Goal: Task Accomplishment & Management: Complete application form

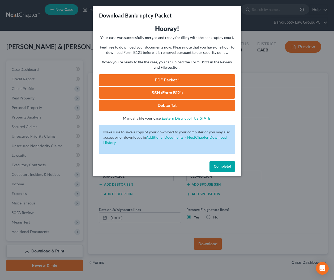
select select "2"
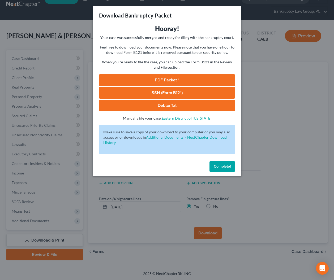
drag, startPoint x: 220, startPoint y: 171, endPoint x: 215, endPoint y: 159, distance: 12.6
click at [220, 170] on button "Complete!" at bounding box center [221, 166] width 25 height 11
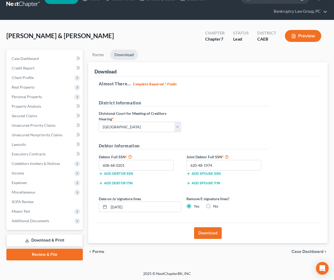
scroll to position [0, 0]
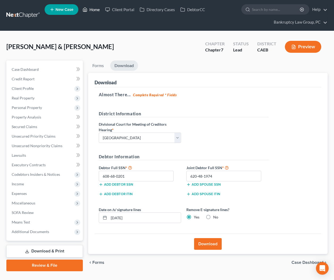
click at [92, 9] on link "Home" at bounding box center [91, 10] width 23 height 10
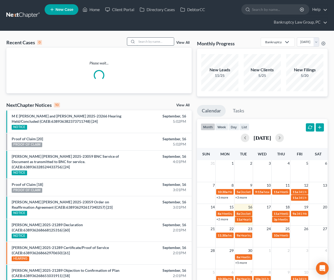
click at [153, 42] on input "search" at bounding box center [155, 42] width 37 height 8
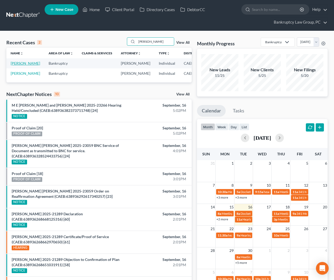
type input "rodas"
click at [17, 66] on link "[PERSON_NAME]" at bounding box center [25, 63] width 29 height 5
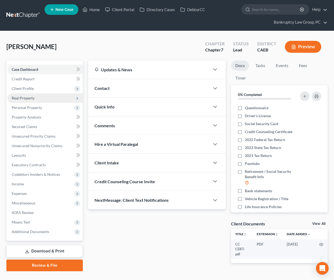
drag, startPoint x: 33, startPoint y: 88, endPoint x: 33, endPoint y: 93, distance: 5.6
click at [33, 88] on span "Client Profile" at bounding box center [23, 88] width 22 height 5
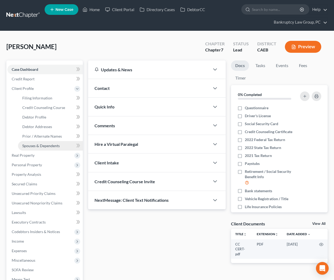
click at [38, 144] on span "Spouses & Dependents" at bounding box center [40, 146] width 37 height 5
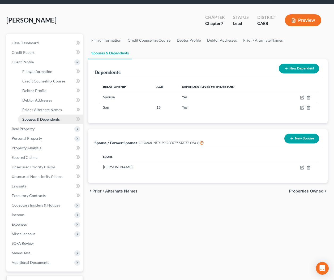
scroll to position [45, 0]
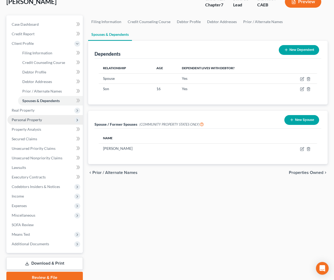
click at [24, 120] on span "Personal Property" at bounding box center [27, 120] width 30 height 5
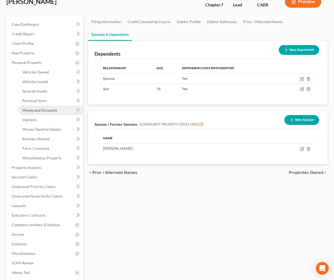
click at [36, 113] on link "Money and Accounts" at bounding box center [50, 111] width 65 height 10
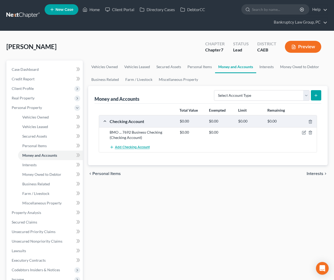
click at [142, 145] on span "Add Checking Account" at bounding box center [132, 147] width 35 height 4
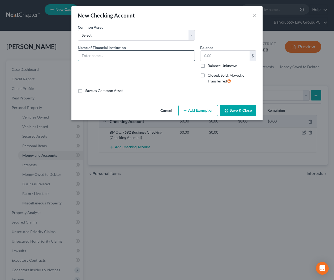
click at [150, 56] on input "text" at bounding box center [136, 56] width 117 height 10
type input "Bank of America ... 7559 (Spouse)"
click at [245, 111] on button "Save & Close" at bounding box center [238, 110] width 36 height 11
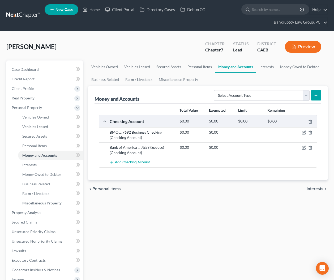
drag, startPoint x: 201, startPoint y: 219, endPoint x: 243, endPoint y: 134, distance: 94.8
click at [202, 217] on div "Vehicles Owned Vehicles Leased Secured Assets Personal Items Money and Accounts…" at bounding box center [207, 214] width 245 height 307
click at [250, 96] on select "Select Account Type Brokerage Cash on Hand Certificates of Deposit Checking Acc…" at bounding box center [262, 95] width 96 height 11
select select "other"
click at [215, 90] on select "Select Account Type Brokerage Cash on Hand Certificates of Deposit Checking Acc…" at bounding box center [262, 95] width 96 height 11
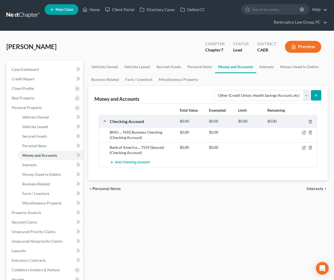
click at [313, 93] on button "submit" at bounding box center [316, 95] width 10 height 10
click at [305, 95] on select "Select Account Type Brokerage Cash on Hand Certificates of Deposit Checking Acc…" at bounding box center [262, 95] width 96 height 11
click at [215, 90] on select "Select Account Type Brokerage Cash on Hand Certificates of Deposit Checking Acc…" at bounding box center [262, 95] width 96 height 11
click at [293, 96] on select "Select Account Type Brokerage Cash on Hand Certificates of Deposit Checking Acc…" at bounding box center [262, 95] width 96 height 11
select select "other"
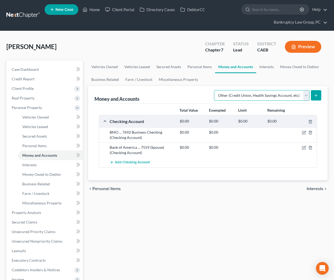
click at [215, 90] on select "Select Account Type Brokerage Cash on Hand Certificates of Deposit Checking Acc…" at bounding box center [262, 95] width 96 height 11
click at [315, 94] on icon "submit" at bounding box center [316, 95] width 4 height 4
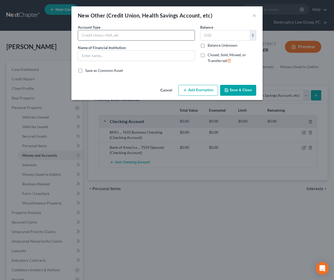
click at [145, 36] on input "text" at bounding box center [136, 35] width 117 height 10
type input "PayPal"
click at [239, 91] on button "Save & Close" at bounding box center [238, 90] width 36 height 11
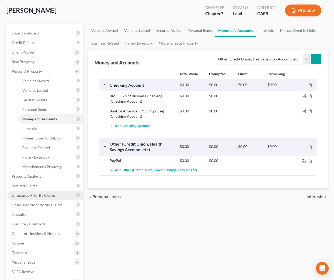
click at [43, 197] on span "Unsecured Priority Claims" at bounding box center [34, 195] width 44 height 5
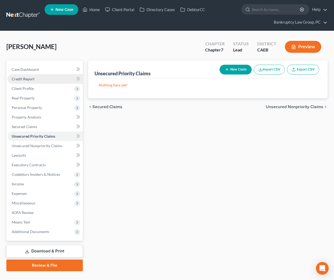
click at [37, 83] on link "Credit Report" at bounding box center [44, 79] width 75 height 10
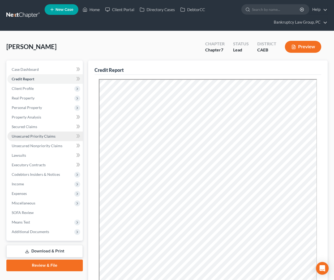
scroll to position [78, 0]
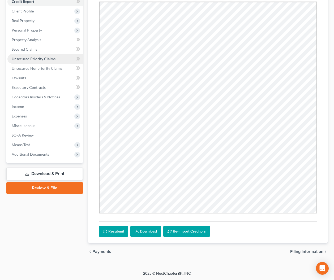
click at [35, 59] on span "Unsecured Priority Claims" at bounding box center [34, 59] width 44 height 5
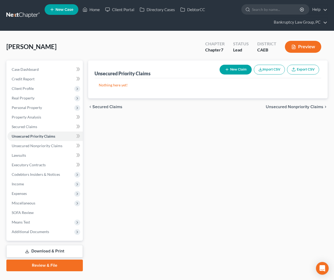
click at [237, 71] on button "New Claim" at bounding box center [236, 70] width 32 height 10
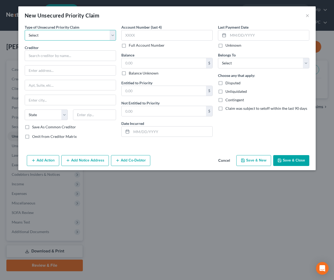
click at [58, 31] on select "Select Taxes & Other Government Units Domestic Support Obligations Extensions o…" at bounding box center [70, 35] width 91 height 11
select select "0"
click at [25, 30] on select "Select Taxes & Other Government Units Domestic Support Obligations Extensions o…" at bounding box center [70, 35] width 91 height 11
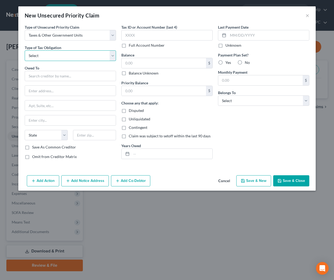
click at [58, 56] on select "Select Federal City State Franchise Tax Board Other" at bounding box center [70, 55] width 91 height 11
select select "3"
click at [25, 50] on select "Select Federal City State Franchise Tax Board Other" at bounding box center [70, 55] width 91 height 11
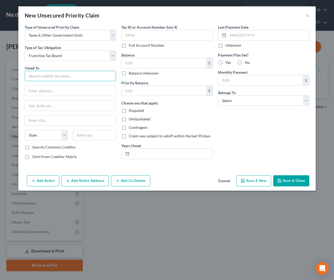
click at [47, 78] on input "text" at bounding box center [70, 76] width 91 height 11
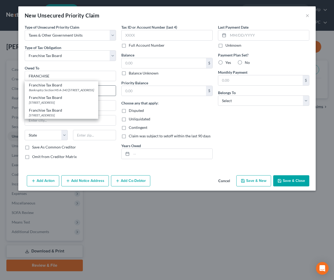
click at [47, 88] on div "Franchise Tax Board Bankruptcy Section MS A-340 PO Box 2952, Sacramento, CA 958…" at bounding box center [62, 87] width 74 height 12
type input "Franchise Tax Board"
type input "Bankruptcy Section MS A-340"
type input "PO Box 2952"
type input "[GEOGRAPHIC_DATA]"
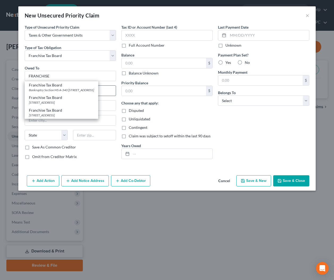
select select "4"
type input "95812"
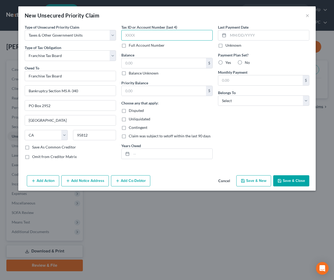
click at [166, 35] on input "text" at bounding box center [166, 35] width 91 height 11
click at [159, 64] on input "text" at bounding box center [164, 63] width 84 height 10
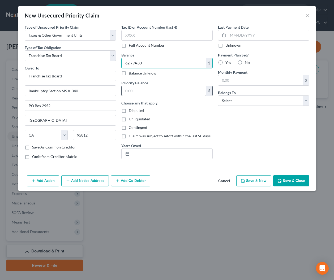
type input "62,794.80"
click at [167, 92] on input "text" at bounding box center [164, 91] width 84 height 10
type input "0"
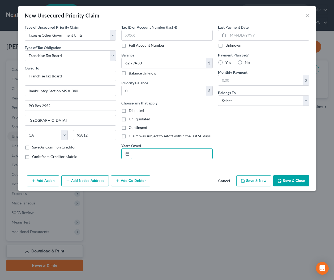
drag, startPoint x: 166, startPoint y: 152, endPoint x: 333, endPoint y: 144, distance: 167.2
click at [166, 152] on input "text" at bounding box center [171, 154] width 81 height 10
type input "2008, 2007, 2006, 2005, 2004, 2002"
click at [242, 104] on select "Select Debtor 1 Only Debtor 2 Only Debtor 1 And Debtor 2 Only At Least One Of T…" at bounding box center [263, 101] width 91 height 11
select select "0"
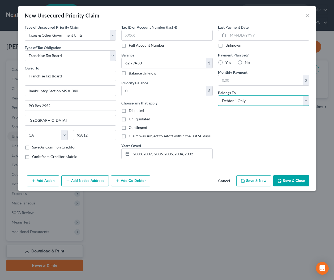
click at [218, 96] on select "Select Debtor 1 Only Debtor 2 Only Debtor 1 And Debtor 2 Only At Least One Of T…" at bounding box center [263, 101] width 91 height 11
click at [80, 183] on button "Add Notice Address" at bounding box center [85, 180] width 48 height 11
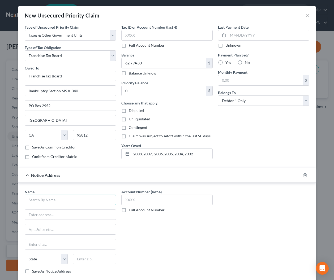
click at [73, 202] on input "text" at bounding box center [70, 200] width 91 height 11
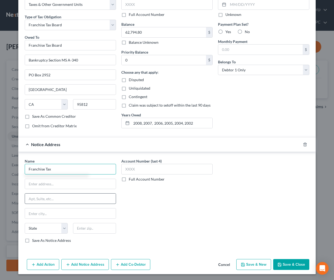
scroll to position [31, 0]
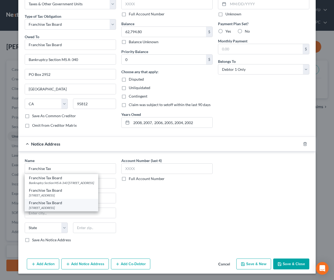
click at [68, 210] on div "PO Box 942867, Sacramento, CA 94267" at bounding box center [61, 208] width 65 height 5
type input "Franchise Tax Board"
type input "PO Box 942867"
type input "Sacramento"
select select "4"
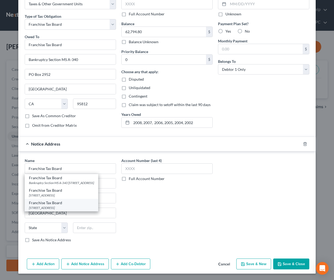
type input "94267"
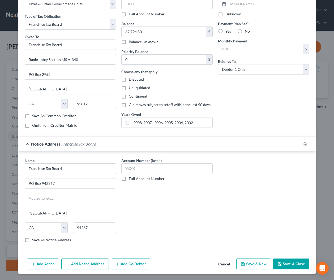
click at [287, 265] on button "Save & Close" at bounding box center [291, 264] width 36 height 11
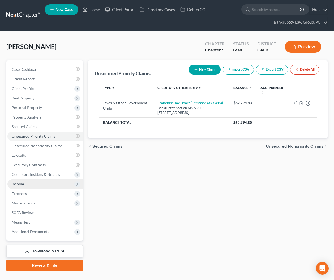
click at [23, 187] on span "Income" at bounding box center [44, 184] width 75 height 10
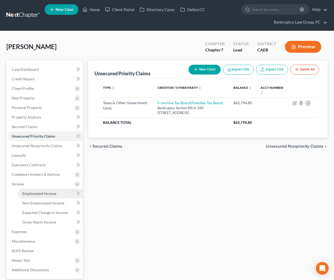
click at [32, 192] on span "Employment Income" at bounding box center [39, 193] width 34 height 5
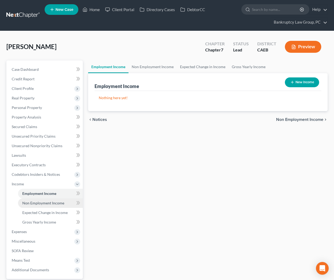
click at [50, 202] on span "Non Employment Income" at bounding box center [43, 203] width 42 height 5
drag, startPoint x: 49, startPoint y: 195, endPoint x: 52, endPoint y: 194, distance: 3.0
click at [49, 195] on span "Employment Income" at bounding box center [39, 193] width 34 height 5
click at [304, 78] on button "New Income" at bounding box center [302, 83] width 34 height 10
select select "0"
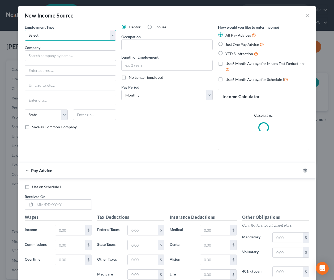
click at [56, 33] on select "Select Full or Part Time Employment Self Employment" at bounding box center [70, 35] width 91 height 11
click at [25, 30] on select "Select Full or Part Time Employment Self Employment" at bounding box center [70, 35] width 91 height 11
click at [65, 35] on select "Select Full or Part Time Employment Self Employment" at bounding box center [70, 35] width 91 height 11
select select "1"
click at [25, 30] on select "Select Full or Part Time Employment Self Employment" at bounding box center [70, 35] width 91 height 11
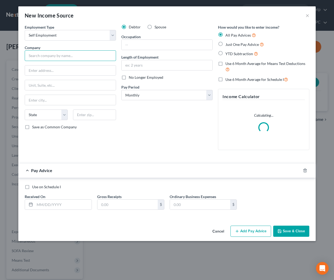
click at [66, 58] on input "text" at bounding box center [70, 55] width 91 height 11
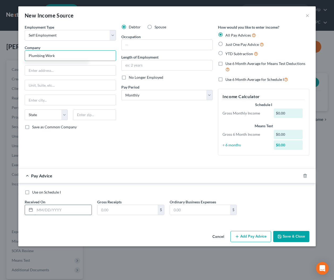
type input "Plumbing Work"
click at [56, 212] on input "text" at bounding box center [63, 210] width 57 height 10
type input "3/4/2025"
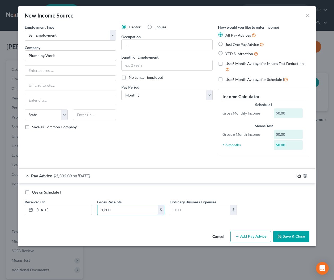
type input "1,300"
drag, startPoint x: 300, startPoint y: 177, endPoint x: 285, endPoint y: 180, distance: 16.1
click at [300, 177] on rect "button" at bounding box center [299, 176] width 2 height 2
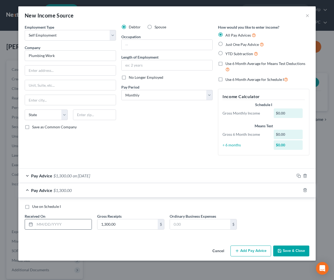
click at [84, 223] on input "text" at bounding box center [63, 225] width 57 height 10
type input "5/2/2025"
type input "1,300"
drag, startPoint x: 299, startPoint y: 191, endPoint x: 233, endPoint y: 201, distance: 67.1
click at [299, 191] on icon "button" at bounding box center [299, 190] width 4 height 4
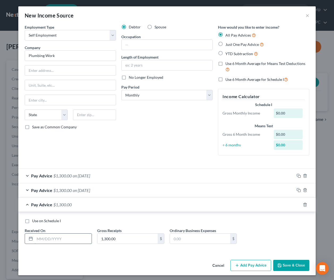
click at [74, 237] on input "text" at bounding box center [63, 239] width 57 height 10
type input "5/17/2025"
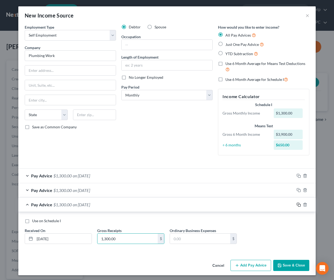
click at [298, 204] on icon "button" at bounding box center [299, 205] width 4 height 4
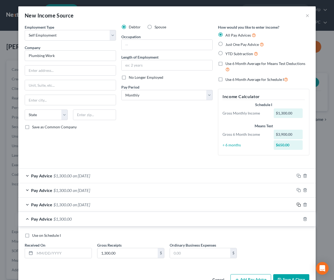
scroll to position [16, 0]
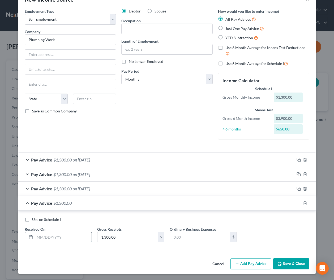
drag, startPoint x: 71, startPoint y: 233, endPoint x: 80, endPoint y: 232, distance: 9.6
click at [71, 233] on input "text" at bounding box center [63, 238] width 57 height 10
type input "5/31/2025"
type input "1,200"
drag, startPoint x: 298, startPoint y: 203, endPoint x: 286, endPoint y: 204, distance: 12.6
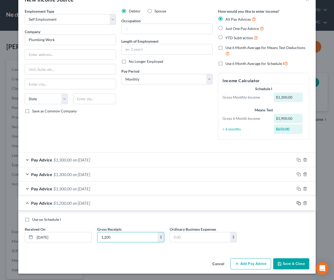
click at [298, 203] on icon "button" at bounding box center [299, 203] width 4 height 4
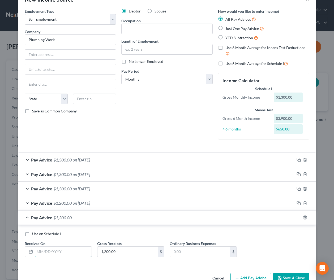
drag, startPoint x: 78, startPoint y: 250, endPoint x: 215, endPoint y: 191, distance: 149.4
click at [78, 250] on input "text" at bounding box center [63, 252] width 57 height 10
type input "6/15/2025"
type input "1,500"
drag, startPoint x: 300, startPoint y: 217, endPoint x: 275, endPoint y: 223, distance: 25.8
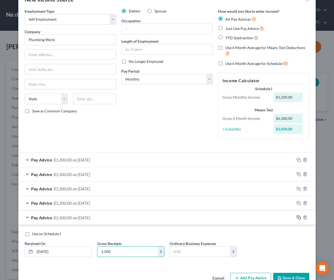
click at [300, 217] on icon "button" at bounding box center [299, 218] width 4 height 4
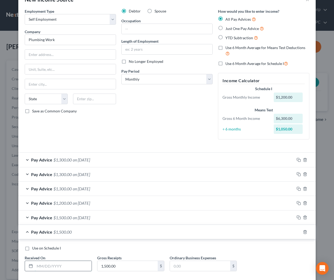
click at [58, 263] on input "text" at bounding box center [63, 266] width 57 height 10
type input "6/29/2025"
click at [299, 232] on icon "button" at bounding box center [299, 232] width 4 height 4
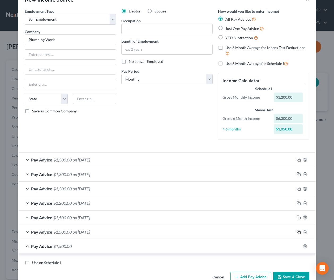
scroll to position [59, 0]
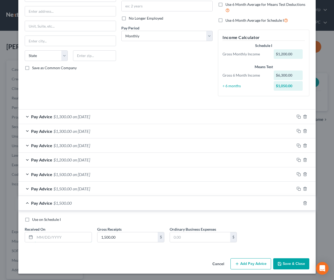
drag, startPoint x: 79, startPoint y: 237, endPoint x: 227, endPoint y: 210, distance: 149.9
click at [80, 237] on input "text" at bounding box center [63, 238] width 57 height 10
type input "7/18/2025"
click at [297, 265] on button "Save & Close" at bounding box center [291, 264] width 36 height 11
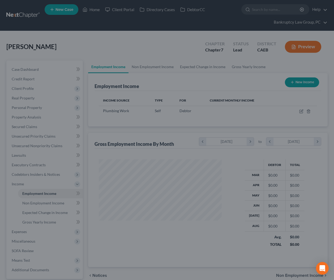
scroll to position [95, 134]
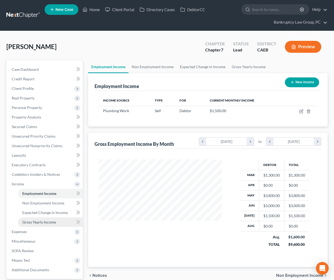
click at [52, 224] on span "Gross Yearly Income" at bounding box center [39, 222] width 34 height 5
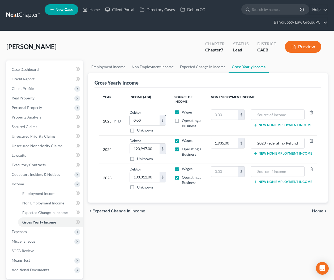
click at [142, 122] on input "0.00" at bounding box center [145, 120] width 30 height 10
type input "9,600"
click at [38, 138] on span "Unsecured Priority Claims" at bounding box center [34, 136] width 44 height 5
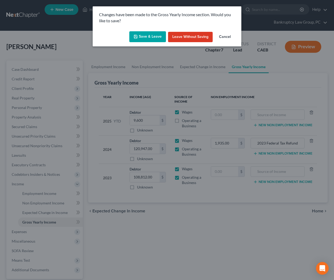
click at [144, 36] on button "Save & Leave" at bounding box center [147, 36] width 37 height 11
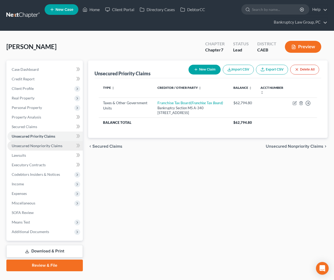
click at [41, 145] on span "Unsecured Nonpriority Claims" at bounding box center [37, 146] width 51 height 5
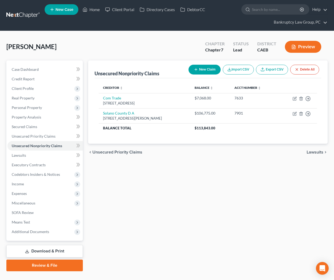
scroll to position [0, 0]
click at [201, 72] on button "New Claim" at bounding box center [205, 70] width 32 height 10
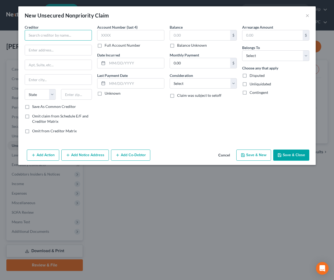
click at [46, 36] on input "text" at bounding box center [58, 35] width 67 height 11
type input "Creditors Adjustment Bureau, Inc"
type input "4340 Fulton Ave, Third Floor"
type input "91423"
type input "Sherman Oaks"
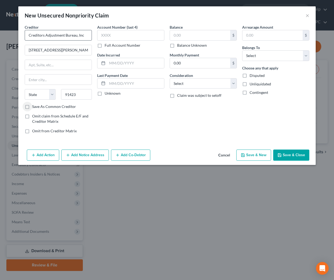
select select "4"
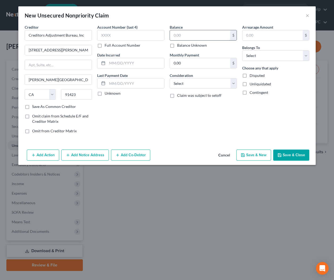
click at [203, 36] on input "text" at bounding box center [200, 35] width 60 height 10
type input "28,725.49"
click at [85, 153] on button "Add Notice Address" at bounding box center [85, 155] width 48 height 11
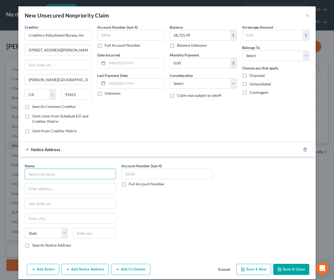
click at [70, 173] on input "text" at bounding box center [70, 174] width 91 height 11
drag, startPoint x: 45, startPoint y: 174, endPoint x: 14, endPoint y: 173, distance: 31.1
click at [14, 173] on div "New Unsecured Nonpriority Claim × Creditor * Creditors Adjustment Bureau, Inc 4…" at bounding box center [167, 140] width 334 height 280
type input "Law Offices of Kenneth J Freed"
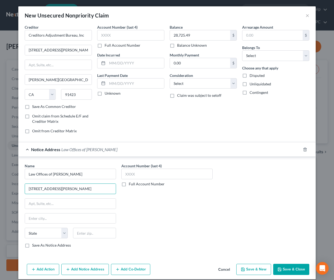
type input "4340 Fulton Ave, Third Floor"
type input "91423"
type input "Sherman Oaks"
select select "4"
click at [283, 269] on button "Save & Close" at bounding box center [291, 269] width 36 height 11
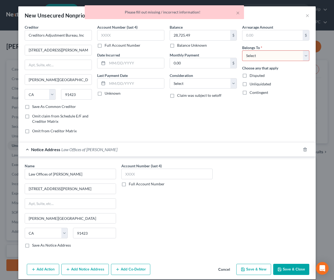
click at [275, 57] on select "Select Debtor 1 Only Debtor 2 Only Debtor 1 And Debtor 2 Only At Least One Of T…" at bounding box center [275, 55] width 67 height 11
select select "0"
click at [242, 50] on select "Select Debtor 1 Only Debtor 2 Only Debtor 1 And Debtor 2 Only At Least One Of T…" at bounding box center [275, 55] width 67 height 11
click at [292, 270] on button "Save & Close" at bounding box center [291, 269] width 36 height 11
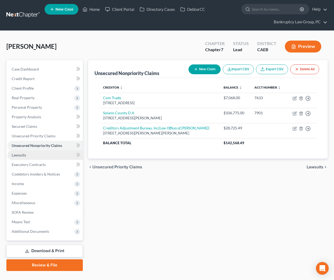
click at [25, 155] on span "Lawsuits" at bounding box center [19, 155] width 14 height 5
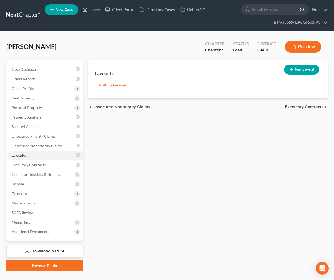
click at [306, 68] on button "New Lawsuit" at bounding box center [301, 70] width 35 height 10
select select "0"
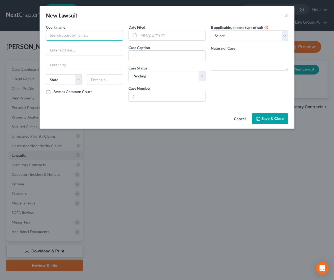
click at [97, 38] on input "text" at bounding box center [84, 35] width 77 height 11
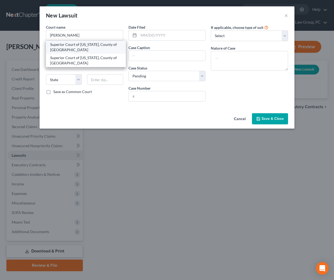
click at [79, 49] on div "Superior Court of California, County of Solano" at bounding box center [85, 47] width 71 height 11
type input "Superior Court of California, County of Solano"
type input "600 Union Ave"
type input "Fairfield"
select select "4"
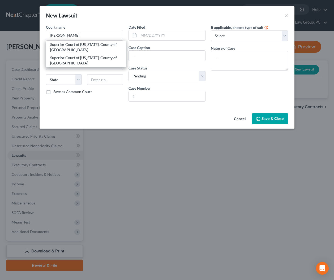
type input "94533"
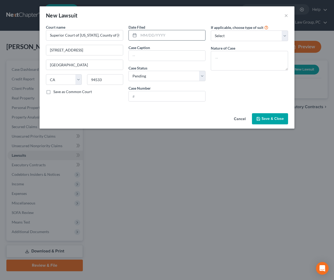
click at [164, 38] on input "text" at bounding box center [172, 35] width 67 height 10
type input "02/01/2024"
type input "Creditors Adjustment Bureau, Inc v. Sergio Rodas"
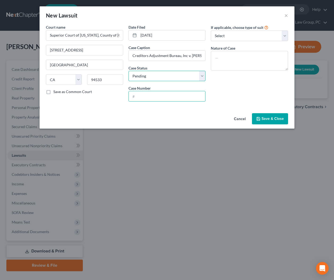
click at [160, 75] on select "Select Pending On Appeal Concluded" at bounding box center [167, 76] width 77 height 11
select select "2"
click at [129, 71] on select "Select Pending On Appeal Concluded" at bounding box center [167, 76] width 77 height 11
drag, startPoint x: 161, startPoint y: 97, endPoint x: 170, endPoint y: 95, distance: 9.3
click at [161, 97] on input "text" at bounding box center [167, 96] width 77 height 10
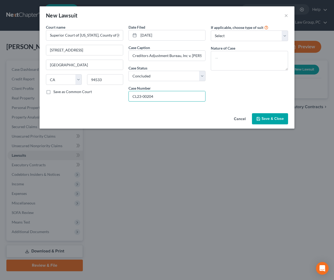
type input "CL23-00204"
drag, startPoint x: 276, startPoint y: 119, endPoint x: 314, endPoint y: 117, distance: 38.6
click at [276, 119] on span "Save & Close" at bounding box center [273, 119] width 22 height 5
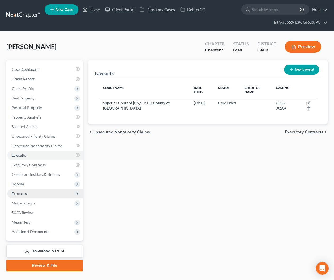
click at [19, 194] on span "Expenses" at bounding box center [19, 193] width 15 height 5
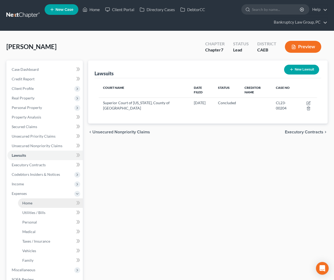
click at [27, 200] on link "Home" at bounding box center [50, 204] width 65 height 10
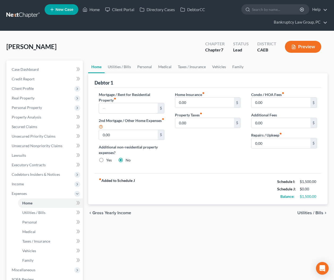
drag, startPoint x: 135, startPoint y: 108, endPoint x: 268, endPoint y: 113, distance: 133.6
click at [135, 108] on input "text" at bounding box center [128, 108] width 59 height 10
type input "1,750"
click at [123, 68] on link "Utilities / Bills" at bounding box center [119, 67] width 29 height 13
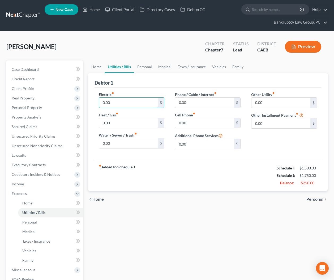
drag, startPoint x: 119, startPoint y: 102, endPoint x: 226, endPoint y: 95, distance: 107.0
click at [120, 102] on input "0.00" at bounding box center [128, 103] width 59 height 10
type input "126.54"
type input "118.84"
type input "191.51"
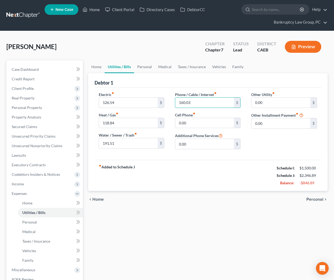
type input "160.03"
type input "397.54"
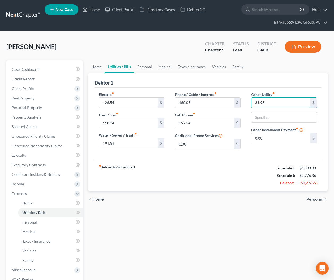
type input "31.98"
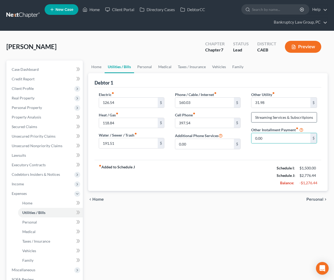
click at [306, 117] on input "Streaming Services & Subscritpions" at bounding box center [283, 118] width 65 height 10
type input "Streaming Services & Subscriptions"
click at [147, 67] on link "Personal" at bounding box center [144, 67] width 21 height 13
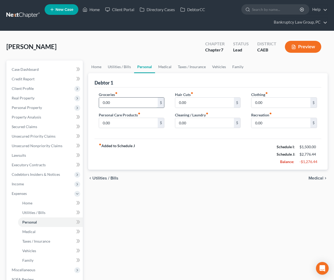
click at [124, 104] on input "0.00" at bounding box center [128, 103] width 59 height 10
type input "650"
type input "120"
type input "80"
type input "0"
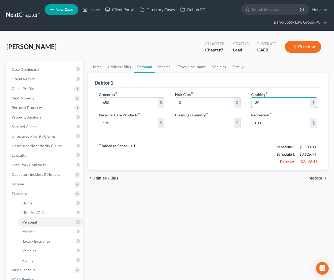
type input "80"
type input "50"
click at [167, 68] on link "Medical" at bounding box center [165, 67] width 20 height 13
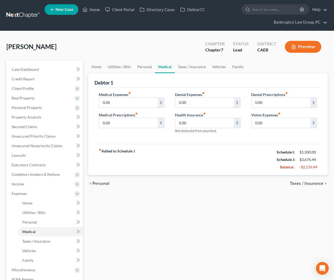
drag, startPoint x: 131, startPoint y: 100, endPoint x: 230, endPoint y: 90, distance: 99.8
click at [132, 100] on input "0.00" at bounding box center [128, 103] width 59 height 10
type input "30"
click at [217, 67] on link "Vehicles" at bounding box center [219, 67] width 20 height 13
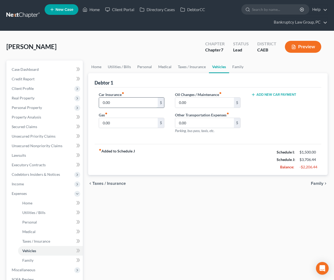
click at [129, 104] on input "0.00" at bounding box center [128, 103] width 59 height 10
type input "600"
type input "400"
type input "1"
type input "200"
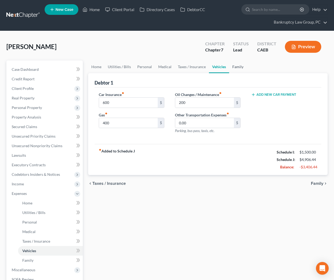
click at [241, 67] on link "Family" at bounding box center [238, 67] width 18 height 13
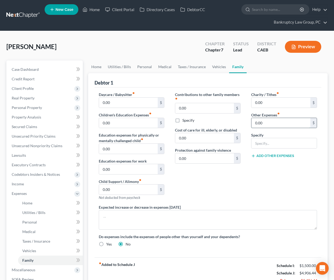
drag, startPoint x: 277, startPoint y: 125, endPoint x: 308, endPoint y: 122, distance: 31.1
click at [285, 124] on input "0.00" at bounding box center [280, 123] width 59 height 10
type input "33.06"
type input "Auto Registration"
click at [284, 167] on div "Charity / Tithes fiber_manual_record 0.00 $ Other Expenses fiber_manual_record …" at bounding box center [284, 148] width 76 height 113
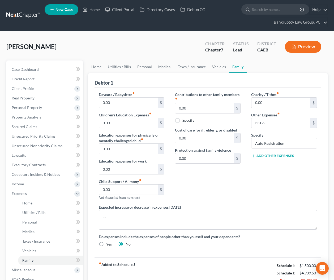
click at [279, 156] on button "Add Other Expenses" at bounding box center [272, 156] width 43 height 4
click at [279, 164] on input "0.00" at bounding box center [280, 164] width 59 height 10
type input "25"
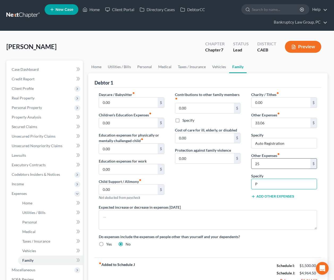
type input "Pet Care"
click at [24, 108] on span "Personal Property" at bounding box center [27, 107] width 30 height 5
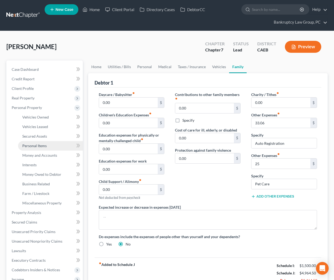
click at [36, 145] on span "Personal Items" at bounding box center [34, 146] width 24 height 5
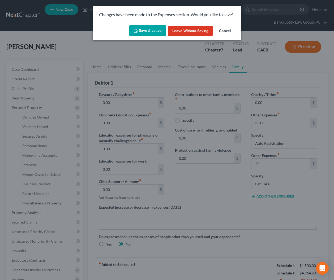
drag, startPoint x: 155, startPoint y: 32, endPoint x: 144, endPoint y: 51, distance: 21.9
click at [155, 32] on button "Save & Leave" at bounding box center [147, 30] width 37 height 11
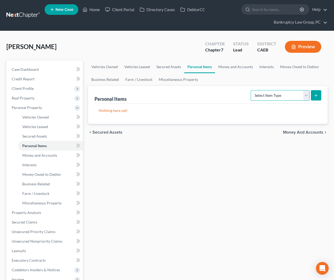
click at [290, 95] on select "Select Item Type Clothing Collectibles Of Value Electronics Firearms Household …" at bounding box center [280, 95] width 59 height 11
select select "pets"
click at [251, 90] on select "Select Item Type Clothing Collectibles Of Value Electronics Firearms Household …" at bounding box center [280, 95] width 59 height 11
click at [315, 94] on icon "submit" at bounding box center [316, 95] width 4 height 4
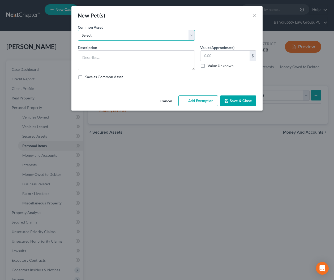
click at [113, 36] on select "Select Pets" at bounding box center [136, 35] width 117 height 11
select select "0"
click at [78, 30] on select "Select Pets" at bounding box center [136, 35] width 117 height 11
type textarea "Pets"
type input "100.00"
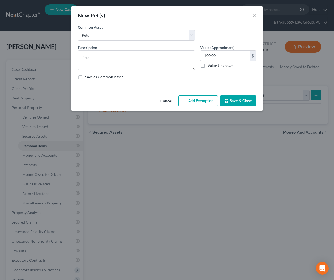
click at [202, 102] on button "Add Exemption" at bounding box center [198, 101] width 40 height 11
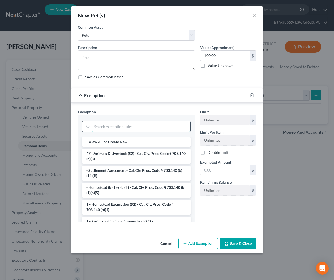
click at [170, 130] on input "search" at bounding box center [141, 127] width 98 height 10
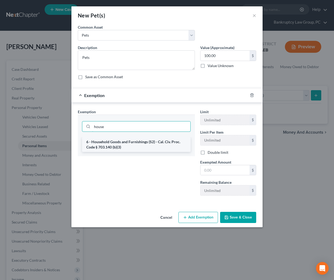
type input "house"
drag, startPoint x: 150, startPoint y: 145, endPoint x: 159, endPoint y: 150, distance: 10.5
click at [150, 146] on li "6 - Household Goods and Furnishings (S2) - Cal. Civ. Proc. Code § 703.140 (b)(3)" at bounding box center [136, 144] width 109 height 15
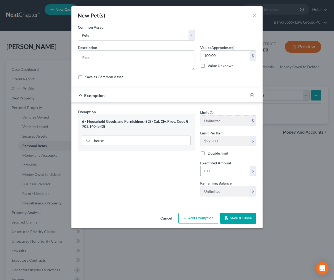
click at [232, 174] on input "text" at bounding box center [224, 171] width 49 height 10
type input "100"
click at [179, 203] on div "Exemption Set must be selected for CA. Exemption * 6 - Household Goods and Furn…" at bounding box center [166, 154] width 191 height 103
click at [239, 220] on button "Save & Close" at bounding box center [238, 218] width 36 height 11
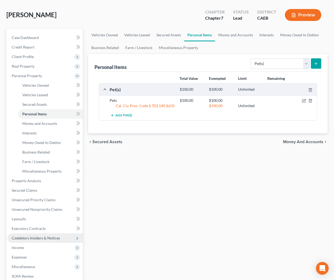
scroll to position [43, 0]
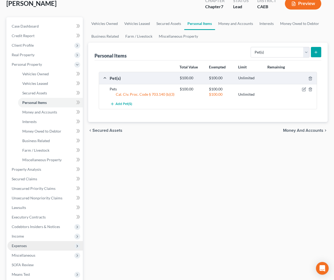
click at [22, 245] on span "Expenses" at bounding box center [19, 246] width 15 height 5
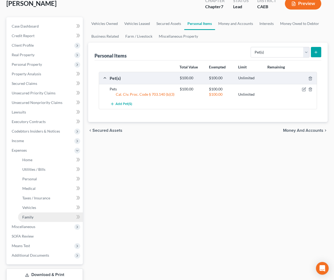
click at [34, 217] on link "Family" at bounding box center [50, 218] width 65 height 10
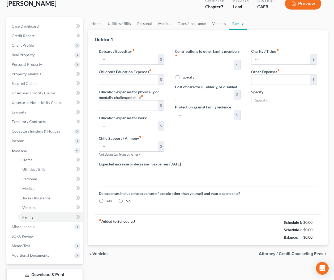
scroll to position [10, 0]
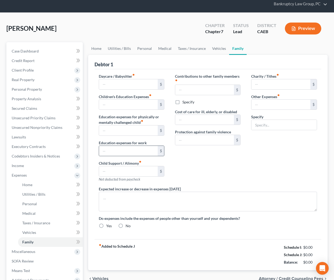
type input "0.00"
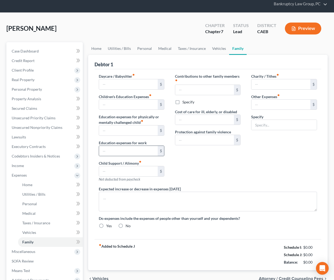
type input "0.00"
type input "33.06"
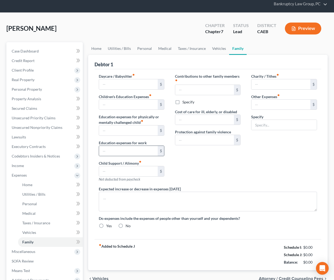
type input "Auto Registration"
radio input "true"
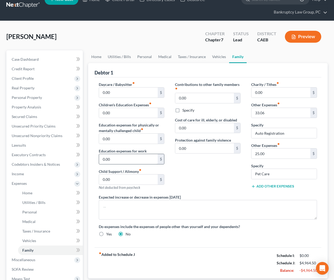
scroll to position [0, 0]
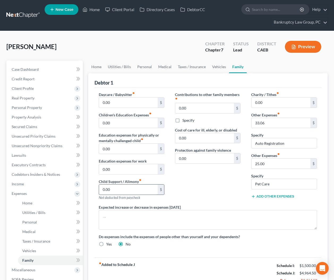
click at [126, 193] on input "0.00" at bounding box center [128, 190] width 59 height 10
click at [207, 179] on div "Contributions to other family members fiber_manual_record 0.00 $ Specify Cost o…" at bounding box center [208, 148] width 76 height 113
click at [30, 106] on span "Personal Property" at bounding box center [27, 107] width 30 height 5
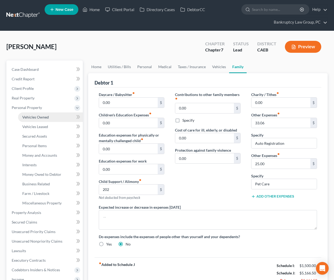
click at [33, 119] on span "Vehicles Owned" at bounding box center [35, 117] width 27 height 5
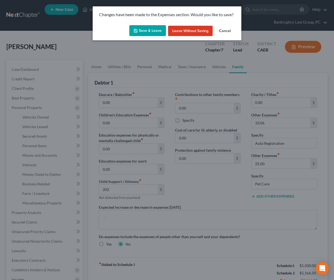
click at [148, 31] on button "Save & Leave" at bounding box center [147, 30] width 37 height 11
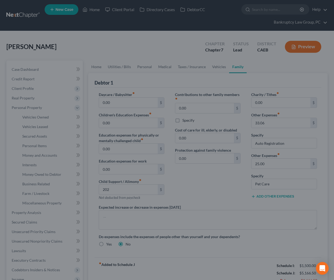
type input "202.00"
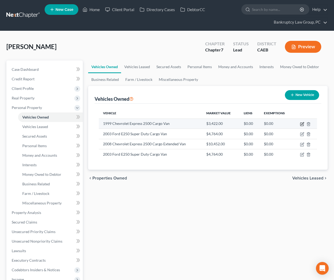
click at [302, 124] on icon "button" at bounding box center [302, 124] width 4 height 4
select select "0"
select select "27"
select select "3"
select select "0"
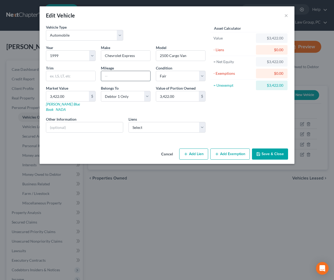
click at [130, 79] on input "text" at bounding box center [125, 76] width 49 height 10
type input "264468"
click at [222, 126] on div "Asset Calculator Value $3,422.00 - Liens $0.00 = Net Equity $3,422.00 - Exempti…" at bounding box center [249, 80] width 83 height 113
click at [270, 149] on button "Save & Close" at bounding box center [270, 154] width 36 height 11
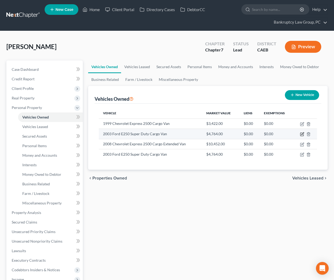
click at [302, 134] on icon "button" at bounding box center [302, 134] width 4 height 4
select select "0"
select select "23"
select select "3"
select select "0"
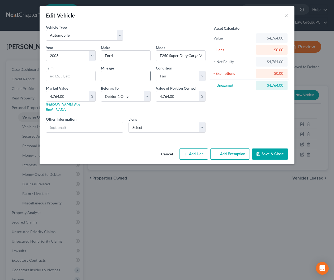
click at [136, 78] on input "text" at bounding box center [125, 76] width 49 height 10
type input "377826"
click at [277, 149] on button "Save & Close" at bounding box center [270, 154] width 36 height 11
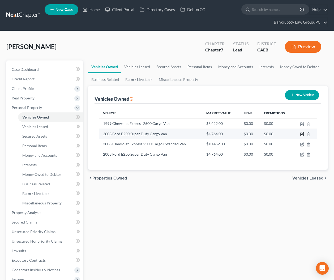
click at [301, 133] on icon "button" at bounding box center [302, 134] width 4 height 4
select select "0"
select select "23"
select select "3"
select select "0"
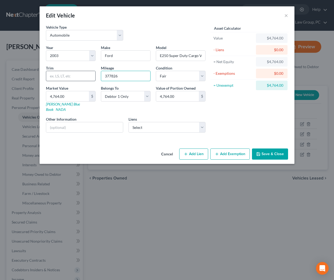
drag, startPoint x: 132, startPoint y: 76, endPoint x: 85, endPoint y: 74, distance: 47.3
click at [85, 74] on div "Year Select 2026 2025 2024 2023 2022 2021 2020 2019 2018 2017 2016 2015 2014 20…" at bounding box center [125, 91] width 165 height 92
type input "264468"
click at [267, 147] on div "Cancel Add Lien Add Lease Add Exemption Save & Close" at bounding box center [167, 156] width 255 height 18
click at [268, 149] on button "Save & Close" at bounding box center [270, 154] width 36 height 11
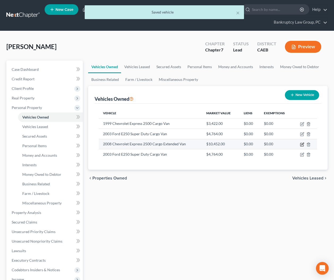
click at [302, 144] on icon "button" at bounding box center [302, 145] width 4 height 4
select select "0"
select select "18"
select select "3"
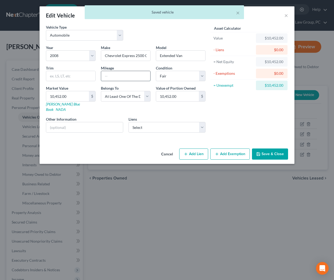
click at [136, 78] on input "text" at bounding box center [125, 76] width 49 height 10
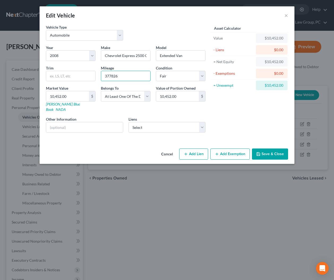
type input "377826"
click at [266, 149] on button "Save & Close" at bounding box center [270, 154] width 36 height 11
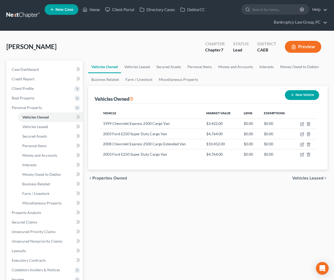
click at [297, 95] on button "New Vehicle" at bounding box center [302, 95] width 34 height 10
select select "0"
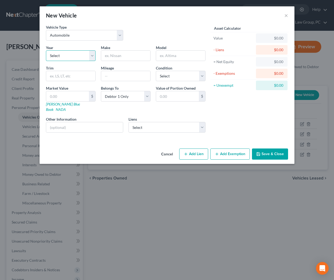
click at [68, 56] on select "Select 2026 2025 2024 2023 2022 2021 2020 2019 2018 2017 2016 2015 2014 2013 20…" at bounding box center [71, 55] width 50 height 11
select select "25"
click at [46, 50] on select "Select 2026 2025 2024 2023 2022 2021 2020 2019 2018 2017 2016 2015 2014 2013 20…" at bounding box center [71, 55] width 50 height 11
click at [131, 55] on input "text" at bounding box center [125, 56] width 49 height 10
type input "Dodge"
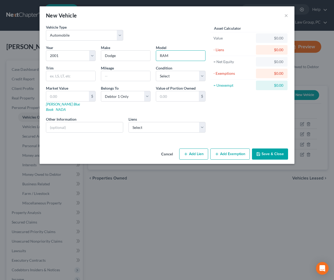
type input "RAM"
type input "262355"
click at [189, 79] on select "Select Excellent Very Good Good Fair Poor" at bounding box center [181, 76] width 50 height 11
select select "3"
click at [156, 71] on select "Select Excellent Very Good Good Fair Poor" at bounding box center [181, 76] width 50 height 11
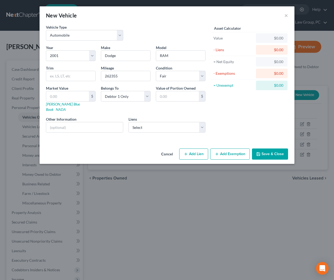
click at [271, 150] on button "Save & Close" at bounding box center [270, 154] width 36 height 11
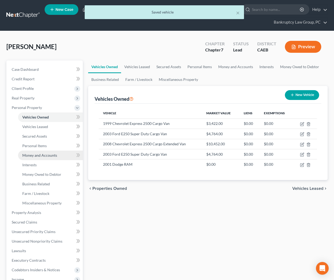
click at [35, 153] on span "Money and Accounts" at bounding box center [39, 155] width 35 height 5
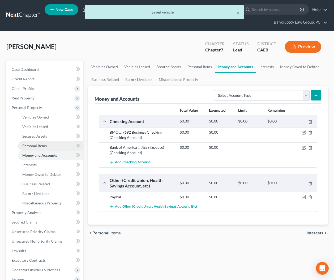
click at [49, 144] on link "Personal Items" at bounding box center [50, 146] width 65 height 10
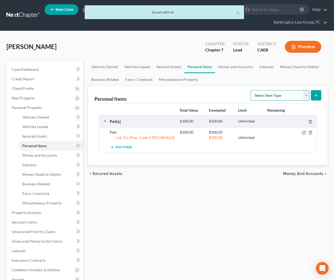
click at [272, 95] on select "Select Item Type Clothing Collectibles Of Value Electronics Firearms Household …" at bounding box center [280, 95] width 59 height 11
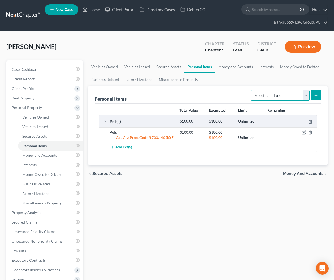
select select "clothing"
click at [251, 90] on select "Select Item Type Clothing Collectibles Of Value Electronics Firearms Household …" at bounding box center [280, 95] width 59 height 11
click at [316, 96] on line "submit" at bounding box center [316, 95] width 0 height 2
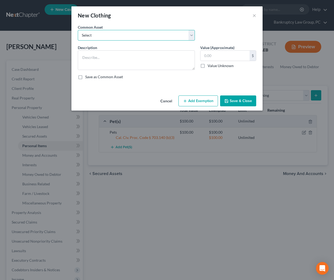
click at [121, 40] on select "Select Clothing" at bounding box center [136, 35] width 117 height 11
select select "0"
click at [78, 30] on select "Select Clothing" at bounding box center [136, 35] width 117 height 11
type textarea "Clothing"
click at [234, 58] on input "text" at bounding box center [224, 56] width 49 height 10
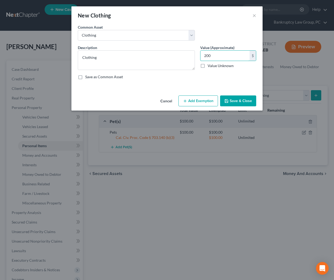
type input "200"
drag, startPoint x: 202, startPoint y: 95, endPoint x: 198, endPoint y: 107, distance: 12.7
click at [202, 96] on div "Cancel Add Exemption Save & Close" at bounding box center [166, 102] width 191 height 18
drag, startPoint x: 196, startPoint y: 103, endPoint x: 186, endPoint y: 111, distance: 12.3
click at [196, 103] on button "Add Exemption" at bounding box center [198, 101] width 40 height 11
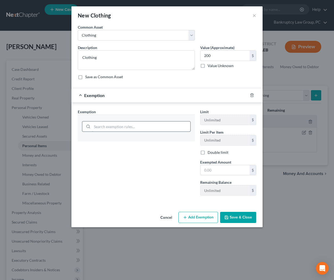
click at [157, 127] on input "search" at bounding box center [141, 127] width 98 height 10
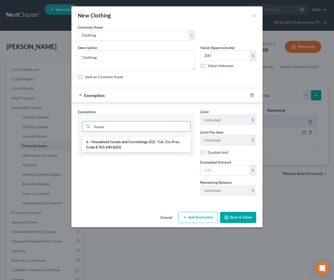
type input "house"
click at [157, 148] on li "6 - Household Goods and Furnishings (S2) - Cal. Civ. Proc. Code § 703.140 (b)(3)" at bounding box center [136, 144] width 109 height 15
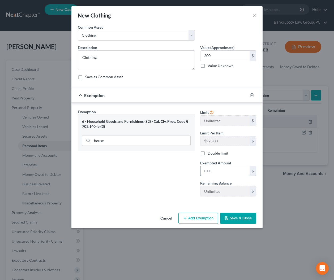
click at [217, 171] on input "text" at bounding box center [224, 171] width 49 height 10
type input "200"
drag, startPoint x: 175, startPoint y: 195, endPoint x: 194, endPoint y: 193, distance: 19.7
click at [179, 194] on div "Exemption Set must be selected for CA. Exemption * 6 - Household Goods and Furn…" at bounding box center [136, 155] width 122 height 92
click at [232, 215] on button "Save & Close" at bounding box center [238, 218] width 36 height 11
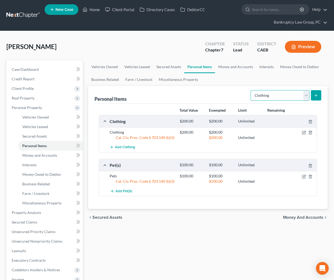
click at [268, 93] on select "Select Item Type Clothing Collectibles Of Value Electronics Firearms Household …" at bounding box center [280, 95] width 59 height 11
select select "household_goods"
click at [251, 90] on select "Select Item Type Clothing Collectibles Of Value Electronics Firearms Household …" at bounding box center [280, 95] width 59 height 11
click at [316, 96] on line "submit" at bounding box center [316, 96] width 2 height 0
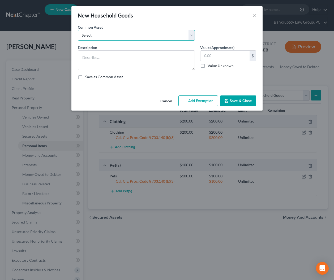
click at [115, 33] on select "Select Household Goods & Furniture" at bounding box center [136, 35] width 117 height 11
select select "0"
click at [78, 30] on select "Select Household Goods & Furniture" at bounding box center [136, 35] width 117 height 11
type textarea "Household Goods & Furniture"
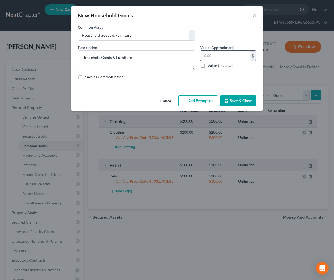
click at [224, 57] on input "text" at bounding box center [224, 56] width 49 height 10
type input "100"
click at [196, 102] on button "Add Exemption" at bounding box center [198, 101] width 40 height 11
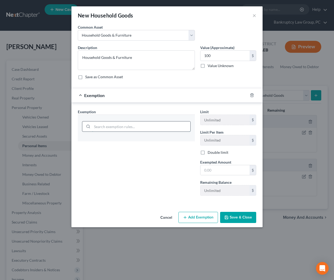
click at [153, 128] on input "search" at bounding box center [141, 127] width 98 height 10
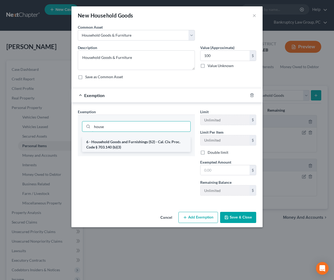
type input "house"
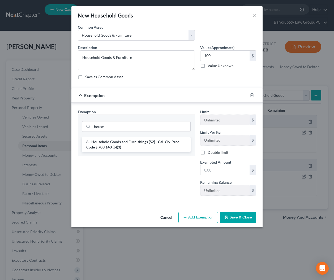
drag, startPoint x: 143, startPoint y: 148, endPoint x: 174, endPoint y: 160, distance: 34.0
click at [144, 148] on li "6 - Household Goods and Furnishings (S2) - Cal. Civ. Proc. Code § 703.140 (b)(3)" at bounding box center [136, 144] width 109 height 15
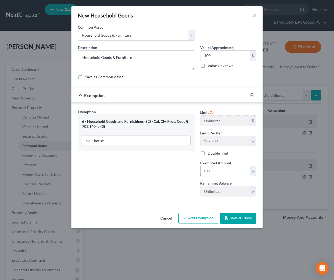
click at [228, 171] on input "text" at bounding box center [224, 171] width 49 height 10
type input "100"
drag, startPoint x: 157, startPoint y: 204, endPoint x: 173, endPoint y: 206, distance: 16.0
click at [161, 204] on div "Exemption Set must be selected for CA. Exemption * 6 - Household Goods and Furn…" at bounding box center [166, 154] width 191 height 103
click at [236, 217] on button "Save & Close" at bounding box center [238, 218] width 36 height 11
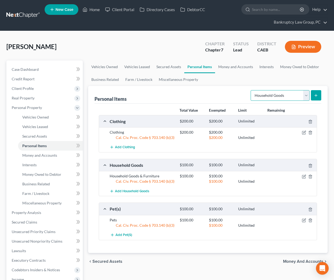
click at [266, 95] on select "Select Item Type Clothing Collectibles Of Value Electronics Firearms Household …" at bounding box center [280, 95] width 59 height 11
select select "electronics"
click at [251, 90] on select "Select Item Type Clothing Collectibles Of Value Electronics Firearms Household …" at bounding box center [280, 95] width 59 height 11
click at [318, 95] on button "submit" at bounding box center [316, 95] width 10 height 10
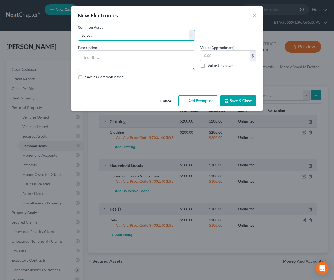
click at [137, 32] on select "Select Electronics" at bounding box center [136, 35] width 117 height 11
select select "0"
click at [78, 30] on select "Select Electronics" at bounding box center [136, 35] width 117 height 11
type textarea "Electronics"
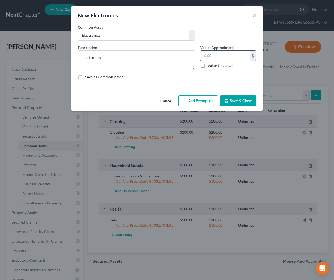
click at [224, 54] on input "text" at bounding box center [224, 56] width 49 height 10
type input "200"
drag, startPoint x: 192, startPoint y: 99, endPoint x: 188, endPoint y: 103, distance: 6.2
click at [192, 99] on button "Add Exemption" at bounding box center [198, 101] width 40 height 11
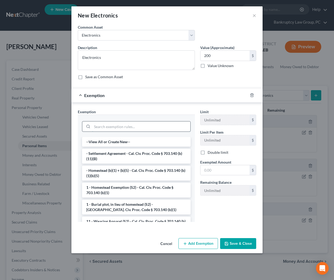
click at [153, 128] on input "search" at bounding box center [141, 127] width 98 height 10
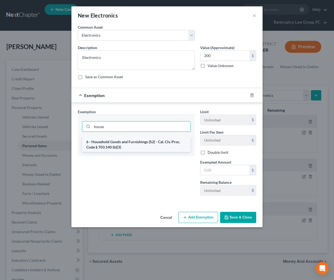
type input "house"
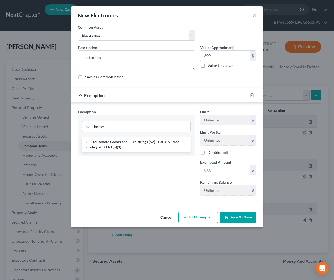
drag, startPoint x: 156, startPoint y: 142, endPoint x: 188, endPoint y: 166, distance: 40.3
click at [157, 142] on li "6 - Household Goods and Furnishings (S2) - Cal. Civ. Proc. Code § 703.140 (b)(3)" at bounding box center [136, 144] width 109 height 15
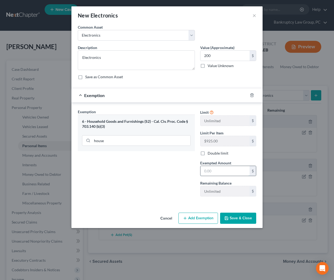
click at [215, 171] on input "text" at bounding box center [224, 171] width 49 height 10
type input "200"
drag, startPoint x: 95, startPoint y: 201, endPoint x: 204, endPoint y: 201, distance: 109.4
click at [107, 200] on div "Exemption Set must be selected for CA. Exemption * 6 - Household Goods and Furn…" at bounding box center [167, 155] width 184 height 92
click at [239, 219] on button "Save & Close" at bounding box center [238, 218] width 36 height 11
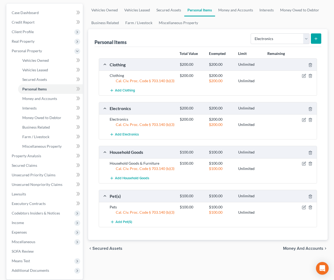
scroll to position [65, 0]
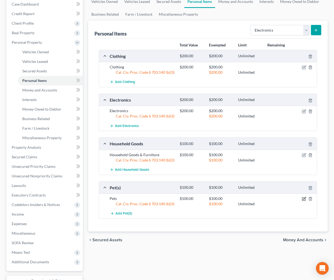
click at [303, 200] on icon "button" at bounding box center [304, 199] width 4 height 4
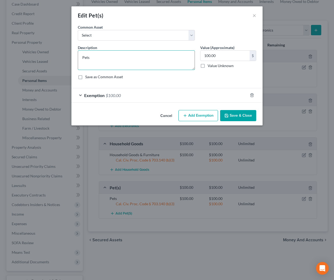
drag, startPoint x: 90, startPoint y: 59, endPoint x: 56, endPoint y: 55, distance: 33.7
click at [56, 55] on div "Edit Pet(s) × An exemption set must first be selected from the Filing Informati…" at bounding box center [167, 140] width 334 height 280
type textarea "Cat"
click at [226, 57] on input "100.00" at bounding box center [224, 56] width 49 height 10
type input "50"
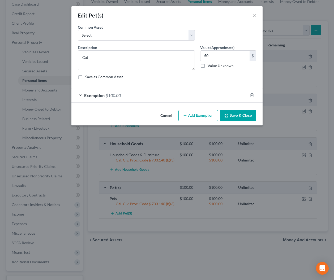
click at [161, 95] on div "Exemption $100.00" at bounding box center [159, 95] width 176 height 14
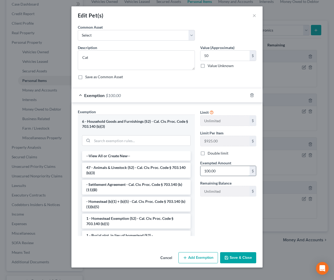
click at [232, 166] on input "100.00" at bounding box center [224, 171] width 49 height 10
type input "50"
drag, startPoint x: 201, startPoint y: 218, endPoint x: 221, endPoint y: 242, distance: 31.2
click at [201, 219] on div "Limit Unlimited $ Limit Per Item $925.00 $ Double limit Exempted Amount * 50 $ …" at bounding box center [228, 174] width 61 height 131
click at [250, 258] on button "Save & Close" at bounding box center [238, 257] width 36 height 11
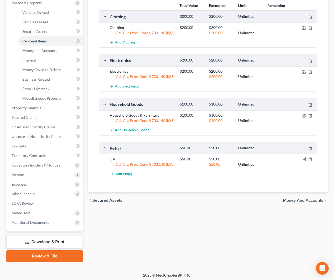
scroll to position [106, 0]
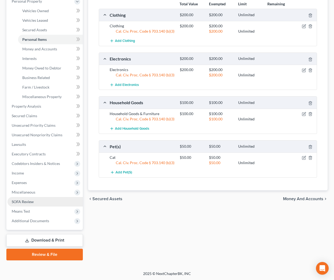
click at [15, 200] on span "SOFA Review" at bounding box center [23, 202] width 22 height 5
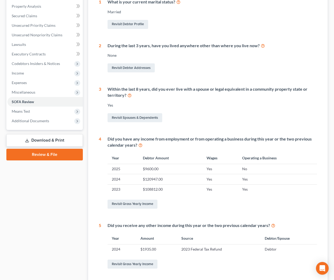
scroll to position [113, 0]
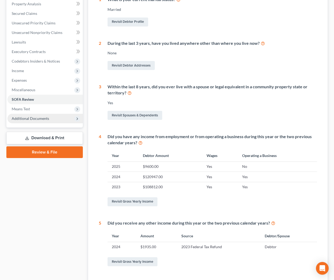
click at [37, 119] on span "Additional Documents" at bounding box center [30, 118] width 37 height 5
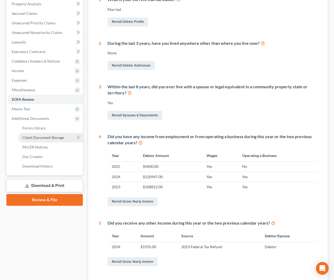
click at [37, 135] on span "Client Document Storage" at bounding box center [43, 137] width 42 height 5
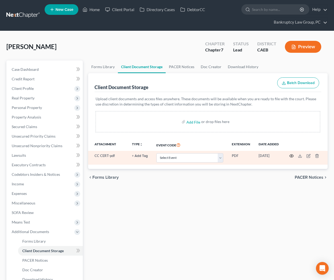
click at [293, 156] on icon "button" at bounding box center [291, 156] width 4 height 4
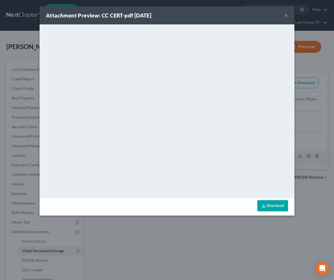
click at [285, 15] on button "×" at bounding box center [286, 15] width 4 height 6
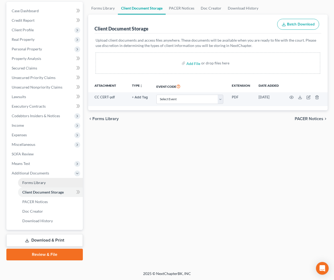
click at [50, 183] on link "Forms Library" at bounding box center [50, 183] width 65 height 10
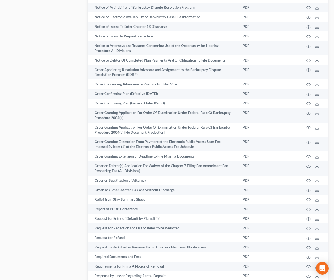
scroll to position [801, 0]
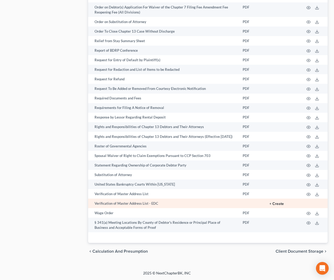
click at [280, 204] on button "+ Create" at bounding box center [276, 204] width 14 height 4
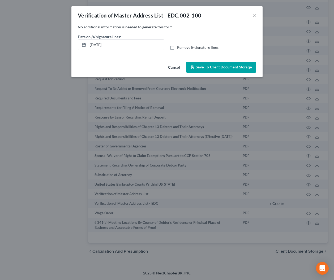
click at [177, 48] on label "Remove E-signature lines" at bounding box center [197, 47] width 41 height 5
click at [179, 48] on input "Remove E-signature lines" at bounding box center [180, 46] width 3 height 3
checkbox input "true"
drag, startPoint x: 144, startPoint y: 46, endPoint x: 44, endPoint y: 41, distance: 99.7
click at [44, 41] on div "Verification of Master Address List - EDC.002-100 × No additional information i…" at bounding box center [167, 140] width 334 height 280
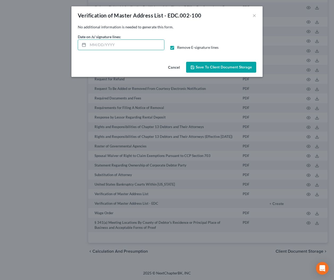
click at [207, 67] on span "Save to Client Document Storage" at bounding box center [224, 67] width 56 height 5
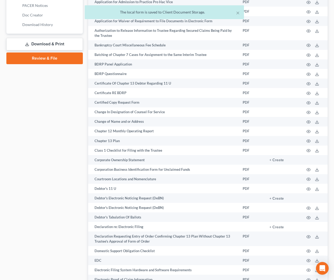
scroll to position [247, 0]
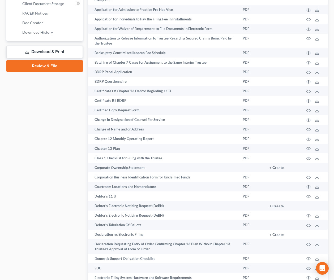
click at [72, 53] on link "Download & Print" at bounding box center [44, 52] width 76 height 12
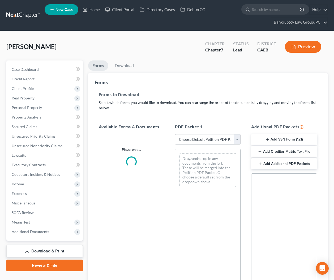
click at [211, 140] on select "Choose Default Petition PDF Packet Complete Bankruptcy Petition (all forms and …" at bounding box center [208, 139] width 66 height 11
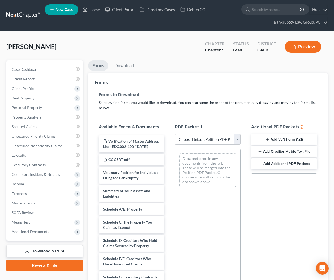
select select "5"
click at [175, 134] on select "Choose Default Petition PDF Packet Complete Bankruptcy Petition (all forms and …" at bounding box center [208, 139] width 66 height 11
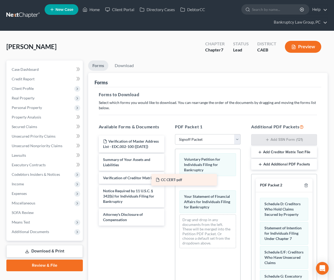
drag, startPoint x: 136, startPoint y: 160, endPoint x: 188, endPoint y: 181, distance: 56.4
click at [169, 181] on div "CC CERT-pdf Verification of Master Address List - EDC.002-100 (09/17/2025) CC C…" at bounding box center [132, 181] width 74 height 90
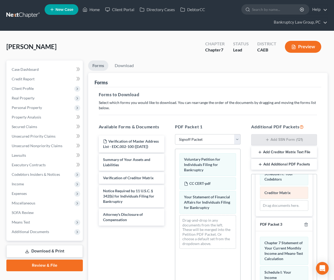
scroll to position [118, 0]
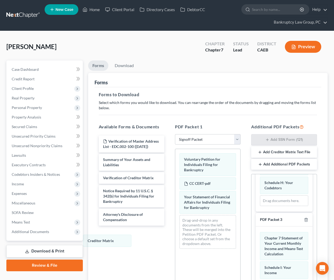
drag, startPoint x: 278, startPoint y: 202, endPoint x: 112, endPoint y: 230, distance: 168.7
click at [256, 212] on div "Creditor Matrix Schedule D: Creditors Who Hold Claims Secured by Property State…" at bounding box center [284, 143] width 57 height 137
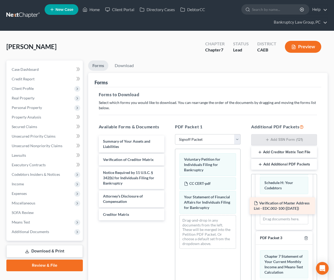
drag, startPoint x: 119, startPoint y: 138, endPoint x: 271, endPoint y: 200, distance: 164.1
click at [169, 200] on div "Verification of Master Address List - EDC.002-100 (09/17/2025) Verification of …" at bounding box center [132, 178] width 74 height 85
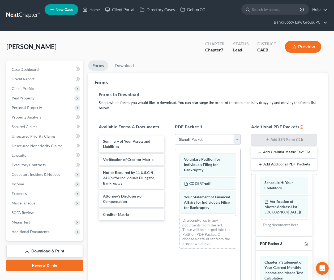
scroll to position [62, 0]
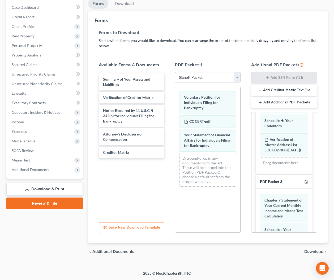
click at [311, 250] on span "Download" at bounding box center [313, 252] width 19 height 4
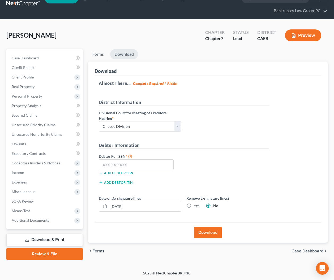
scroll to position [11, 0]
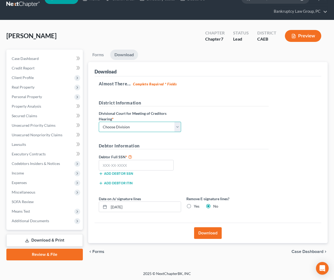
click at [116, 126] on select "Choose Division Fresno Modesto Sacramento" at bounding box center [140, 127] width 82 height 11
select select "2"
click at [99, 122] on select "Choose Division Fresno Modesto Sacramento" at bounding box center [140, 127] width 82 height 11
click at [132, 168] on input "text" at bounding box center [136, 165] width 75 height 11
type input "111-11-1111"
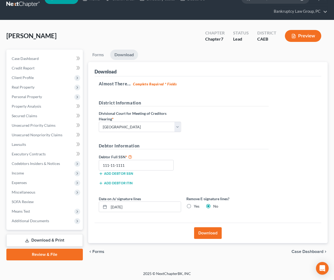
click at [194, 206] on label "Yes" at bounding box center [197, 206] width 6 height 5
click at [196, 206] on input "Yes" at bounding box center [197, 205] width 3 height 3
radio input "true"
radio input "false"
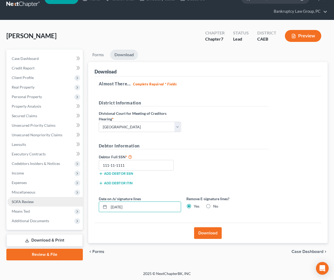
drag, startPoint x: 129, startPoint y: 207, endPoint x: 79, endPoint y: 206, distance: 49.9
click at [79, 206] on div "Petition Navigation Case Dashboard Payments Invoices Payments Payments Credit R…" at bounding box center [167, 155] width 327 height 211
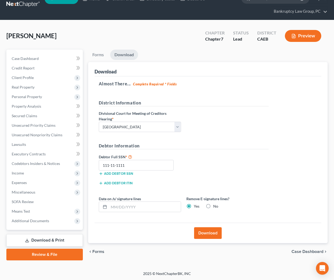
click at [209, 232] on button "Download" at bounding box center [208, 234] width 28 height 12
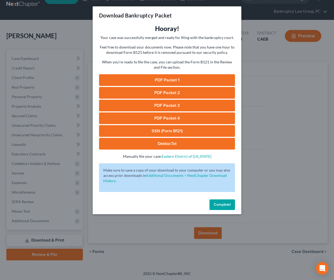
drag, startPoint x: 164, startPoint y: 78, endPoint x: 169, endPoint y: 80, distance: 5.0
click at [164, 78] on link "PDF Packet 1" at bounding box center [167, 80] width 136 height 12
click at [182, 92] on link "PDF Packet 2" at bounding box center [167, 93] width 136 height 12
click at [197, 106] on link "PDF Packet 3" at bounding box center [167, 106] width 136 height 12
click at [179, 122] on link "PDF Packet 4" at bounding box center [167, 119] width 136 height 12
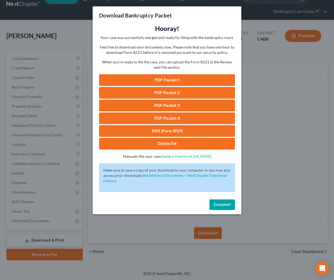
click at [170, 132] on link "SSN (Form B121)" at bounding box center [167, 131] width 136 height 12
click at [221, 202] on button "Complete!" at bounding box center [221, 205] width 25 height 11
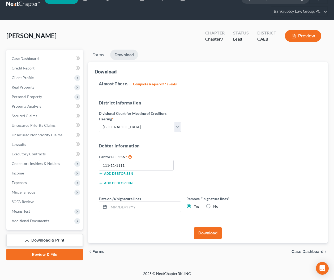
scroll to position [0, 0]
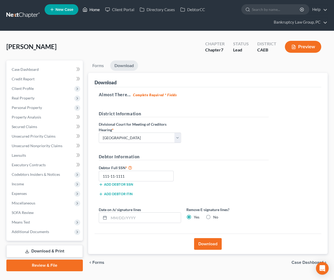
click at [93, 11] on link "Home" at bounding box center [91, 10] width 23 height 10
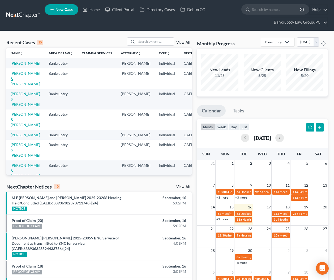
click at [16, 85] on link "[PERSON_NAME] & [PERSON_NAME]" at bounding box center [25, 78] width 29 height 15
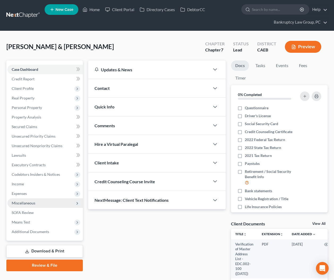
click at [25, 204] on span "Miscellaneous" at bounding box center [24, 203] width 24 height 5
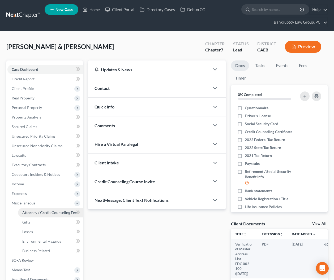
click at [33, 212] on span "Attorney / Credit Counseling Fees" at bounding box center [50, 213] width 56 height 5
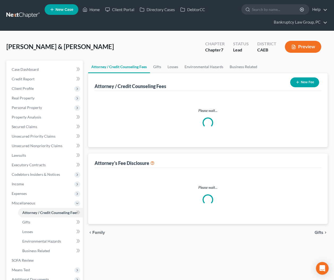
select select "1"
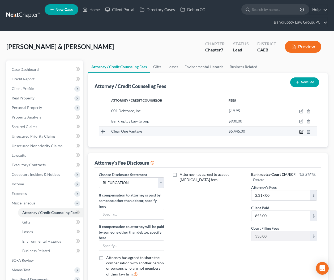
click at [300, 132] on icon "button" at bounding box center [301, 132] width 4 height 4
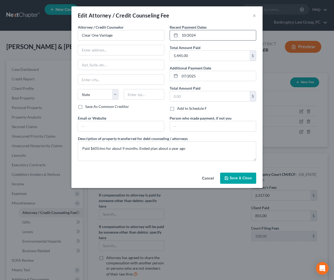
click at [202, 36] on input "10/2024" at bounding box center [218, 35] width 76 height 10
drag, startPoint x: 202, startPoint y: 36, endPoint x: 168, endPoint y: 55, distance: 39.0
click at [163, 37] on div "Attorney / Credit Counselor * Clear One Vantage State AL AK AR AZ CA CO CT DE D…" at bounding box center [167, 94] width 184 height 141
type input "0"
type input "07/2025"
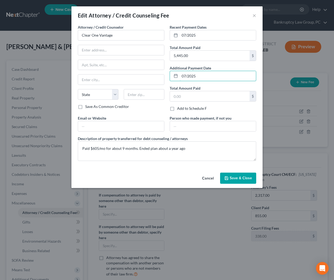
drag, startPoint x: 201, startPoint y: 75, endPoint x: 167, endPoint y: 75, distance: 33.7
click at [167, 75] on div "Recent Payment Dates 07/2025 Total Amount Paid 5,445.00 $ Additional Payment Da…" at bounding box center [213, 69] width 92 height 91
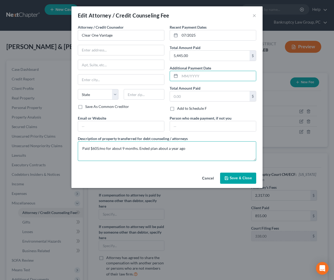
click at [212, 149] on textarea "Paid $605/mo for about 9 months. Ended plan about a year ago" at bounding box center [167, 152] width 178 height 20
drag, startPoint x: 183, startPoint y: 149, endPoint x: 139, endPoint y: 150, distance: 44.6
click at [139, 150] on textarea "Paid $605/mo for about 9 months. Ended plan about a year ago" at bounding box center [167, 152] width 178 height 20
type textarea "Paid $605/mo for about 9 months. Ended plan in July 2025"
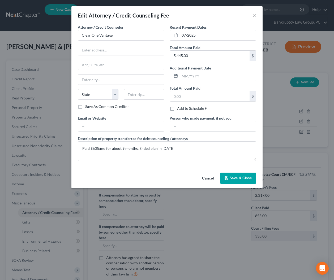
drag, startPoint x: 243, startPoint y: 179, endPoint x: 243, endPoint y: 184, distance: 4.3
click at [243, 179] on span "Save & Close" at bounding box center [241, 178] width 22 height 5
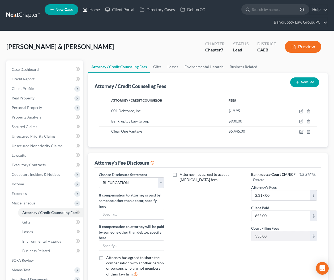
click at [99, 10] on link "Home" at bounding box center [91, 10] width 23 height 10
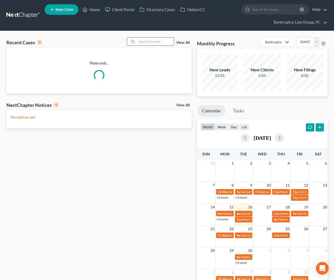
click at [154, 40] on input "search" at bounding box center [155, 42] width 37 height 8
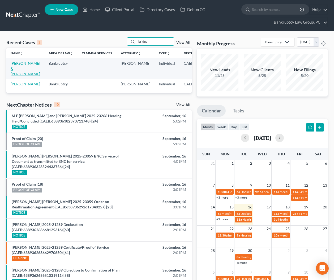
type input "bridge"
click at [17, 73] on link "[PERSON_NAME] & [PERSON_NAME]" at bounding box center [25, 68] width 29 height 15
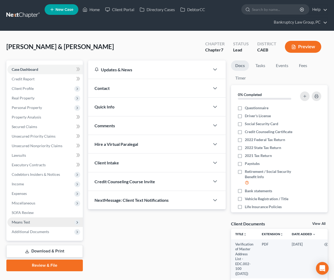
click at [27, 219] on span "Means Test" at bounding box center [44, 223] width 75 height 10
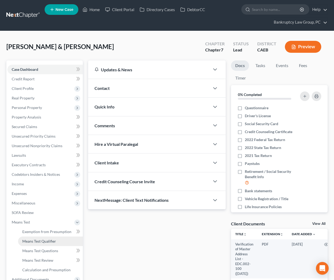
click at [38, 241] on span "Means Test Qualifier" at bounding box center [39, 241] width 34 height 5
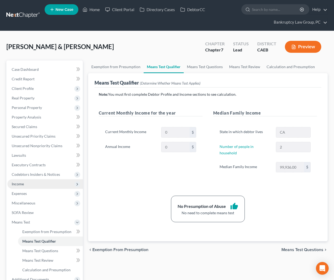
click at [18, 185] on span "Income" at bounding box center [18, 184] width 12 height 5
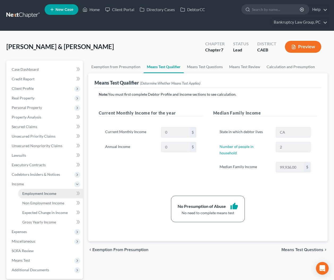
click at [32, 192] on span "Employment Income" at bounding box center [39, 193] width 34 height 5
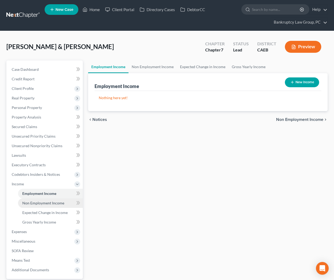
click at [38, 202] on span "Non Employment Income" at bounding box center [43, 203] width 42 height 5
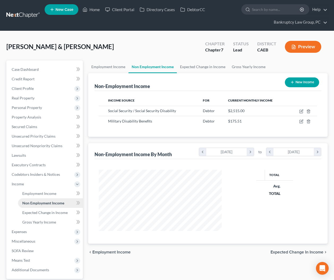
scroll to position [95, 134]
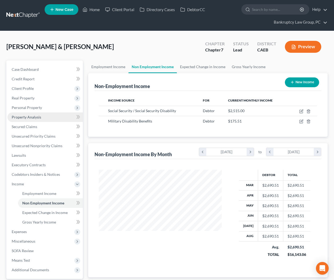
click at [38, 114] on link "Property Analysis" at bounding box center [44, 118] width 75 height 10
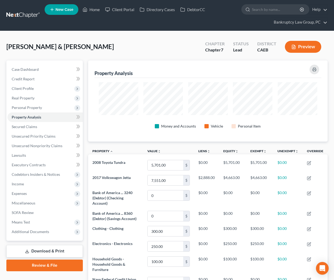
scroll to position [81, 239]
click at [21, 187] on span "Income" at bounding box center [44, 184] width 75 height 10
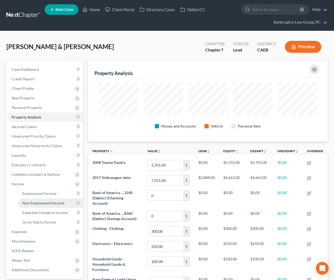
click at [29, 202] on span "Non Employment Income" at bounding box center [43, 203] width 42 height 5
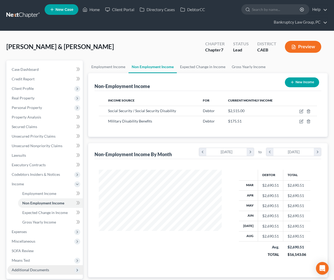
scroll to position [50, 0]
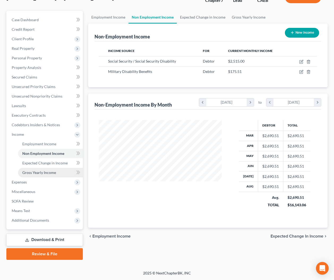
click at [42, 169] on link "Gross Yearly Income" at bounding box center [50, 173] width 65 height 10
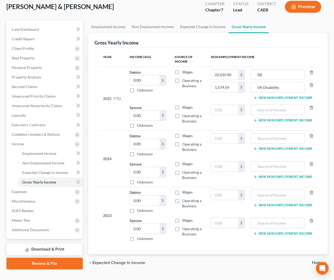
scroll to position [52, 0]
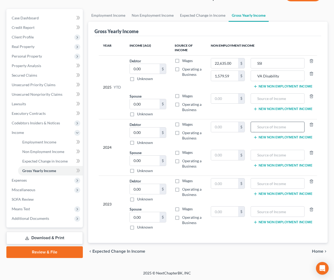
click at [275, 127] on input "text" at bounding box center [278, 127] width 48 height 10
type input "SSI"
click at [277, 138] on button "New Non Employment Income" at bounding box center [282, 137] width 59 height 4
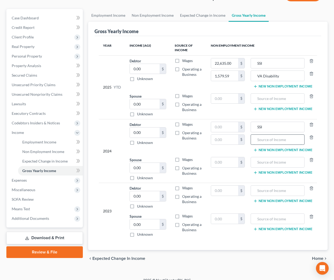
click at [273, 143] on input "text" at bounding box center [278, 140] width 48 height 10
type input "VA Disability"
click at [224, 141] on input "text" at bounding box center [224, 140] width 27 height 10
type input "2,106.12"
click at [275, 201] on button "New Non Employment Income" at bounding box center [282, 201] width 59 height 4
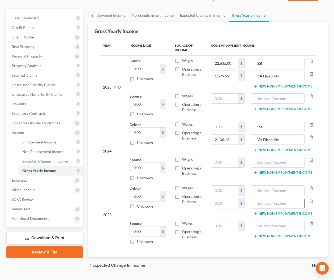
click at [275, 204] on input "text" at bounding box center [278, 204] width 48 height 10
type input "VA Disability"
click at [226, 206] on input "text" at bounding box center [224, 204] width 27 height 10
type input "2,106.12"
click at [230, 128] on input "text" at bounding box center [224, 127] width 27 height 10
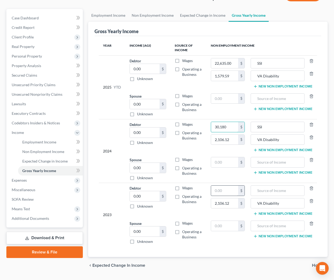
type input "30,180"
click at [234, 194] on input "text" at bounding box center [224, 191] width 27 height 10
click at [259, 190] on input "text" at bounding box center [278, 191] width 48 height 10
type input "SSI"
click at [228, 192] on input "text" at bounding box center [224, 191] width 27 height 10
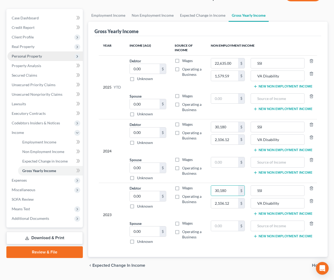
click at [24, 56] on span "Personal Property" at bounding box center [27, 56] width 30 height 5
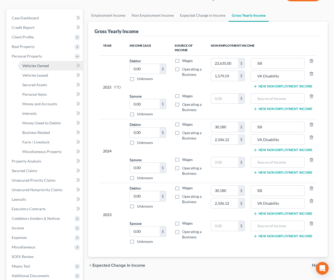
click at [28, 65] on span "Vehicles Owned" at bounding box center [35, 65] width 27 height 5
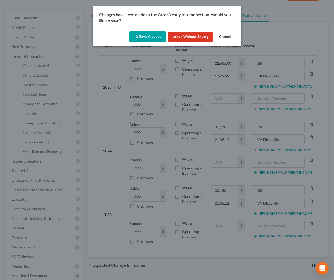
click at [143, 37] on button "Save & Leave" at bounding box center [147, 36] width 37 height 11
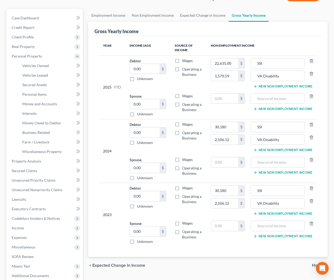
type input "2,106.12"
type input "VA Disability"
type input "2,106.12"
type input "VA Disability"
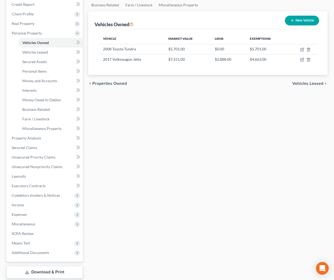
scroll to position [78, 0]
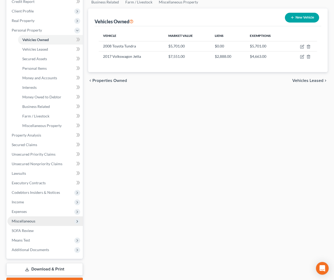
click at [31, 221] on span "Miscellaneous" at bounding box center [24, 221] width 24 height 5
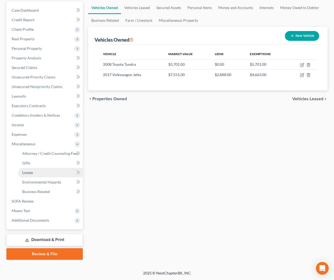
scroll to position [59, 0]
click at [42, 192] on span "Business Related" at bounding box center [36, 192] width 28 height 5
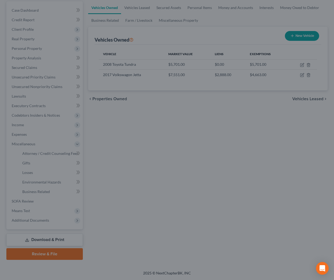
click at [189, 125] on div at bounding box center [167, 140] width 334 height 280
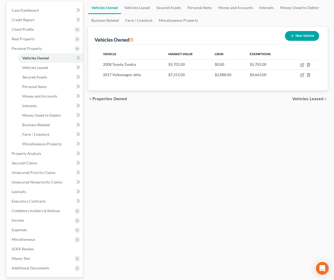
scroll to position [107, 0]
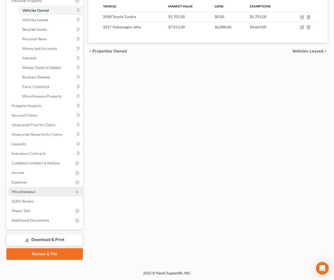
click at [38, 192] on span "Miscellaneous" at bounding box center [44, 192] width 75 height 10
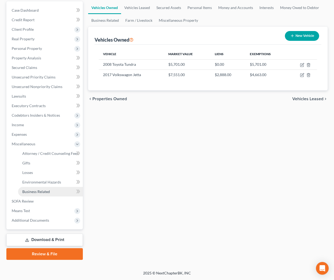
click at [40, 190] on span "Business Related" at bounding box center [36, 192] width 28 height 5
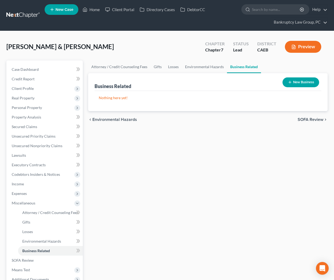
click at [291, 84] on button "New Business" at bounding box center [300, 83] width 37 height 10
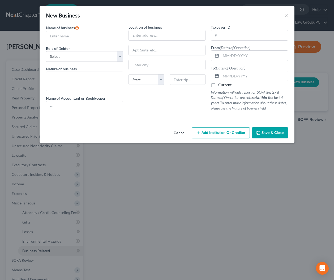
click at [92, 38] on input "text" at bounding box center [84, 36] width 77 height 10
type input "Hilbridge Trading, LLC"
click at [71, 58] on select "Select A member of a limited liability company (LLC) or limited liability partn…" at bounding box center [84, 56] width 77 height 11
select select "member"
click at [46, 51] on select "Select A member of a limited liability company (LLC) or limited liability partn…" at bounding box center [84, 56] width 77 height 11
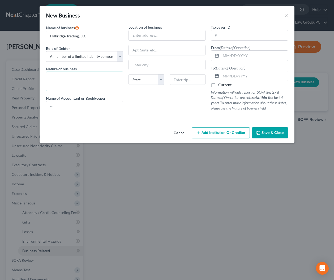
click at [74, 87] on textarea at bounding box center [84, 82] width 77 height 20
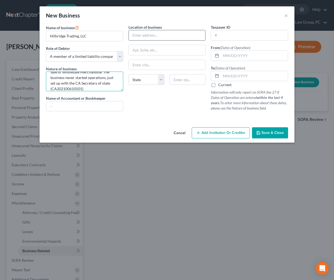
type textarea "Sale of Wholesale Merchandise. The business never started operations, just set …"
click at [158, 39] on input "text" at bounding box center [167, 35] width 77 height 10
type input "225 Santa Barbara Way"
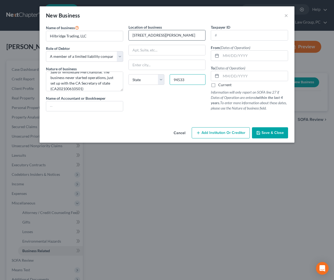
type input "94533"
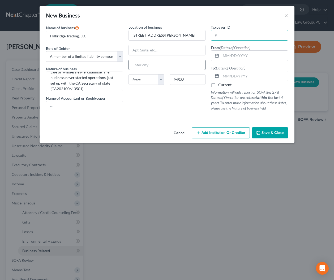
type input "Fairfield"
select select "4"
click at [237, 57] on input "text" at bounding box center [254, 56] width 67 height 10
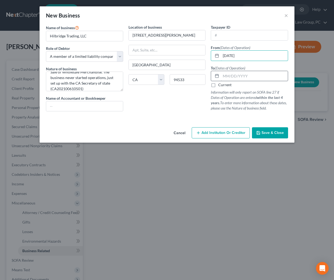
type input "12/31/2020"
click at [228, 76] on input "text" at bounding box center [254, 76] width 67 height 10
type input "0"
click at [270, 134] on span "Save & Close" at bounding box center [273, 133] width 22 height 5
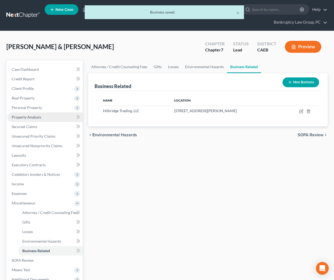
click at [21, 116] on span "Property Analysis" at bounding box center [26, 117] width 29 height 5
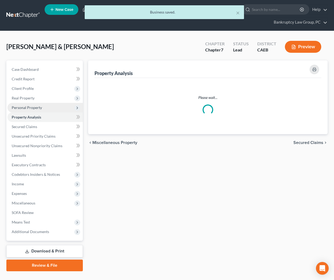
click at [22, 107] on span "Personal Property" at bounding box center [27, 107] width 30 height 5
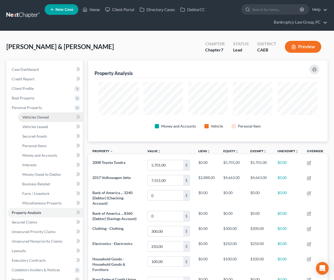
scroll to position [81, 239]
click at [34, 163] on span "Interests" at bounding box center [29, 165] width 14 height 5
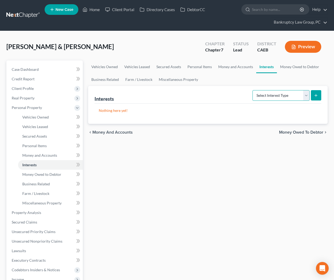
click at [277, 96] on select "Select Interest Type 401K Annuity Bond Education IRA Government Bond Government…" at bounding box center [280, 95] width 57 height 11
select select "unincorporated_business"
click at [253, 90] on select "Select Interest Type 401K Annuity Bond Education IRA Government Bond Government…" at bounding box center [280, 95] width 57 height 11
click at [316, 97] on icon "submit" at bounding box center [316, 95] width 4 height 4
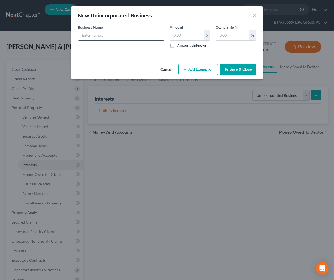
click at [128, 39] on input "text" at bounding box center [121, 35] width 86 height 10
type input "Hilbridget Trading, LLC - Established with CA Secretary of State but never star…"
click at [228, 37] on input "text" at bounding box center [232, 35] width 33 height 10
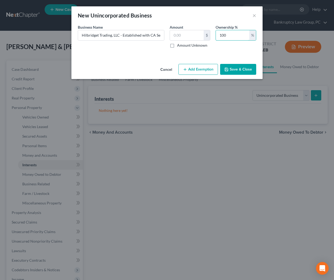
type input "100"
click at [247, 68] on button "Save & Close" at bounding box center [238, 69] width 36 height 11
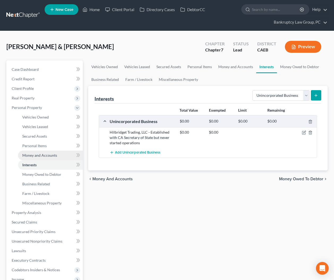
click at [39, 157] on span "Money and Accounts" at bounding box center [39, 155] width 35 height 5
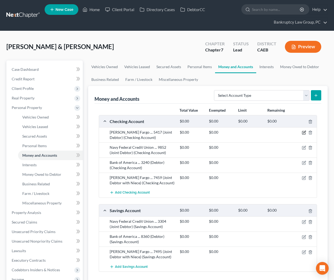
click at [304, 132] on icon "button" at bounding box center [304, 133] width 4 height 4
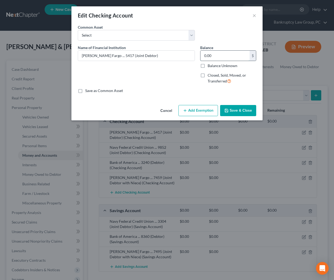
click at [221, 56] on input "0.00" at bounding box center [224, 56] width 49 height 10
type input "0"
type input "800.00"
click at [190, 111] on button "Add Exemption" at bounding box center [198, 110] width 40 height 11
select select "2"
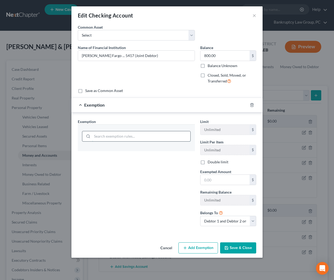
click at [138, 137] on input "search" at bounding box center [141, 136] width 98 height 10
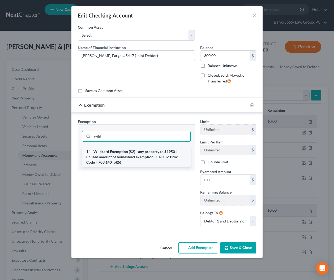
type input "wild"
click at [129, 157] on li "14 - Wildcard Exemption (S2) - any property to $1950 + unused amount of homeste…" at bounding box center [136, 157] width 109 height 20
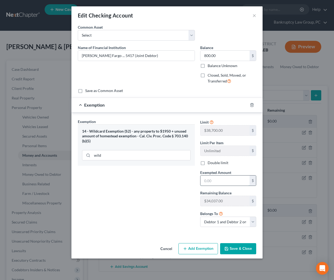
click at [225, 183] on input "text" at bounding box center [224, 181] width 49 height 10
type input "800"
click at [242, 248] on button "Save & Close" at bounding box center [238, 248] width 36 height 11
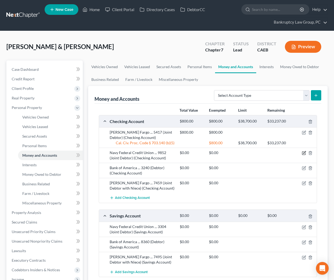
click at [303, 153] on icon "button" at bounding box center [304, 153] width 2 height 2
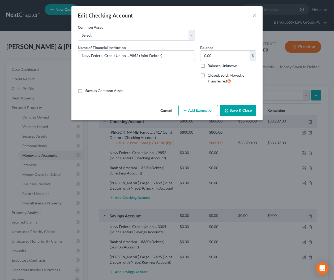
click at [164, 111] on button "Cancel" at bounding box center [166, 111] width 20 height 11
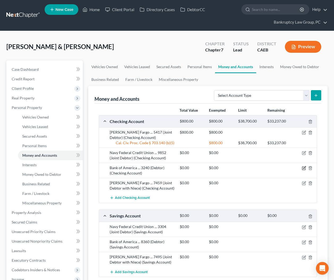
drag, startPoint x: 303, startPoint y: 168, endPoint x: 299, endPoint y: 160, distance: 8.8
click at [303, 168] on icon "button" at bounding box center [304, 168] width 2 height 2
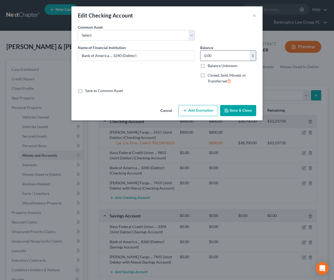
click at [220, 57] on input "0.00" at bounding box center [224, 56] width 49 height 10
type input "0.42"
drag, startPoint x: 200, startPoint y: 106, endPoint x: 184, endPoint y: 125, distance: 23.9
click at [200, 107] on button "Add Exemption" at bounding box center [198, 110] width 40 height 11
select select "2"
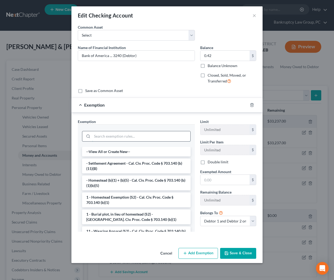
click at [150, 138] on input "search" at bounding box center [141, 136] width 98 height 10
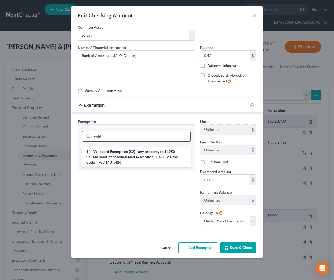
type input "wild"
click at [154, 158] on li "14 - Wildcard Exemption (S2) - any property to $1950 + unused amount of homeste…" at bounding box center [136, 157] width 109 height 20
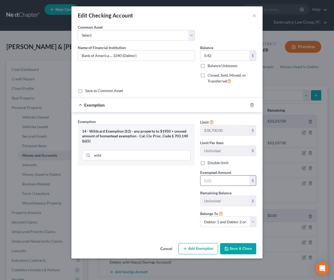
click at [224, 181] on input "text" at bounding box center [224, 181] width 49 height 10
type input "0.42"
click at [237, 250] on button "Save & Close" at bounding box center [238, 248] width 36 height 11
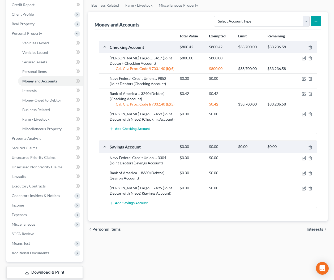
scroll to position [76, 0]
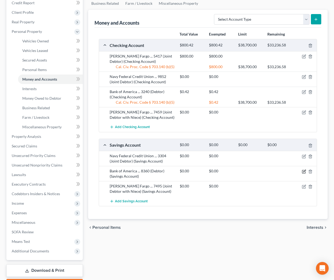
click at [303, 172] on icon "button" at bounding box center [304, 172] width 4 height 4
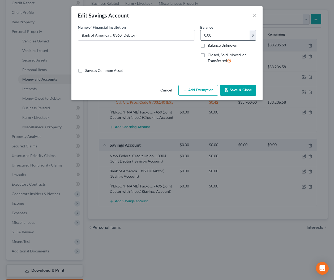
click at [214, 36] on input "0.00" at bounding box center [224, 35] width 49 height 10
type input "0.28"
click at [209, 90] on button "Add Exemption" at bounding box center [198, 90] width 40 height 11
select select "2"
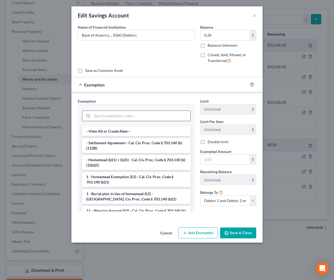
click at [184, 118] on input "search" at bounding box center [141, 116] width 98 height 10
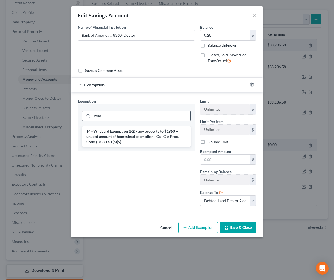
type input "wild"
click at [187, 131] on li "14 - Wildcard Exemption (S2) - any property to $1950 + unused amount of homeste…" at bounding box center [136, 137] width 109 height 20
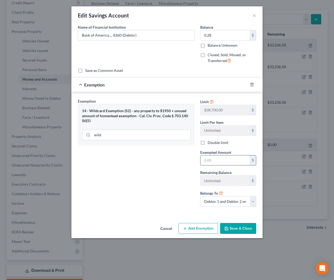
click at [216, 161] on input "text" at bounding box center [224, 161] width 49 height 10
type input "0.28"
click at [240, 230] on button "Save & Close" at bounding box center [238, 228] width 36 height 11
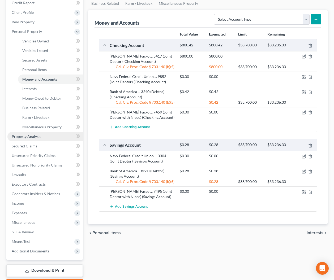
click at [32, 138] on span "Property Analysis" at bounding box center [26, 136] width 29 height 5
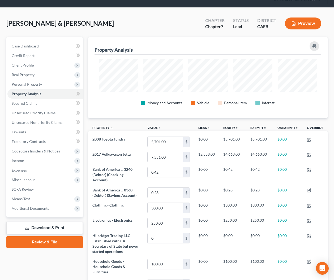
scroll to position [3, 0]
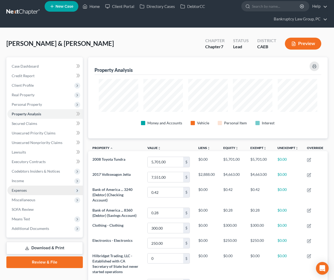
drag, startPoint x: 29, startPoint y: 189, endPoint x: 32, endPoint y: 189, distance: 3.2
click at [29, 189] on span "Expenses" at bounding box center [44, 191] width 75 height 10
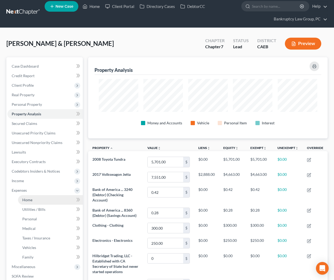
click at [34, 201] on link "Home" at bounding box center [50, 200] width 65 height 10
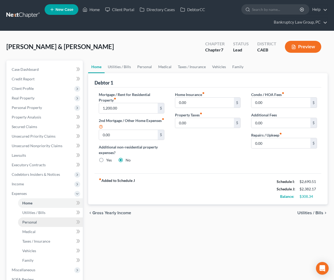
click at [33, 222] on span "Personal" at bounding box center [29, 222] width 15 height 5
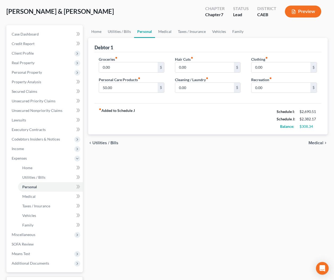
scroll to position [36, 0]
click at [20, 150] on span "Income" at bounding box center [18, 148] width 12 height 5
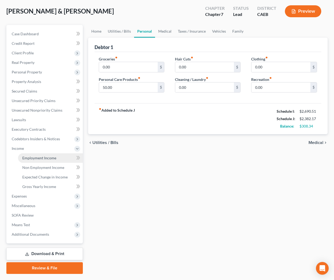
click at [35, 160] on span "Employment Income" at bounding box center [39, 158] width 34 height 5
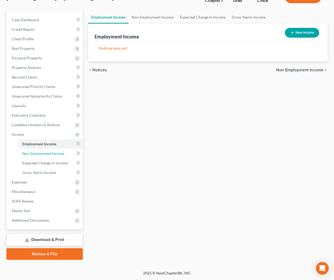
drag, startPoint x: 40, startPoint y: 153, endPoint x: 241, endPoint y: 150, distance: 201.3
click at [40, 153] on span "Non Employment Income" at bounding box center [43, 153] width 42 height 5
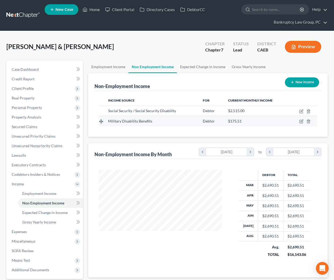
scroll to position [95, 134]
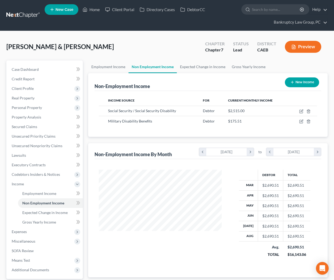
click at [299, 82] on button "New Income" at bounding box center [302, 83] width 34 height 10
select select "0"
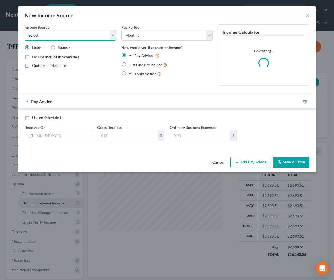
click at [83, 34] on select "Select Unemployment Disability (from employer) Pension Retirement Social Securi…" at bounding box center [70, 35] width 91 height 11
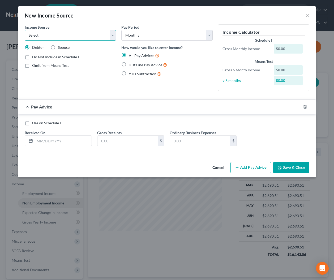
select select "5"
click at [25, 30] on select "Select Unemployment Disability (from employer) Pension Retirement Social Securi…" at bounding box center [70, 35] width 91 height 11
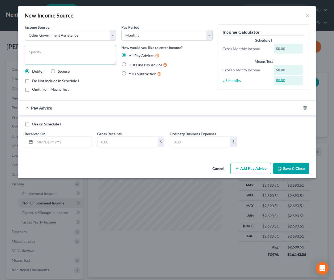
click at [66, 59] on textarea at bounding box center [70, 55] width 91 height 20
type textarea "CalFresh"
click at [129, 64] on label "Just One Pay Advice" at bounding box center [148, 65] width 38 height 6
click at [131, 64] on input "Just One Pay Advice" at bounding box center [132, 63] width 3 height 3
radio input "true"
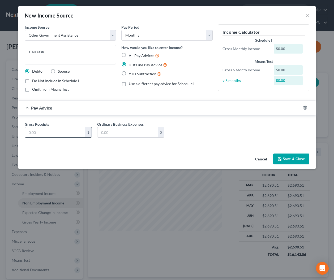
drag, startPoint x: 53, startPoint y: 137, endPoint x: 64, endPoint y: 137, distance: 11.2
click at [53, 137] on input "text" at bounding box center [55, 132] width 60 height 10
type input "503.00"
click at [299, 160] on button "Save & Close" at bounding box center [291, 159] width 36 height 11
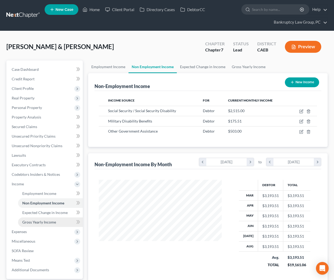
click at [33, 225] on link "Gross Yearly Income" at bounding box center [50, 223] width 65 height 10
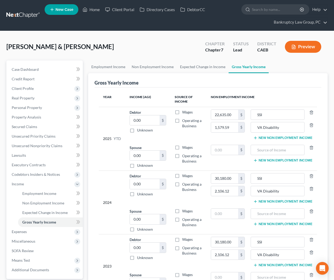
click at [267, 138] on button "New Non Employment Income" at bounding box center [282, 138] width 59 height 4
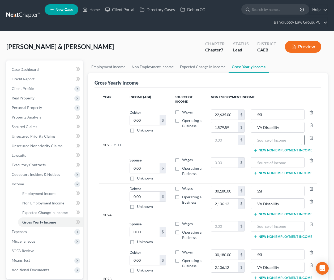
click at [267, 141] on input "text" at bounding box center [278, 140] width 48 height 10
type input "CalFresh"
click at [237, 142] on input "text" at bounding box center [224, 140] width 27 height 10
type input "4,527"
click at [271, 213] on button "New Non Employment Income" at bounding box center [282, 214] width 59 height 4
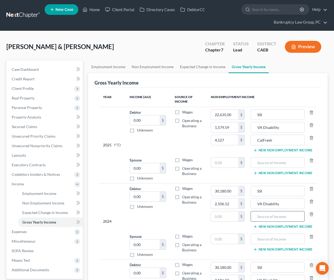
click at [267, 219] on input "text" at bounding box center [278, 217] width 48 height 10
type input "CalFresh"
click at [233, 217] on input "text" at bounding box center [224, 217] width 27 height 10
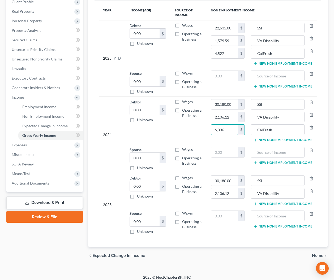
scroll to position [91, 0]
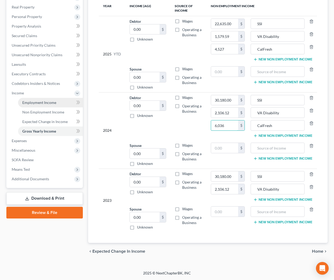
type input "6,036"
click at [31, 103] on span "Employment Income" at bounding box center [39, 102] width 34 height 5
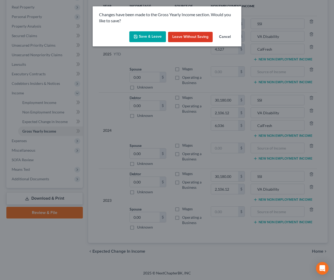
click at [143, 39] on button "Save & Leave" at bounding box center [147, 36] width 37 height 11
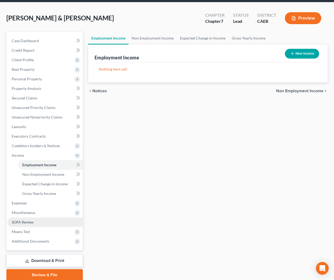
scroll to position [39, 0]
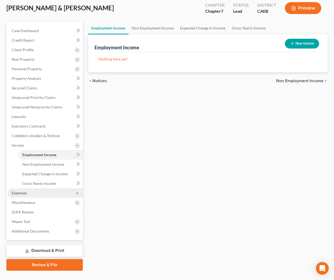
click at [19, 193] on span "Expenses" at bounding box center [19, 193] width 15 height 5
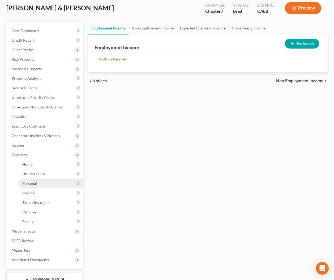
click at [29, 182] on span "Personal" at bounding box center [29, 183] width 15 height 5
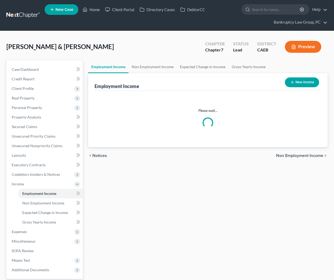
scroll to position [39, 0]
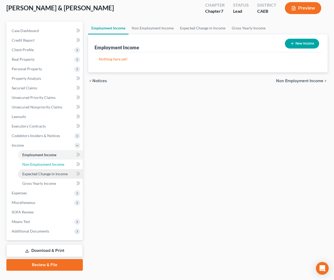
drag, startPoint x: 34, startPoint y: 166, endPoint x: 37, endPoint y: 169, distance: 4.4
click at [34, 166] on span "Non Employment Income" at bounding box center [43, 164] width 42 height 5
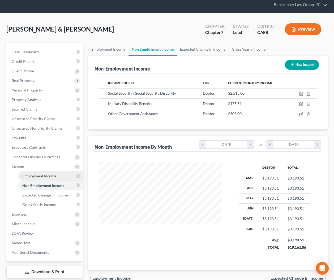
scroll to position [41, 0]
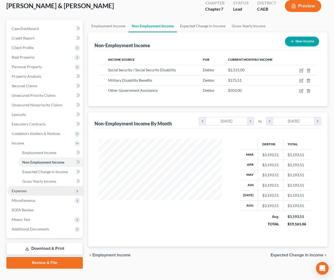
click at [27, 191] on span "Expenses" at bounding box center [44, 191] width 75 height 10
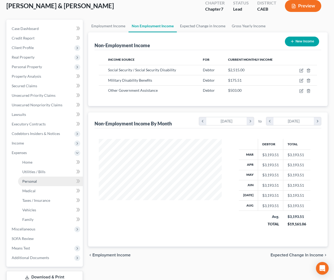
click at [31, 181] on span "Personal" at bounding box center [29, 181] width 15 height 5
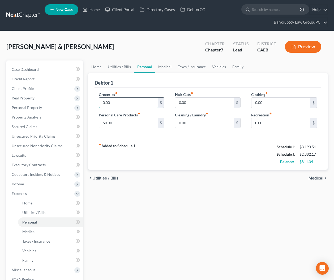
click at [144, 103] on input "0.00" at bounding box center [128, 103] width 59 height 10
type input "800.00"
click at [266, 122] on input "0.00" at bounding box center [280, 123] width 59 height 10
type input "150.00"
click at [194, 202] on div "Home Utilities / Bills Personal Medical Taxes / Insurance Vehicles Family Debto…" at bounding box center [207, 200] width 245 height 278
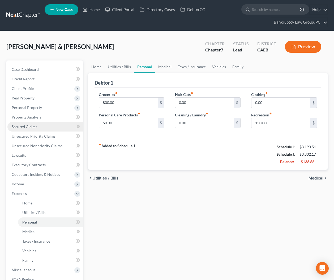
click at [26, 130] on link "Secured Claims" at bounding box center [44, 127] width 75 height 10
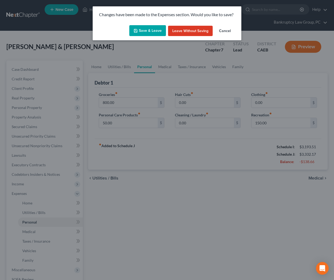
click at [155, 26] on button "Save & Leave" at bounding box center [147, 30] width 37 height 11
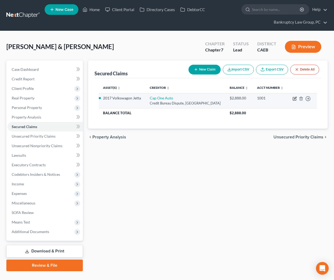
click at [295, 98] on icon "button" at bounding box center [295, 98] width 2 height 2
select select "45"
select select "4"
select select "0"
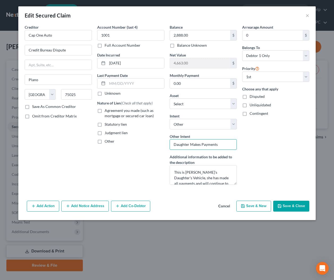
drag, startPoint x: 220, startPoint y: 144, endPoint x: 133, endPoint y: 141, distance: 87.2
click at [133, 141] on div "Creditor * Cap One Auto Credit Bureau Dispute Plano State AL AK AR AZ CA CO CT …" at bounding box center [167, 106] width 290 height 165
click at [179, 125] on select "Select Surrender Redeem Reaffirm Avoid Other" at bounding box center [203, 124] width 67 height 11
select select "2"
click at [170, 119] on select "Select Surrender Redeem Reaffirm Avoid Other" at bounding box center [203, 124] width 67 height 11
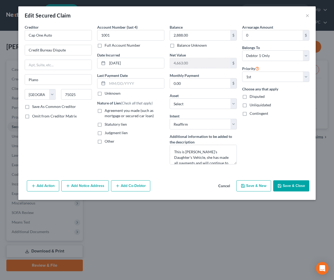
click at [290, 183] on button "Save & Close" at bounding box center [291, 186] width 36 height 11
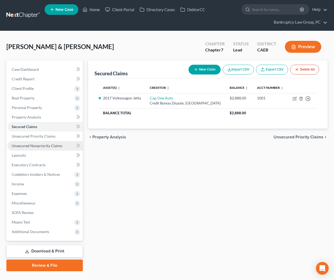
click at [37, 146] on span "Unsecured Nonpriority Claims" at bounding box center [37, 146] width 51 height 5
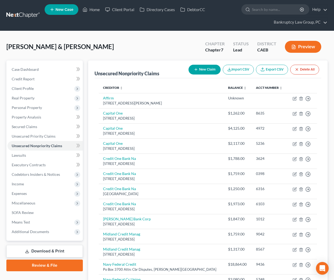
click at [199, 70] on button "New Claim" at bounding box center [205, 70] width 32 height 10
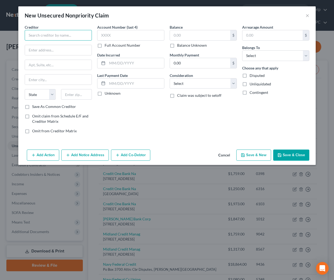
click at [61, 36] on input "text" at bounding box center [58, 35] width 67 height 11
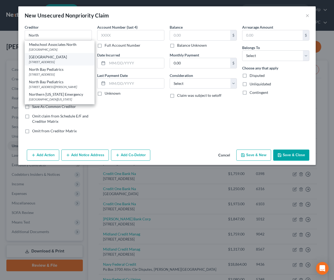
click at [61, 62] on div "PO Box 39000 Dept 05221, San Francisco, CA 94139" at bounding box center [59, 62] width 61 height 5
type input "Northbay Medical Center"
type input "PO Box 39000"
type input "Dept 05221"
type input "San Francisco"
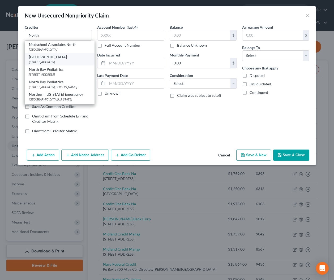
select select "4"
type input "94139"
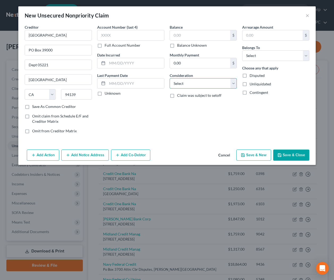
click at [190, 87] on select "Select Cable / Satellite Services Collection Agency Credit Card Debt Debt Couns…" at bounding box center [203, 83] width 67 height 11
select select "9"
click at [170, 78] on select "Select Cable / Satellite Services Collection Agency Credit Card Debt Debt Couns…" at bounding box center [203, 83] width 67 height 11
click at [190, 37] on input "text" at bounding box center [200, 35] width 60 height 10
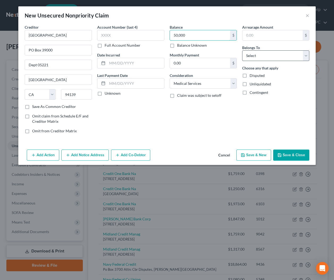
type input "50,000"
click at [272, 55] on select "Select Debtor 1 Only Debtor 2 Only Debtor 1 And Debtor 2 Only At Least One Of T…" at bounding box center [275, 55] width 67 height 11
click at [242, 50] on select "Select Debtor 1 Only Debtor 2 Only Debtor 1 And Debtor 2 Only At Least One Of T…" at bounding box center [275, 55] width 67 height 11
click at [272, 58] on select "Select Debtor 1 Only Debtor 2 Only Debtor 1 And Debtor 2 Only At Least One Of T…" at bounding box center [275, 55] width 67 height 11
select select "0"
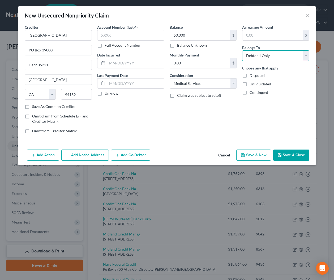
click at [242, 50] on select "Select Debtor 1 Only Debtor 2 Only Debtor 1 And Debtor 2 Only At Least One Of T…" at bounding box center [275, 55] width 67 height 11
click at [189, 34] on input "50,000" at bounding box center [200, 35] width 60 height 10
click at [185, 45] on label "Balance Unknown" at bounding box center [192, 45] width 30 height 5
click at [183, 45] on input "Balance Unknown" at bounding box center [180, 44] width 3 height 3
checkbox input "true"
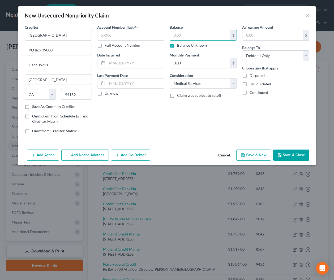
type input "0.00"
click at [292, 155] on button "Save & Close" at bounding box center [291, 155] width 36 height 11
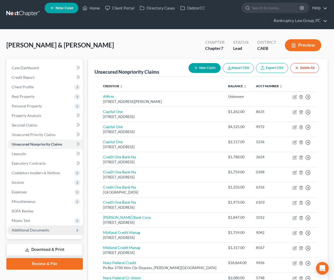
click at [28, 233] on span "Additional Documents" at bounding box center [44, 231] width 75 height 10
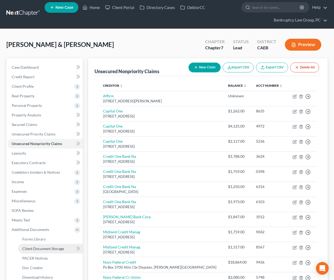
click at [33, 249] on span "Client Document Storage" at bounding box center [43, 249] width 42 height 5
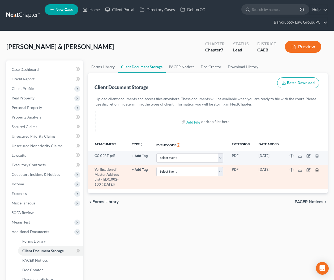
click at [318, 168] on icon "button" at bounding box center [317, 170] width 4 height 4
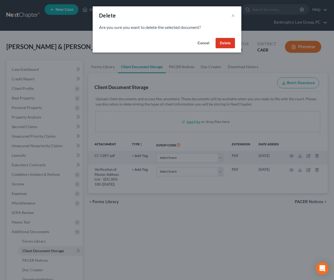
drag, startPoint x: 227, startPoint y: 47, endPoint x: 200, endPoint y: 59, distance: 29.7
click at [227, 47] on button "Delete" at bounding box center [225, 43] width 19 height 11
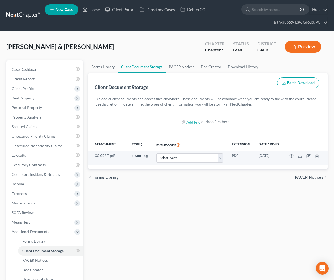
scroll to position [59, 0]
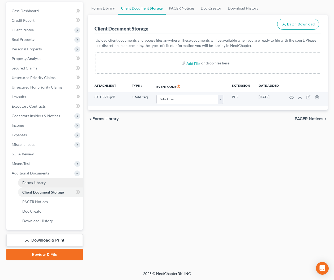
drag, startPoint x: 37, startPoint y: 184, endPoint x: 49, endPoint y: 184, distance: 12.2
click at [37, 184] on span "Forms Library" at bounding box center [33, 183] width 23 height 5
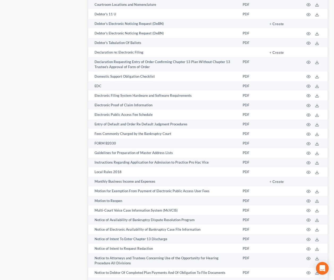
scroll to position [801, 0]
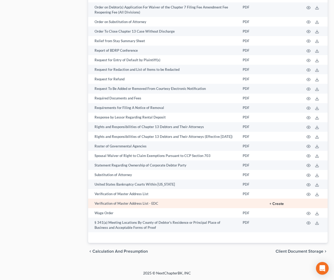
click at [281, 203] on button "+ Create" at bounding box center [276, 204] width 14 height 4
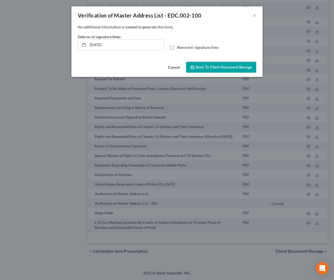
click at [177, 48] on label "Remove E-signature lines" at bounding box center [197, 47] width 41 height 5
click at [179, 48] on input "Remove E-signature lines" at bounding box center [180, 46] width 3 height 3
checkbox input "true"
click at [205, 66] on span "Save to Client Document Storage" at bounding box center [224, 67] width 56 height 5
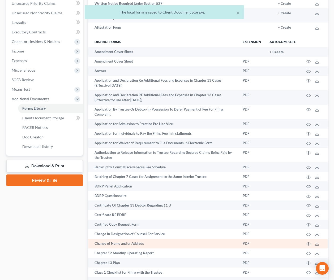
scroll to position [54, 0]
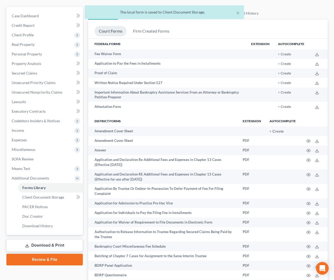
click at [50, 248] on link "Download & Print" at bounding box center [44, 245] width 76 height 12
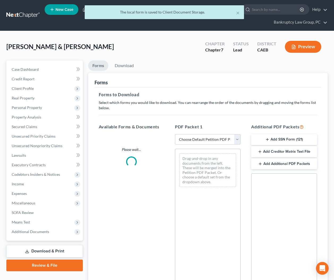
click at [204, 137] on select "Choose Default Petition PDF Packet Complete Bankruptcy Petition (all forms and …" at bounding box center [208, 139] width 66 height 11
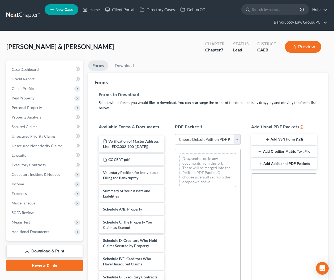
select select "0"
click at [175, 134] on select "Choose Default Petition PDF Packet Complete Bankruptcy Petition (all forms and …" at bounding box center [208, 139] width 66 height 11
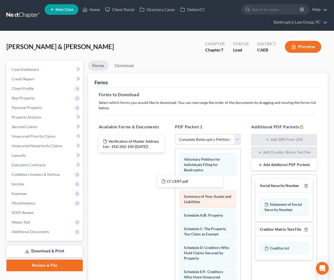
drag, startPoint x: 149, startPoint y: 159, endPoint x: 212, endPoint y: 193, distance: 71.0
click at [169, 153] on div "CC CERT-pdf Verification of Master Address List - EDC.002-100 (09/17/2025) CC C…" at bounding box center [132, 144] width 74 height 17
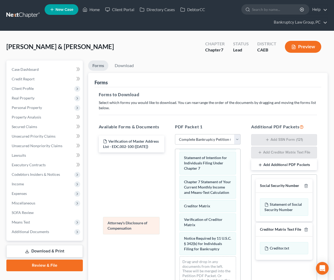
scroll to position [252, 0]
drag, startPoint x: 206, startPoint y: 242, endPoint x: 132, endPoint y: 223, distance: 75.7
click at [175, 219] on div "Attorney's Disclosure of Compensation Voluntary Petition for Individuals Filing…" at bounding box center [207, 95] width 65 height 397
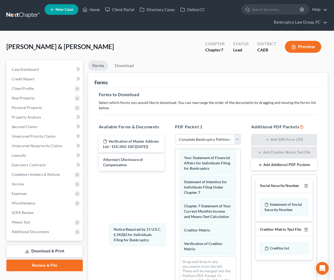
drag, startPoint x: 197, startPoint y: 246, endPoint x: 125, endPoint y: 235, distance: 72.8
click at [175, 236] on div "Notice Required by 11 U.S.C. § 342(b) for Individuals Filing for Bankruptcy Vol…" at bounding box center [207, 107] width 65 height 373
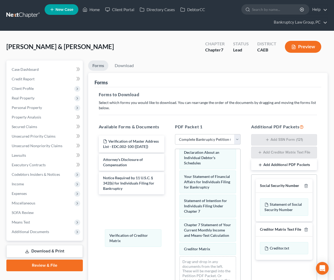
drag, startPoint x: 160, startPoint y: 244, endPoint x: 120, endPoint y: 240, distance: 40.8
click at [175, 240] on div "Verification of Creditor Matrix Voluntary Petition for Individuals Filing for B…" at bounding box center [207, 117] width 65 height 354
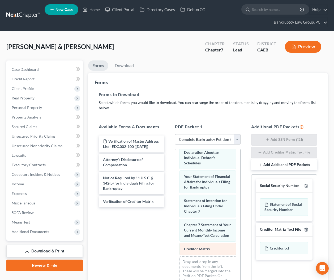
scroll to position [195, 0]
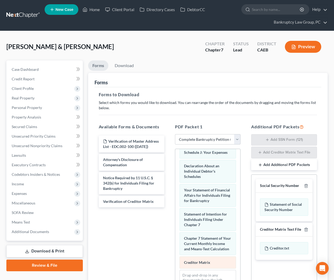
click at [175, 242] on div "Voluntary Petition for Individuals Filing for Bankruptcy CC CERT-pdf Summary of…" at bounding box center [207, 131] width 65 height 354
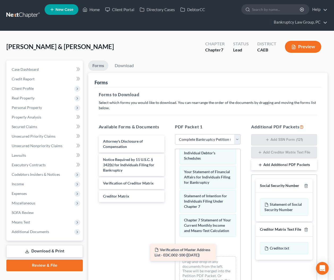
drag, startPoint x: 131, startPoint y: 143, endPoint x: 183, endPoint y: 251, distance: 120.4
click at [169, 202] on div "Verification of Master Address List - EDC.002-100 (09/17/2025) Verification of …" at bounding box center [132, 169] width 74 height 67
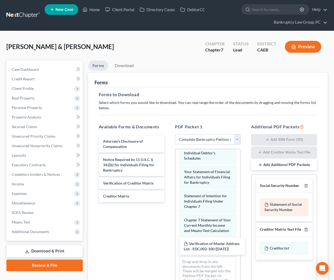
scroll to position [220, 0]
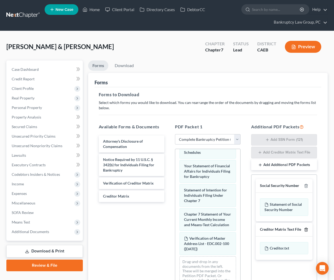
drag, startPoint x: 307, startPoint y: 228, endPoint x: 303, endPoint y: 229, distance: 3.8
click at [307, 228] on icon "button" at bounding box center [306, 230] width 4 height 4
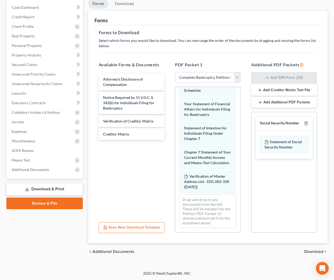
click at [313, 251] on span "Download" at bounding box center [313, 252] width 19 height 4
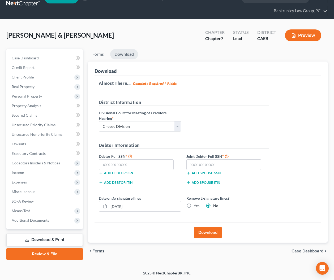
scroll to position [11, 0]
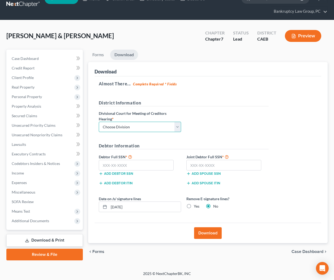
click at [154, 124] on select "Choose Division Fresno Modesto Sacramento" at bounding box center [140, 127] width 82 height 11
select select "2"
click at [99, 122] on select "Choose Division Fresno Modesto Sacramento" at bounding box center [140, 127] width 82 height 11
drag, startPoint x: 151, startPoint y: 165, endPoint x: 260, endPoint y: 176, distance: 109.6
click at [151, 165] on input "text" at bounding box center [136, 165] width 75 height 11
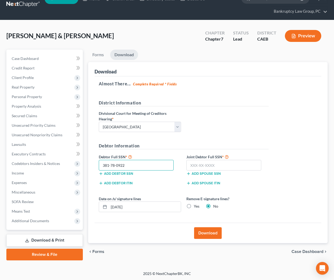
type input "381-78-0922"
type input "550-13-3485"
drag, startPoint x: 190, startPoint y: 204, endPoint x: 192, endPoint y: 211, distance: 7.1
click at [194, 205] on label "Yes" at bounding box center [197, 206] width 6 height 5
click at [196, 205] on input "Yes" at bounding box center [197, 205] width 3 height 3
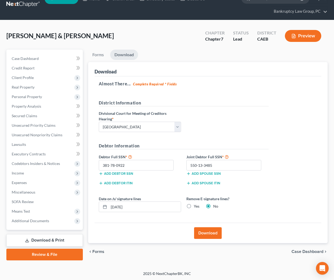
radio input "true"
radio input "false"
click at [206, 232] on button "Download" at bounding box center [208, 234] width 28 height 12
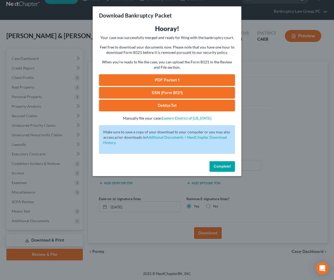
click at [160, 93] on link "SSN (Form B121)" at bounding box center [167, 93] width 136 height 12
click at [175, 80] on link "PDF Packet 1" at bounding box center [167, 80] width 136 height 12
drag, startPoint x: 225, startPoint y: 171, endPoint x: 220, endPoint y: 159, distance: 13.3
click at [225, 171] on button "Complete!" at bounding box center [221, 166] width 25 height 11
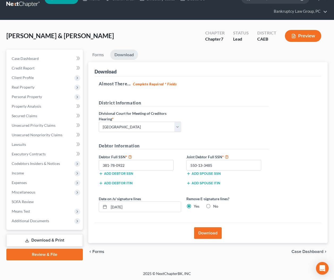
scroll to position [0, 0]
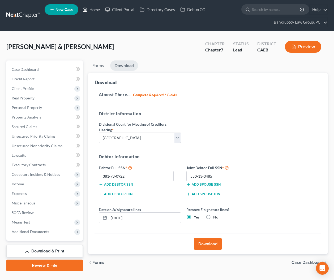
drag, startPoint x: 96, startPoint y: 10, endPoint x: 113, endPoint y: 27, distance: 24.2
click at [96, 10] on link "Home" at bounding box center [91, 10] width 23 height 10
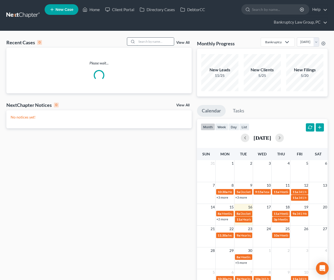
click at [165, 41] on input "search" at bounding box center [155, 42] width 37 height 8
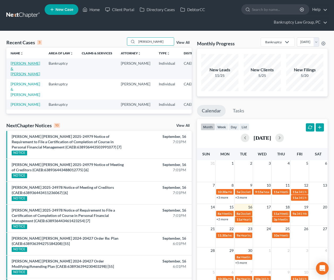
type input "castro"
click at [13, 71] on link "[PERSON_NAME] & [PERSON_NAME]" at bounding box center [25, 68] width 29 height 15
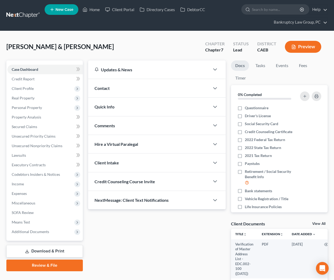
click at [54, 250] on link "Download & Print" at bounding box center [44, 251] width 76 height 12
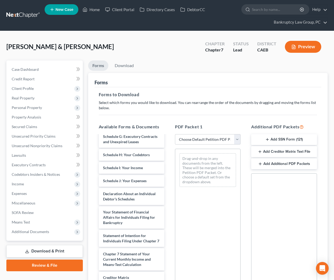
scroll to position [169, 0]
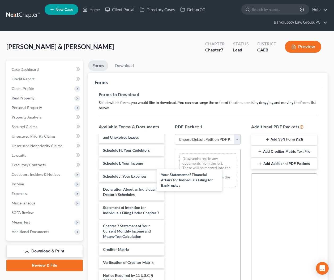
drag, startPoint x: 137, startPoint y: 214, endPoint x: 212, endPoint y: 197, distance: 77.6
click at [169, 181] on div "Your Statement of Financial Affairs for Individuals Filing for Bankruptcy Verif…" at bounding box center [132, 139] width 74 height 344
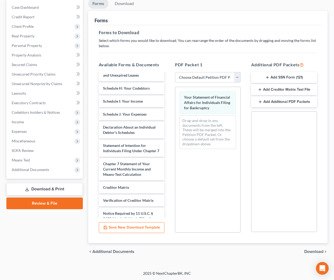
click at [316, 250] on span "Download" at bounding box center [313, 252] width 19 height 4
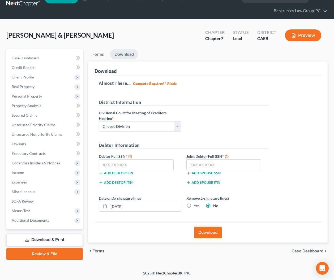
scroll to position [11, 0]
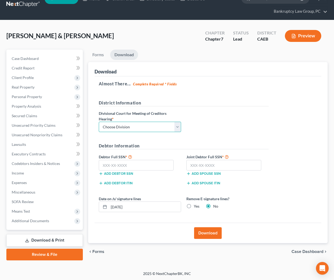
click at [153, 125] on select "Choose Division Fresno Modesto Sacramento" at bounding box center [140, 127] width 82 height 11
select select "2"
click at [99, 122] on select "Choose Division Fresno Modesto Sacramento" at bounding box center [140, 127] width 82 height 11
click at [147, 165] on input "text" at bounding box center [136, 165] width 75 height 11
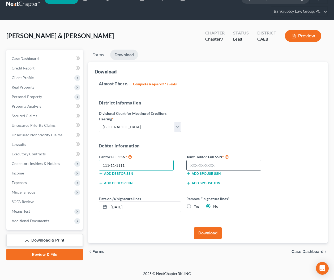
type input "111-11-1111"
click at [238, 166] on input "text" at bounding box center [223, 165] width 75 height 11
type input "111-11-1111"
click at [212, 233] on button "Download" at bounding box center [208, 234] width 28 height 12
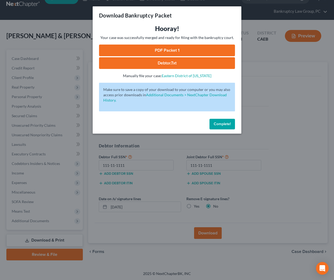
click at [150, 48] on link "PDF Packet 1" at bounding box center [167, 51] width 136 height 12
click at [218, 127] on button "Complete!" at bounding box center [221, 124] width 25 height 11
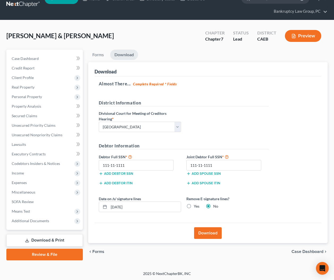
scroll to position [0, 0]
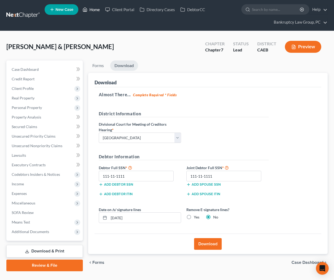
click at [96, 9] on link "Home" at bounding box center [91, 10] width 23 height 10
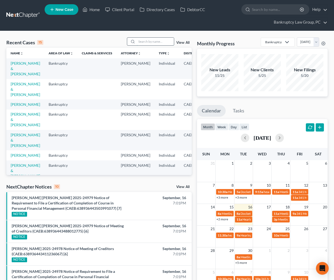
click at [149, 41] on input "search" at bounding box center [155, 42] width 37 height 8
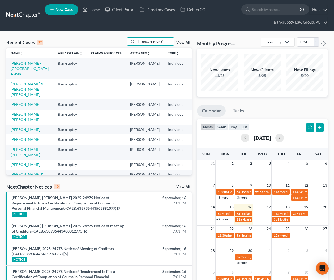
drag, startPoint x: 163, startPoint y: 41, endPoint x: 117, endPoint y: 41, distance: 46.2
click at [117, 41] on div "Recent Cases 12 RAMIREZ View All" at bounding box center [98, 42] width 185 height 10
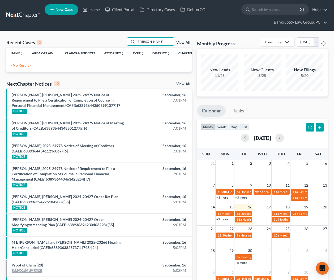
type input "LUIS R"
click at [68, 8] on span "New Case" at bounding box center [64, 10] width 18 height 4
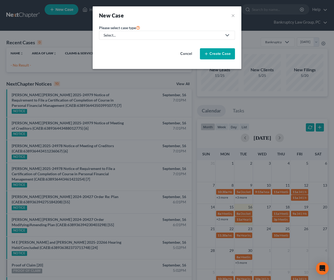
click at [201, 36] on div "Select..." at bounding box center [163, 35] width 118 height 5
click at [124, 46] on link "Bankruptcy" at bounding box center [113, 46] width 29 height 8
select select "8"
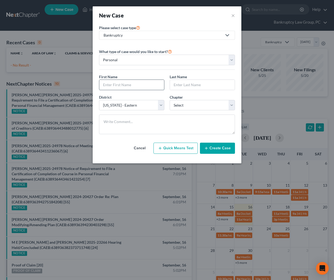
click at [126, 84] on input "text" at bounding box center [131, 85] width 65 height 10
type input "Luis"
type input "Ramirez"
click at [178, 107] on select "Select 7 11 12 13" at bounding box center [202, 105] width 65 height 11
select select "0"
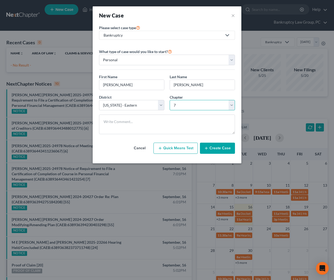
click at [170, 100] on select "Select 7 11 12 13" at bounding box center [202, 105] width 65 height 11
click at [213, 147] on button "Create Case" at bounding box center [217, 148] width 35 height 11
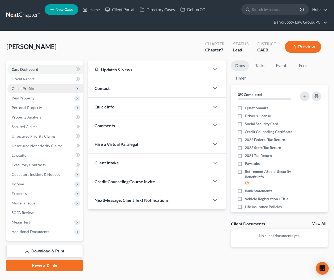
click at [19, 85] on span "Client Profile" at bounding box center [44, 89] width 75 height 10
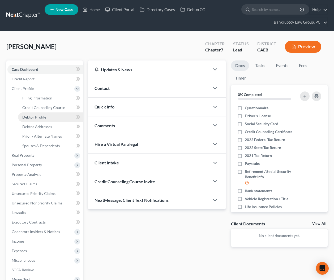
click at [37, 120] on link "Debtor Profile" at bounding box center [50, 118] width 65 height 10
select select "0"
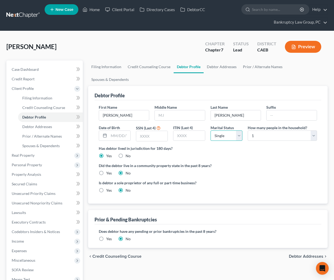
click at [218, 131] on select "Select Single Married Separated Divorced Widowed" at bounding box center [227, 136] width 32 height 11
select select "1"
click at [211, 131] on select "Select Single Married Separated Divorced Widowed" at bounding box center [227, 136] width 32 height 11
click at [290, 131] on select "Select 1 2 3 4 5 6 7 8 9 10 11 12 13 14 15 16 17 18 19 20" at bounding box center [282, 136] width 69 height 11
select select "5"
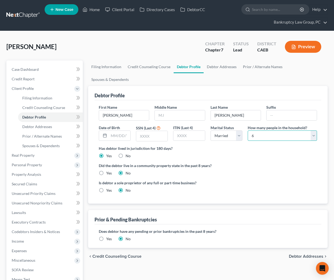
click at [248, 131] on select "Select 1 2 3 4 5 6 7 8 9 10 11 12 13 14 15 16 17 18 19 20" at bounding box center [282, 136] width 69 height 11
click at [106, 171] on label "Yes" at bounding box center [109, 173] width 6 height 5
click at [108, 171] on input "Yes" at bounding box center [109, 172] width 3 height 3
radio input "true"
radio input "false"
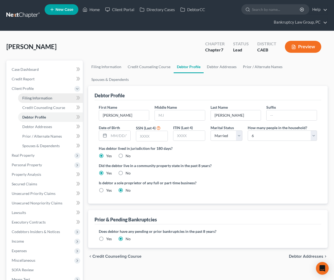
click at [41, 96] on span "Filing Information" at bounding box center [37, 98] width 30 height 5
select select "1"
select select "0"
select select "8"
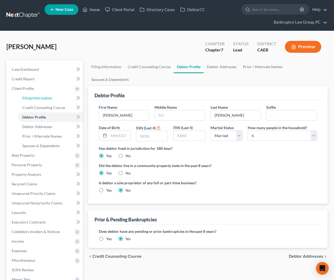
select select "4"
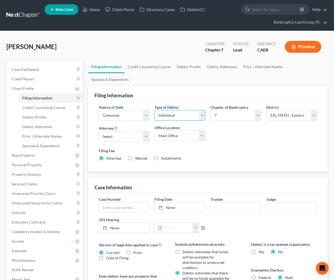
click at [174, 110] on select "Select Individual Joint" at bounding box center [180, 115] width 51 height 11
select select "1"
click at [155, 110] on select "Select Individual Joint" at bounding box center [180, 115] width 51 height 11
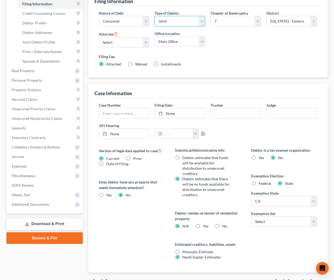
scroll to position [96, 0]
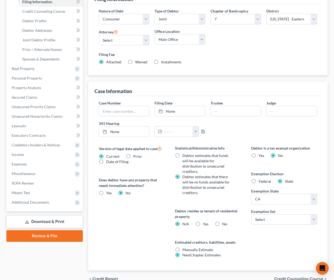
click at [222, 222] on label "No" at bounding box center [224, 224] width 5 height 5
click at [224, 222] on input "No" at bounding box center [225, 223] width 3 height 3
radio input "true"
radio input "false"
click at [265, 218] on select "Select 703 704" at bounding box center [284, 220] width 66 height 11
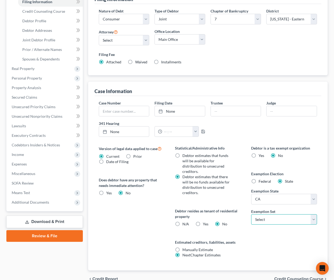
select select "1"
click at [251, 215] on select "Select 703 704" at bounding box center [284, 220] width 66 height 11
click at [289, 277] on span "Credit Counseling Course" at bounding box center [298, 279] width 49 height 4
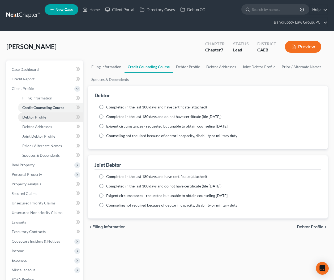
click at [38, 120] on link "Debtor Profile" at bounding box center [50, 118] width 65 height 10
select select "1"
select select "5"
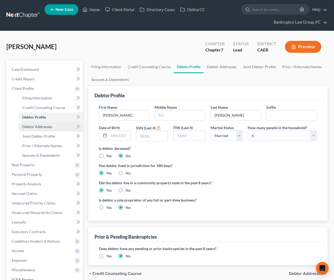
drag, startPoint x: 39, startPoint y: 126, endPoint x: 71, endPoint y: 132, distance: 32.3
click at [39, 126] on span "Debtor Addresses" at bounding box center [37, 127] width 30 height 5
select select "0"
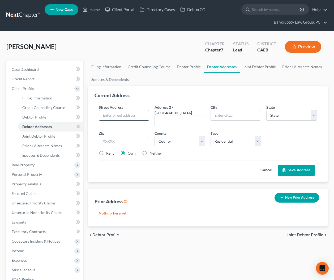
click at [135, 115] on input "text" at bounding box center [124, 115] width 50 height 10
type input "1655 Covey Way"
type input "q"
type input "95762"
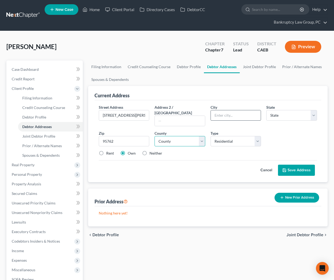
type input "El Dorado Hills"
select select "4"
click at [171, 136] on select "County Alameda County Alpine County Amador County Butte County Calaveras County…" at bounding box center [180, 141] width 51 height 11
select select "8"
click at [155, 136] on select "County Alameda County Alpine County Amador County Butte County Calaveras County…" at bounding box center [180, 141] width 51 height 11
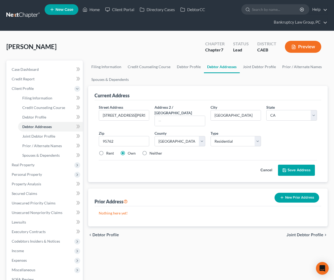
click at [298, 165] on button "Save Address" at bounding box center [296, 170] width 37 height 11
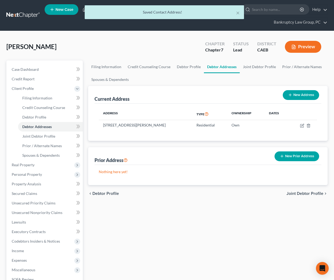
click at [297, 193] on span "Joint Debtor Profile" at bounding box center [304, 194] width 37 height 4
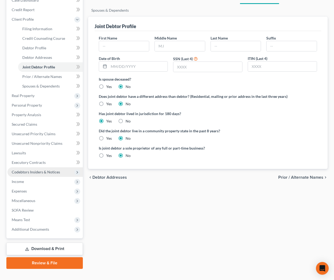
scroll to position [78, 0]
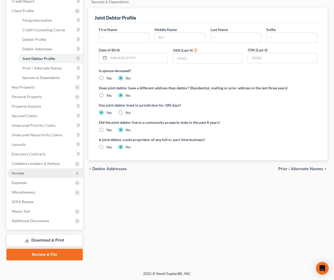
click at [21, 173] on span "Income" at bounding box center [18, 173] width 12 height 5
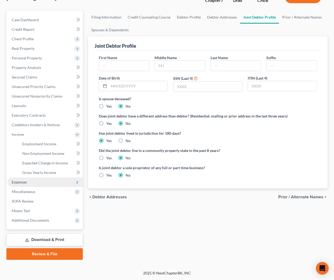
scroll to position [49, 0]
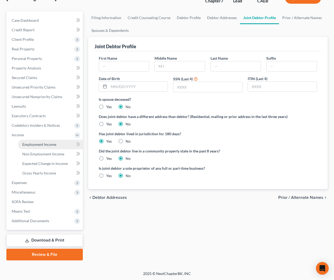
click at [42, 148] on link "Employment Income" at bounding box center [50, 145] width 65 height 10
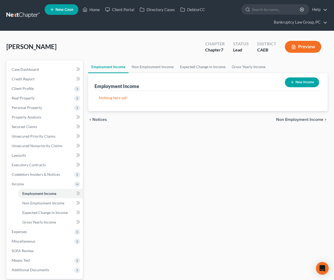
click at [306, 84] on button "New Income" at bounding box center [302, 83] width 34 height 10
select select "0"
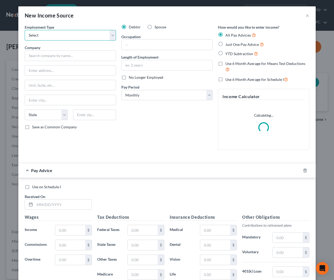
click at [46, 36] on select "Select Full or Part Time Employment Self Employment" at bounding box center [70, 35] width 91 height 11
select select "0"
click at [25, 30] on select "Select Full or Part Time Employment Self Employment" at bounding box center [70, 35] width 91 height 11
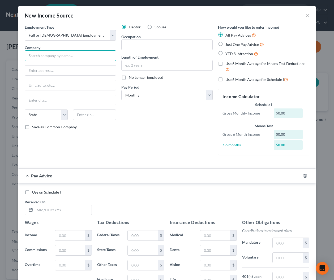
click at [47, 55] on input "text" at bounding box center [70, 55] width 91 height 11
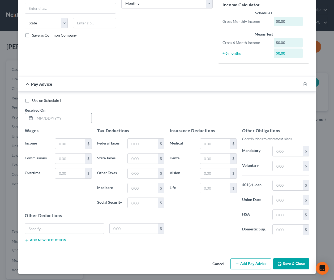
type input "Department of Transportation"
drag, startPoint x: 66, startPoint y: 118, endPoint x: 305, endPoint y: 107, distance: 240.0
click at [66, 118] on input "text" at bounding box center [63, 118] width 57 height 10
type input "5/13/2025"
type input "8,259.19"
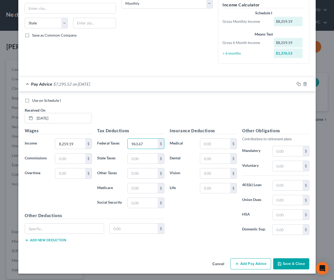
type input "963.67"
type input "487.24"
type input "431.14"
type input "113.95"
type input "303.61"
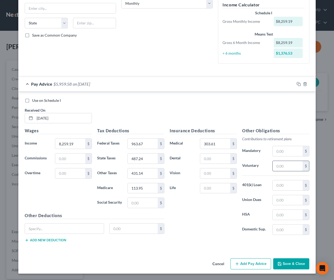
click at [293, 166] on input "text" at bounding box center [288, 166] width 30 height 10
type input "50"
click at [248, 110] on div "Use on Schedule I Received On * 5/13/2025" at bounding box center [167, 113] width 290 height 30
click at [222, 188] on input "text" at bounding box center [215, 188] width 30 height 10
type input "33.12"
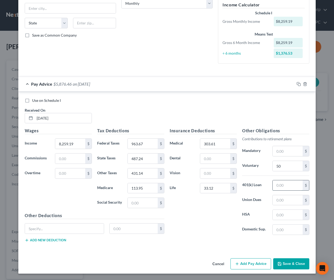
click at [286, 188] on input "text" at bounding box center [288, 186] width 30 height 10
type input "280.88"
click at [288, 203] on input "text" at bounding box center [288, 200] width 30 height 10
type input "50"
click at [282, 151] on input "text" at bounding box center [288, 151] width 30 height 10
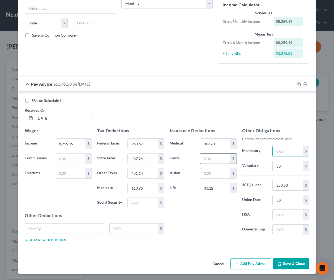
click at [222, 160] on input "text" at bounding box center [215, 159] width 30 height 10
type input "96.92"
click at [292, 152] on input "text" at bounding box center [288, 151] width 30 height 10
type input "101.87"
type input "159.70"
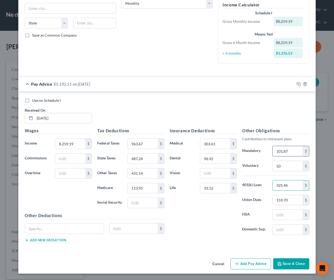
type input "325.46"
click at [94, 227] on input "text" at bounding box center [64, 229] width 79 height 10
type input "Savings Allotment"
type input "400"
click at [210, 111] on div "Use on Schedule I Received On * 5/13/2025" at bounding box center [167, 113] width 290 height 30
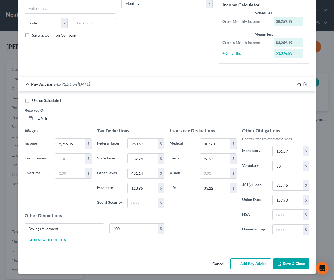
drag, startPoint x: 297, startPoint y: 83, endPoint x: 278, endPoint y: 87, distance: 19.5
click at [297, 83] on icon "button" at bounding box center [299, 84] width 4 height 4
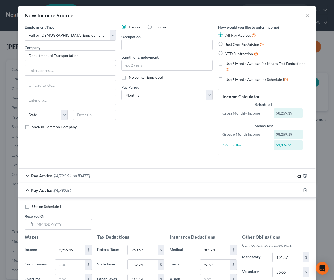
scroll to position [106, 0]
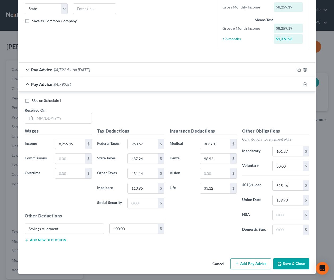
drag, startPoint x: 71, startPoint y: 116, endPoint x: 316, endPoint y: 123, distance: 244.9
click at [71, 116] on input "text" at bounding box center [63, 118] width 57 height 10
type input "8/19/2025"
type input "10,232.84"
type input "1,401.52"
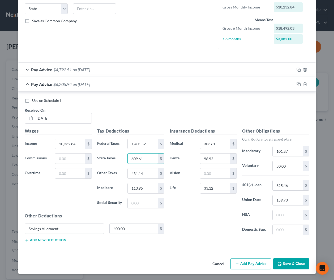
type input "609.61"
type input "633.05"
type input "142.57"
click at [298, 153] on input "101.87" at bounding box center [288, 152] width 30 height 10
type input "103.49"
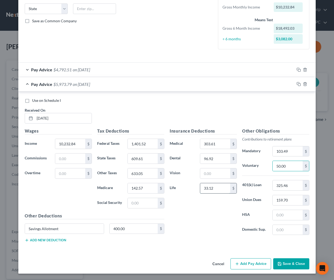
click at [217, 189] on input "33.12" at bounding box center [215, 188] width 30 height 10
type input "33.60"
click at [290, 200] on input "159.70" at bounding box center [288, 200] width 30 height 10
type input "161.46"
click at [298, 83] on icon "button" at bounding box center [299, 84] width 4 height 4
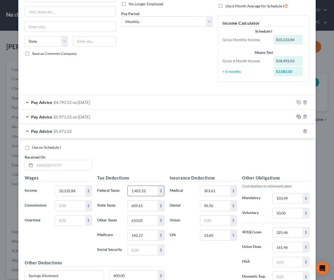
scroll to position [121, 0]
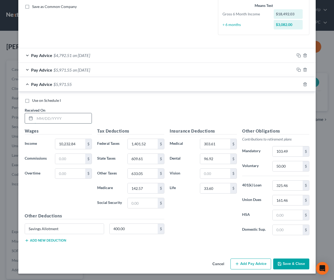
click at [75, 120] on input "text" at bounding box center [63, 118] width 57 height 10
type input "8/5/2025"
type input "9,633.21"
type input "1,265.96"
type input "572.42"
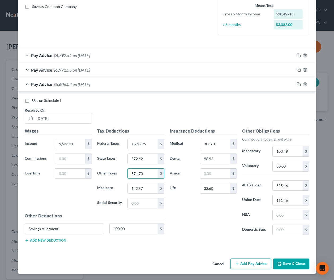
type input "571.70"
type input "133.87"
click at [294, 149] on input "103.49" at bounding box center [288, 152] width 30 height 10
click at [298, 84] on icon "button" at bounding box center [299, 84] width 4 height 4
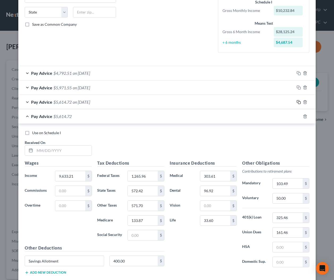
scroll to position [135, 0]
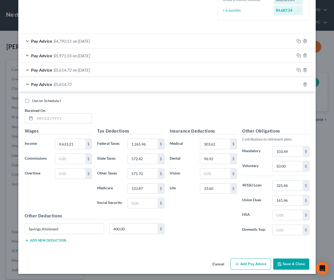
drag, startPoint x: 79, startPoint y: 119, endPoint x: 274, endPoint y: 118, distance: 195.4
click at [80, 119] on input "text" at bounding box center [63, 119] width 57 height 10
type input "7/22/2025"
type input "10,300.32"
type input "1,417.72"
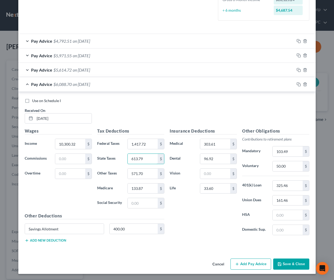
type input "613.79"
type input "639.95"
type input "143.55"
drag, startPoint x: 299, startPoint y: 85, endPoint x: 268, endPoint y: 101, distance: 35.1
click at [299, 85] on icon "button" at bounding box center [299, 84] width 4 height 4
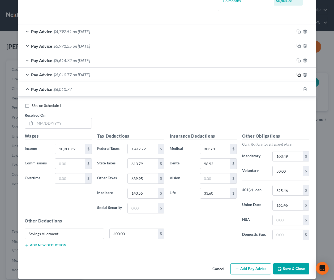
scroll to position [149, 0]
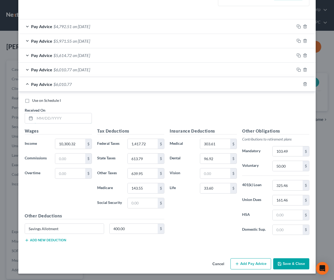
drag, startPoint x: 63, startPoint y: 119, endPoint x: 288, endPoint y: 137, distance: 225.6
click at [64, 119] on input "text" at bounding box center [63, 118] width 57 height 10
type input "7/8/2025"
type input "10,717.16"
type input "1,517.76"
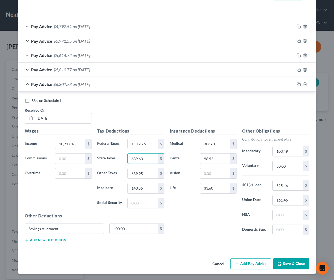
type input "639.63"
type input "682.59"
type input "149.59"
drag, startPoint x: 299, startPoint y: 85, endPoint x: 288, endPoint y: 90, distance: 13.0
click at [299, 85] on icon "button" at bounding box center [299, 84] width 4 height 4
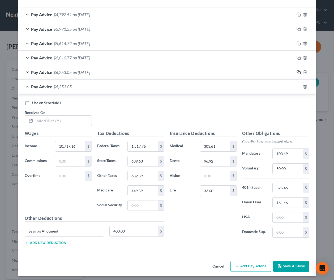
scroll to position [164, 0]
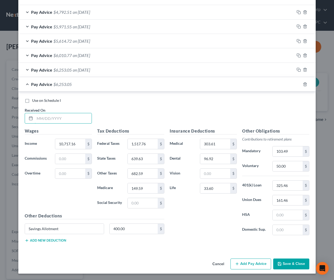
drag, startPoint x: 88, startPoint y: 119, endPoint x: 315, endPoint y: 135, distance: 227.6
click at [89, 118] on input "text" at bounding box center [63, 118] width 57 height 10
type input "6/24/2025"
type input "8,157.12"
type input "941.22"
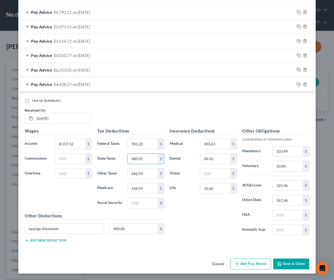
type input "480.91"
type input "420.70"
type input "112.47"
drag, startPoint x: 299, startPoint y: 85, endPoint x: 293, endPoint y: 87, distance: 5.7
click at [299, 85] on icon "button" at bounding box center [299, 84] width 4 height 4
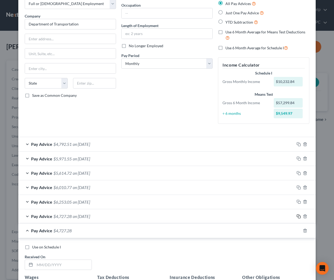
scroll to position [178, 0]
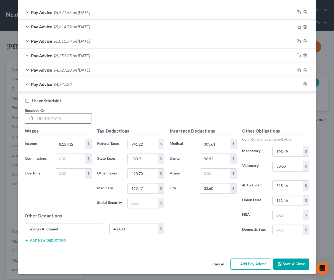
click at [76, 119] on input "text" at bounding box center [63, 119] width 57 height 10
type input "6/10/2025"
type input "9,937.92"
type input "1,333"
type input "591.32"
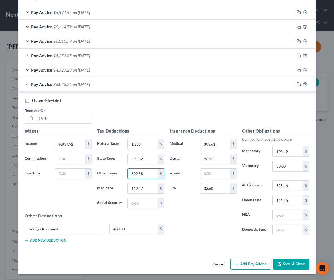
type input "602.88"
type input "138.29"
click at [292, 152] on input "103.49" at bounding box center [288, 152] width 30 height 10
type input "101.87"
type input "159.70"
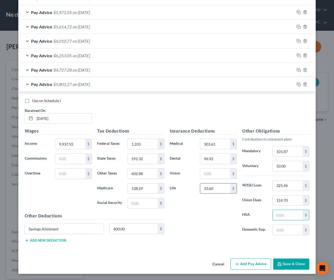
click at [222, 188] on input "33.60" at bounding box center [215, 189] width 30 height 10
type input "33.12"
click at [300, 85] on rect "button" at bounding box center [299, 85] width 2 height 2
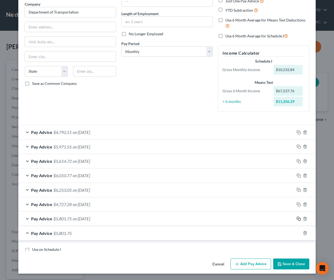
scroll to position [193, 0]
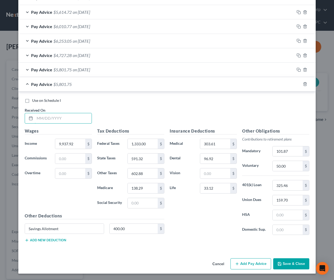
drag, startPoint x: 83, startPoint y: 118, endPoint x: 118, endPoint y: 124, distance: 35.3
click at [83, 118] on input "text" at bounding box center [63, 118] width 57 height 10
type input "5/27/2025"
type input "8,268.33"
type input "965.69"
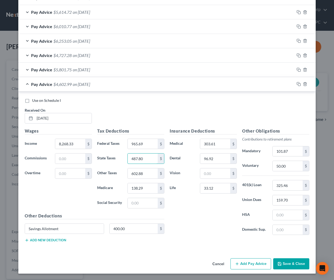
type input "487.80"
type input "432.08"
type input "114.09"
drag, startPoint x: 298, startPoint y: 85, endPoint x: 295, endPoint y: 86, distance: 2.9
click at [298, 85] on rect "button" at bounding box center [299, 85] width 2 height 2
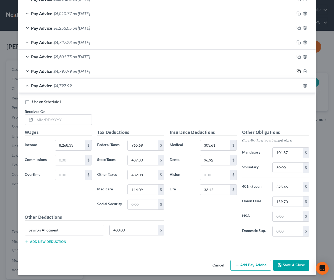
scroll to position [207, 0]
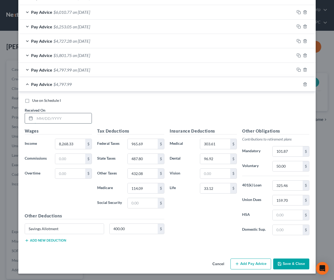
click at [62, 113] on input "text" at bounding box center [63, 118] width 57 height 10
type input "4/15/2025"
type input "9,299.85"
type input "1,192.62"
type input "551.76"
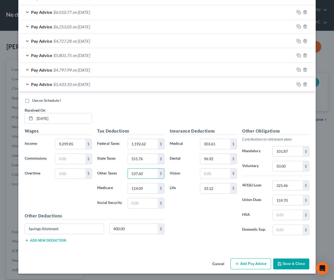
type input "537.60"
type input "129.04"
click at [298, 84] on rect "button" at bounding box center [299, 85] width 2 height 2
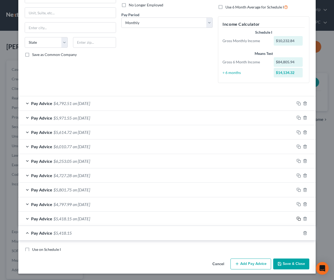
scroll to position [221, 0]
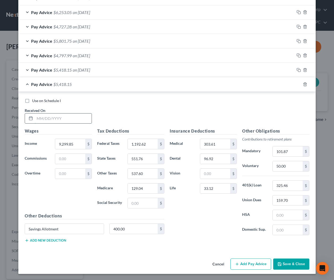
drag, startPoint x: 80, startPoint y: 119, endPoint x: 87, endPoint y: 120, distance: 7.0
click at [81, 119] on input "text" at bounding box center [63, 119] width 57 height 10
type input "3/18/2025"
type input "8,185.19"
type input "947.39"
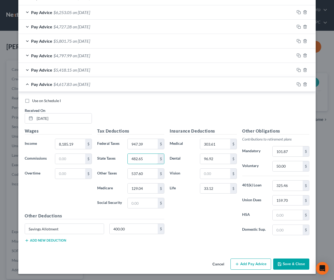
type input "482.65"
type input "423.57"
type input "112.87"
click at [299, 84] on icon "button" at bounding box center [299, 84] width 4 height 4
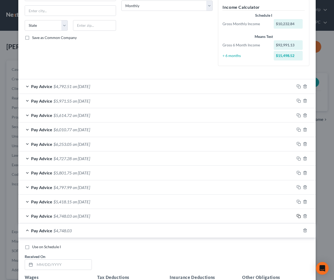
scroll to position [236, 0]
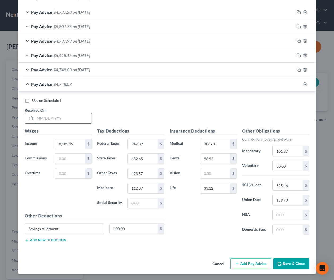
drag, startPoint x: 54, startPoint y: 120, endPoint x: 276, endPoint y: 139, distance: 223.3
click at [54, 120] on input "text" at bounding box center [63, 118] width 57 height 10
type input "3/4/2025"
type input "10,416.05"
type input "1,445.49"
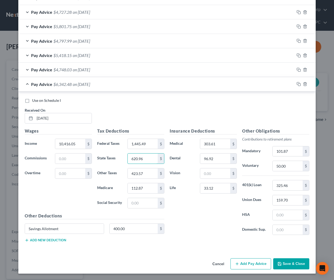
type input "620.96"
type input "651.79"
type input "145.23"
click at [297, 267] on button "Save & Close" at bounding box center [291, 264] width 36 height 11
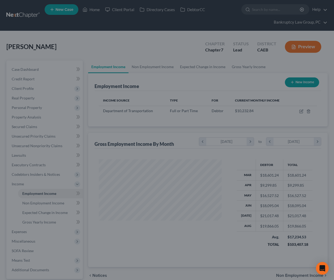
scroll to position [95, 134]
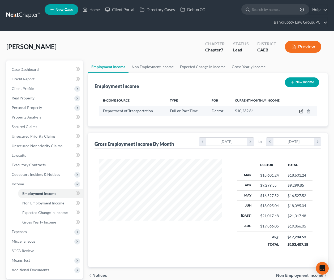
click at [301, 113] on icon "button" at bounding box center [300, 111] width 3 height 3
select select "0"
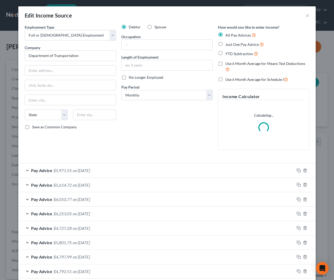
scroll to position [71, 0]
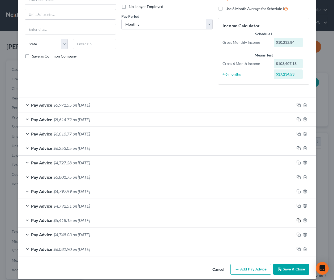
click at [299, 219] on icon "button" at bounding box center [299, 221] width 4 height 4
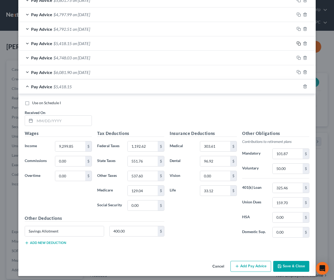
scroll to position [250, 0]
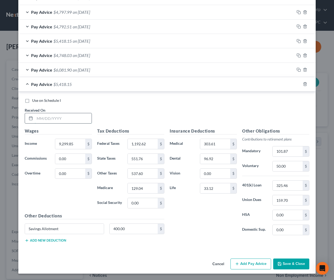
click at [73, 120] on input "text" at bounding box center [63, 118] width 57 height 10
type input "4/1/2025"
type input "8,251.70"
type input "962.03"
type input "486.77"
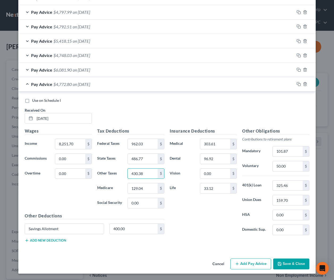
type input "430.38"
type input "113.84"
click at [289, 263] on button "Save & Close" at bounding box center [291, 264] width 36 height 11
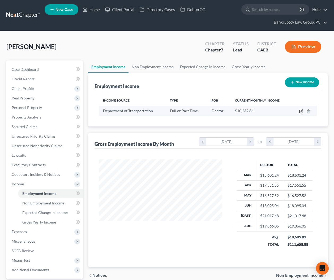
click at [301, 111] on icon "button" at bounding box center [302, 111] width 2 height 2
select select "0"
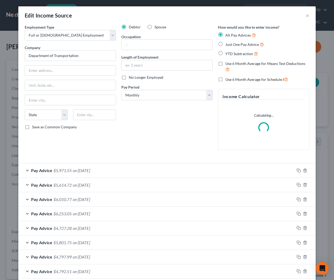
scroll to position [85, 0]
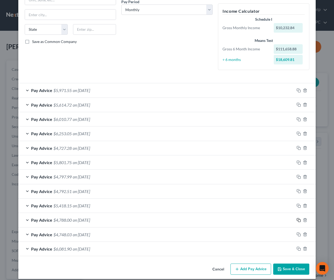
click at [298, 219] on icon "button" at bounding box center [299, 220] width 4 height 4
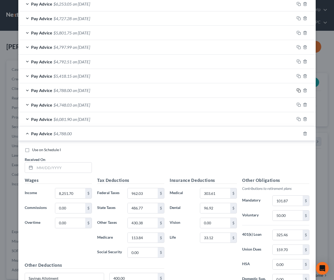
scroll to position [265, 0]
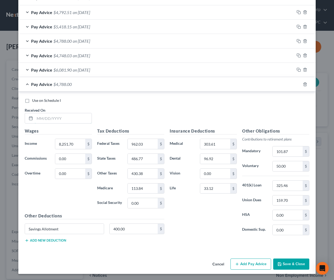
drag, startPoint x: 72, startPoint y: 121, endPoint x: 183, endPoint y: 124, distance: 111.5
click at [72, 121] on input "text" at bounding box center [63, 118] width 57 height 10
type input "4/1/2025"
click at [76, 143] on input "8,251.70" at bounding box center [70, 144] width 30 height 10
type input "8,219.62"
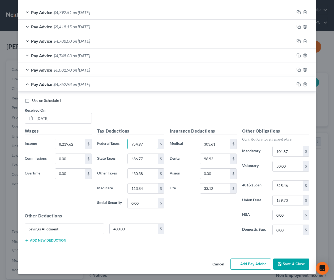
type input "954.97"
type input "484.78"
type input "427.09"
type input "113.38"
click at [302, 265] on button "Save & Close" at bounding box center [291, 264] width 36 height 11
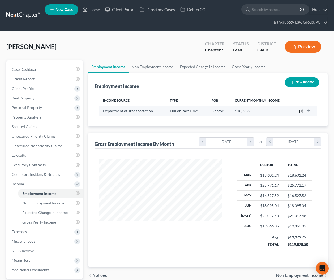
click at [302, 111] on icon "button" at bounding box center [301, 111] width 4 height 4
select select "0"
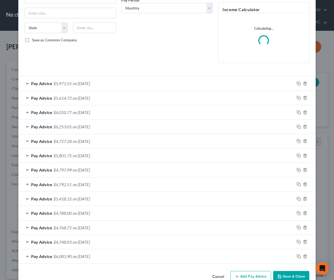
scroll to position [100, 0]
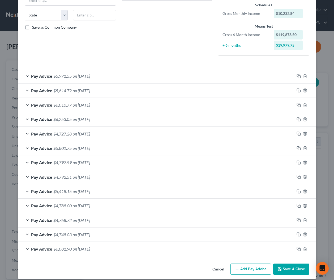
click at [303, 274] on button "Save & Close" at bounding box center [291, 269] width 36 height 11
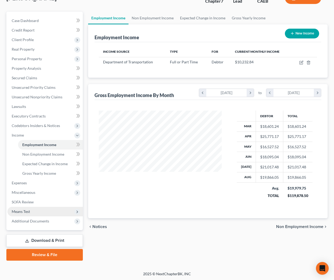
click at [25, 212] on span "Means Test" at bounding box center [21, 211] width 18 height 5
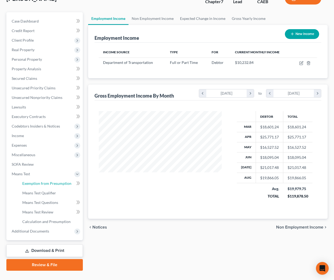
click at [41, 186] on link "Exemption from Presumption" at bounding box center [50, 184] width 65 height 10
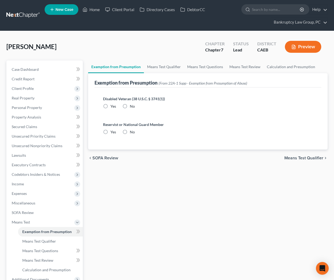
drag, startPoint x: 125, startPoint y: 106, endPoint x: 126, endPoint y: 115, distance: 8.8
click at [130, 107] on label "No" at bounding box center [132, 106] width 5 height 5
click at [132, 107] on input "No" at bounding box center [133, 105] width 3 height 3
radio input "true"
click at [130, 131] on label "No" at bounding box center [132, 132] width 5 height 5
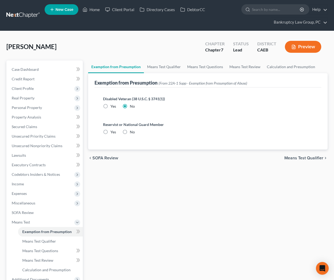
click at [132, 131] on input "No" at bounding box center [133, 131] width 3 height 3
radio input "true"
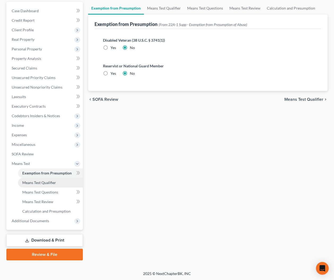
click at [49, 184] on span "Means Test Qualifier" at bounding box center [39, 183] width 34 height 5
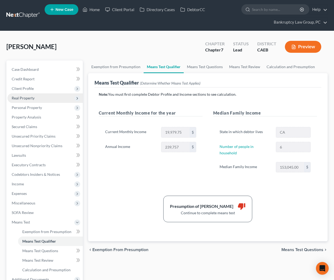
click at [25, 98] on span "Real Property" at bounding box center [23, 98] width 23 height 5
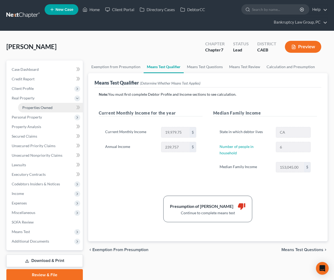
click at [29, 108] on span "Properties Owned" at bounding box center [37, 107] width 30 height 5
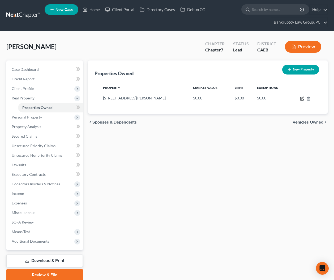
drag, startPoint x: 301, startPoint y: 98, endPoint x: 293, endPoint y: 122, distance: 25.5
click at [301, 98] on icon "button" at bounding box center [302, 99] width 4 height 4
select select "4"
select select "8"
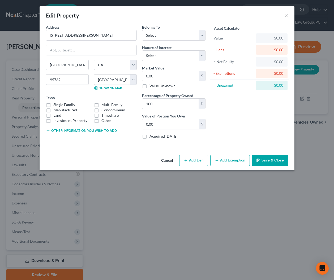
click at [53, 105] on label "Single Family" at bounding box center [64, 104] width 22 height 5
click at [55, 105] on input "Single Family" at bounding box center [56, 103] width 3 height 3
checkbox input "true"
click at [170, 36] on select "Select Debtor 1 Only Debtor 2 Only Debtor 1 And Debtor 2 Only At Least One Of T…" at bounding box center [173, 35] width 63 height 11
select select "2"
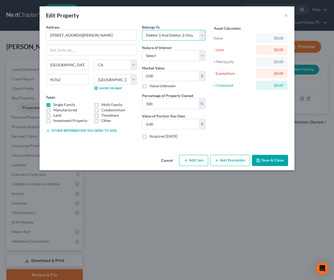
click at [142, 30] on select "Select Debtor 1 Only Debtor 2 Only Debtor 1 And Debtor 2 Only At Least One Of T…" at bounding box center [173, 35] width 63 height 11
click at [170, 53] on select "Select Fee Simple Joint Tenant Life Estate Equitable Interest Future Interest T…" at bounding box center [173, 55] width 63 height 11
select select "1"
click at [142, 50] on select "Select Fee Simple Joint Tenant Life Estate Equitable Interest Future Interest T…" at bounding box center [173, 55] width 63 height 11
drag, startPoint x: 193, startPoint y: 160, endPoint x: 195, endPoint y: 164, distance: 4.6
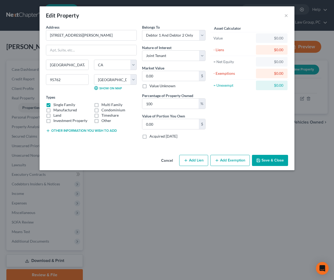
click at [193, 160] on button "Add Lien" at bounding box center [193, 160] width 29 height 11
select select "2"
select select "0"
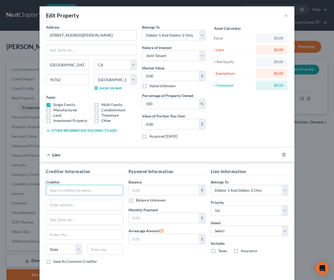
click at [110, 187] on input "text" at bounding box center [84, 190] width 77 height 11
type input "MORTGAGE"
click at [161, 186] on input "text" at bounding box center [164, 190] width 70 height 10
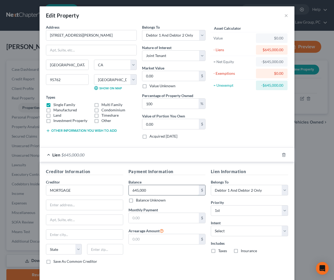
type input "645,000"
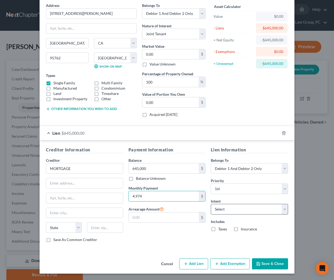
type input "4,974"
click at [226, 209] on select "Select Surrender Redeem Reaffirm Avoid Other" at bounding box center [249, 209] width 77 height 11
select select "2"
click at [211, 204] on select "Select Surrender Redeem Reaffirm Avoid Other" at bounding box center [249, 209] width 77 height 11
click at [267, 265] on button "Save & Close" at bounding box center [270, 264] width 36 height 11
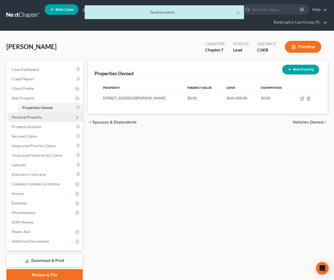
click at [30, 114] on span "Personal Property" at bounding box center [44, 118] width 75 height 10
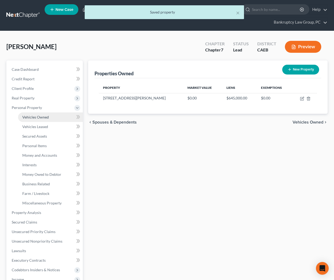
drag, startPoint x: 35, startPoint y: 118, endPoint x: 73, endPoint y: 113, distance: 38.6
click at [35, 118] on span "Vehicles Owned" at bounding box center [35, 117] width 27 height 5
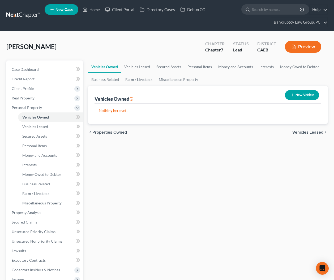
click at [316, 96] on button "New Vehicle" at bounding box center [302, 95] width 34 height 10
select select "0"
select select "2"
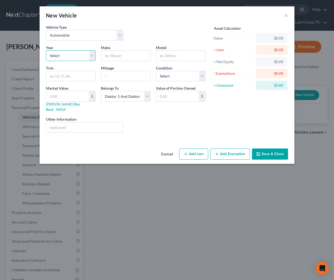
click at [70, 54] on select "Select 2026 2025 2024 2023 2022 2021 2020 2019 2018 2017 2016 2015 2014 2013 20…" at bounding box center [71, 55] width 50 height 11
select select "0"
click at [46, 50] on select "Select 2026 2025 2024 2023 2022 2021 2020 2019 2018 2017 2016 2015 2014 2013 20…" at bounding box center [71, 55] width 50 height 11
click at [134, 58] on input "text" at bounding box center [125, 56] width 49 height 10
type input "VEH 1"
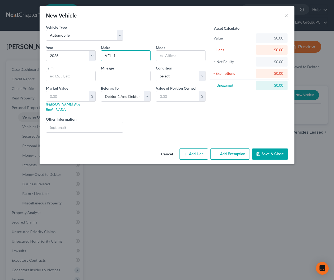
drag, startPoint x: 199, startPoint y: 150, endPoint x: 180, endPoint y: 156, distance: 20.1
click at [199, 150] on button "Add Lien" at bounding box center [193, 154] width 29 height 11
select select "2"
select select "0"
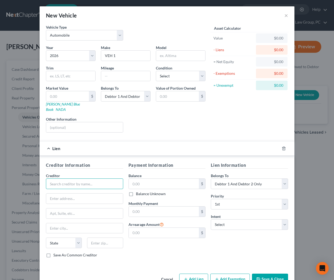
click at [104, 179] on input "text" at bounding box center [84, 184] width 77 height 11
type input "VEH 1 LOAN"
click at [148, 179] on input "text" at bounding box center [164, 184] width 70 height 10
type input "1,000"
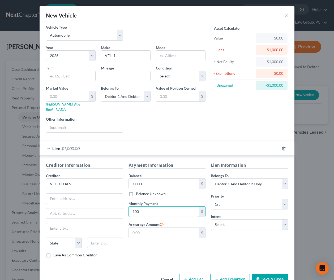
type input "100"
click at [267, 274] on button "Save & Close" at bounding box center [270, 279] width 36 height 11
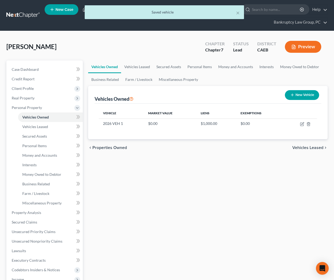
click at [298, 93] on button "New Vehicle" at bounding box center [302, 95] width 34 height 10
select select "0"
select select "2"
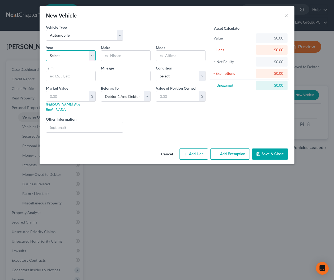
click at [73, 54] on select "Select 2026 2025 2024 2023 2022 2021 2020 2019 2018 2017 2016 2015 2014 2013 20…" at bounding box center [71, 55] width 50 height 11
select select "1"
click at [46, 50] on select "Select 2026 2025 2024 2023 2022 2021 2020 2019 2018 2017 2016 2015 2014 2013 20…" at bounding box center [71, 55] width 50 height 11
click at [127, 55] on input "text" at bounding box center [125, 56] width 49 height 10
type input "VEH 2"
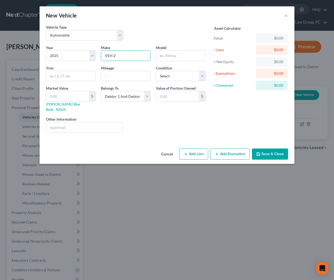
click at [200, 150] on button "Add Lien" at bounding box center [193, 154] width 29 height 11
select select "2"
select select "0"
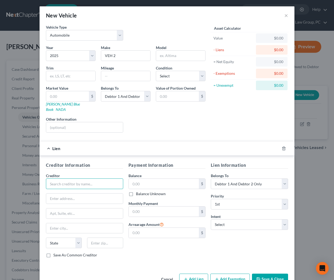
click at [106, 179] on input "text" at bounding box center [84, 184] width 77 height 11
type input "VEH 2 LOAN"
click at [162, 179] on input "text" at bounding box center [164, 184] width 70 height 10
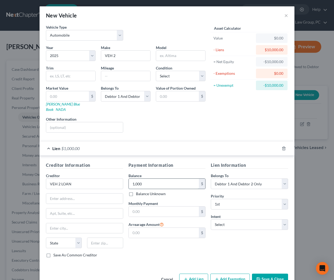
type input "1,000"
type input "100"
click at [279, 276] on button "Save & Close" at bounding box center [270, 279] width 36 height 11
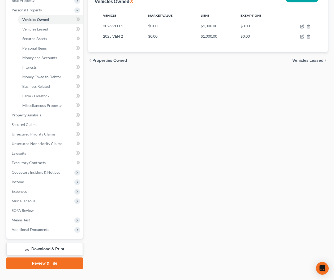
scroll to position [106, 0]
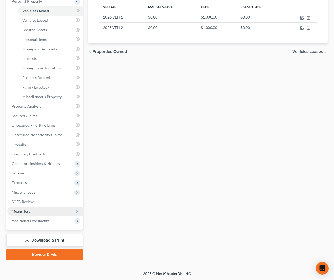
click at [23, 211] on span "Means Test" at bounding box center [21, 211] width 18 height 5
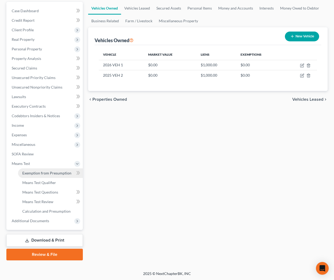
click at [49, 174] on span "Exemption from Presumption" at bounding box center [46, 173] width 49 height 5
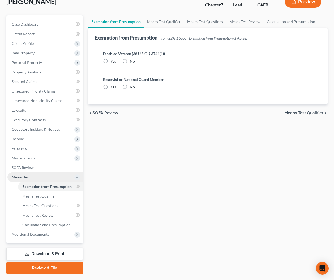
radio input "true"
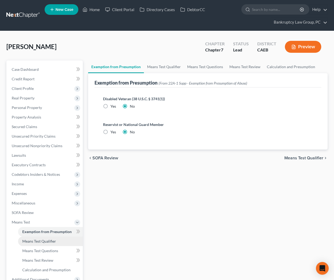
click at [43, 240] on span "Means Test Qualifier" at bounding box center [39, 241] width 34 height 5
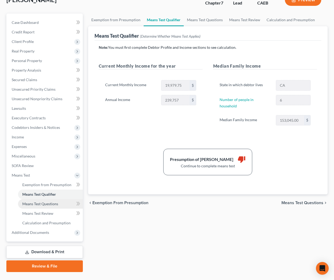
click at [40, 207] on link "Means Test Questions" at bounding box center [50, 204] width 65 height 10
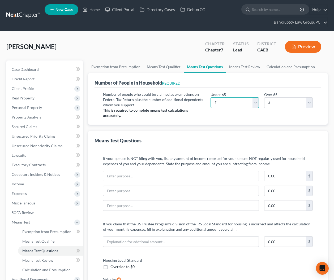
click at [234, 103] on select "# 0 1 2 3 4 5 6 7 8 9 10" at bounding box center [235, 102] width 49 height 11
click at [211, 97] on select "# 0 1 2 3 4 5 6 7 8 9 10" at bounding box center [235, 102] width 49 height 11
click at [32, 128] on span "Secured Claims" at bounding box center [24, 127] width 25 height 5
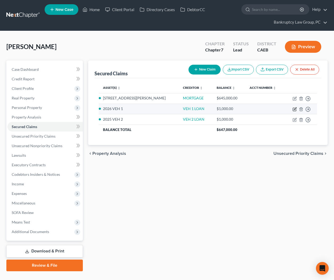
click at [294, 109] on icon "button" at bounding box center [295, 109] width 4 height 4
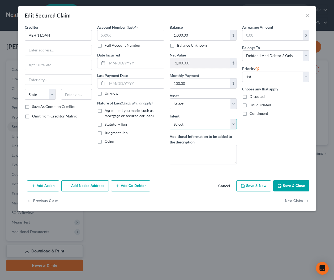
click at [193, 128] on select "Select Surrender Redeem Reaffirm Avoid Other" at bounding box center [203, 124] width 67 height 11
click at [170, 119] on select "Select Surrender Redeem Reaffirm Avoid Other" at bounding box center [203, 124] width 67 height 11
click at [294, 185] on button "Save & Close" at bounding box center [291, 186] width 36 height 11
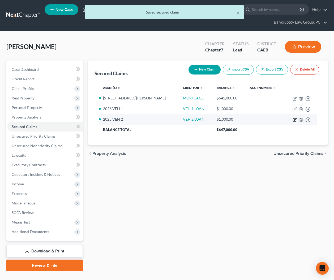
click at [294, 119] on icon "button" at bounding box center [295, 120] width 4 height 4
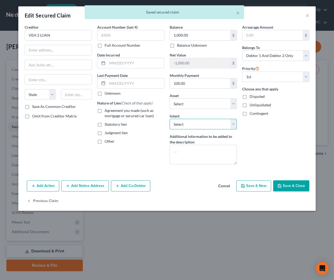
click at [188, 124] on select "Select Surrender Redeem Reaffirm Avoid Other" at bounding box center [203, 124] width 67 height 11
click at [170, 119] on select "Select Surrender Redeem Reaffirm Avoid Other" at bounding box center [203, 124] width 67 height 11
click at [291, 191] on button "Save & Close" at bounding box center [291, 186] width 36 height 11
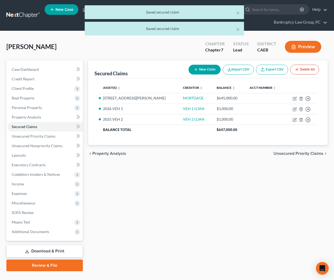
scroll to position [11, 0]
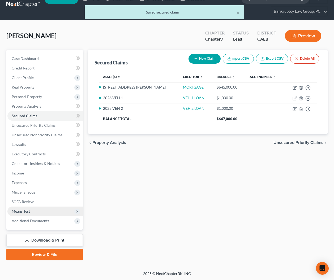
drag, startPoint x: 17, startPoint y: 211, endPoint x: 21, endPoint y: 211, distance: 4.0
click at [17, 211] on span "Means Test" at bounding box center [21, 211] width 18 height 5
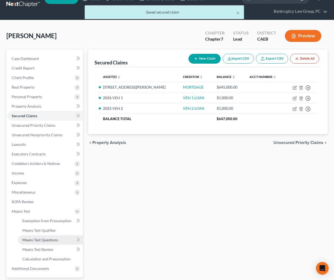
click at [35, 241] on span "Means Test Questions" at bounding box center [40, 240] width 36 height 5
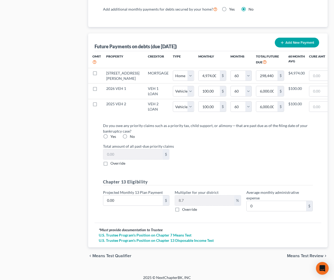
scroll to position [558, 0]
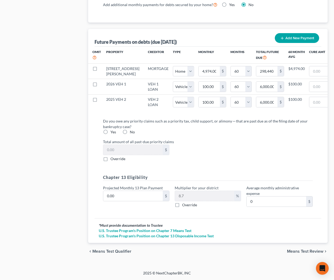
click at [130, 132] on label "No" at bounding box center [132, 132] width 5 height 5
click at [132, 132] on input "No" at bounding box center [133, 131] width 3 height 3
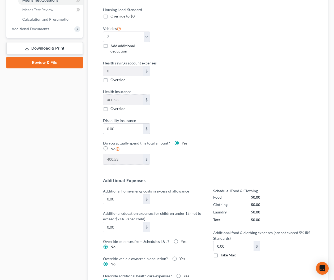
scroll to position [74, 0]
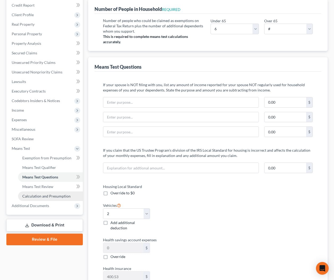
click at [34, 197] on span "Calculation and Presumption" at bounding box center [46, 196] width 48 height 5
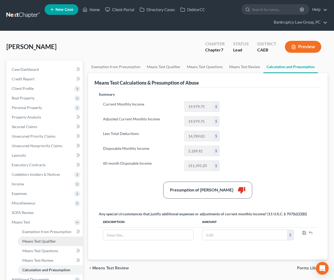
click at [48, 241] on span "Means Test Qualifier" at bounding box center [39, 241] width 34 height 5
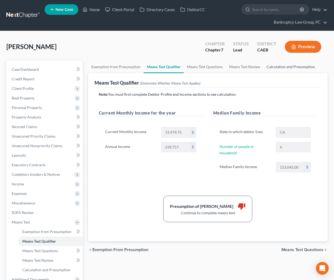
scroll to position [59, 0]
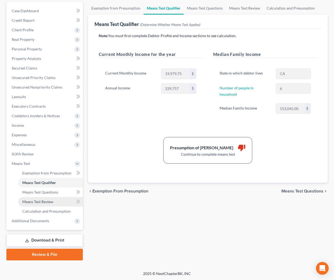
click at [37, 202] on span "Means Test Review" at bounding box center [37, 202] width 31 height 5
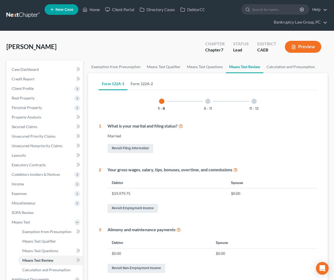
drag, startPoint x: 140, startPoint y: 84, endPoint x: 141, endPoint y: 87, distance: 3.2
click at [140, 84] on link "Form 122A-2" at bounding box center [141, 84] width 29 height 13
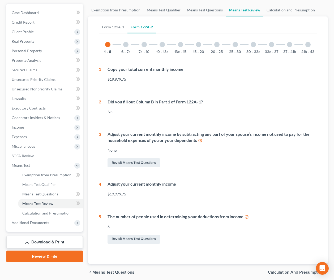
scroll to position [56, 0]
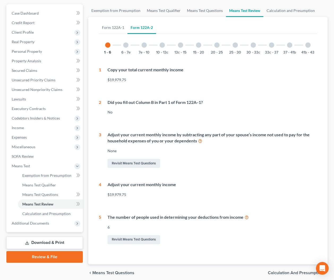
click at [125, 47] on div at bounding box center [125, 44] width 5 height 5
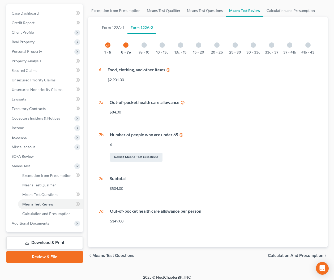
click at [144, 45] on div at bounding box center [144, 44] width 5 height 5
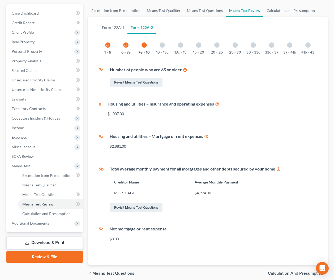
click at [165, 44] on div "10 - 13c" at bounding box center [162, 45] width 18 height 18
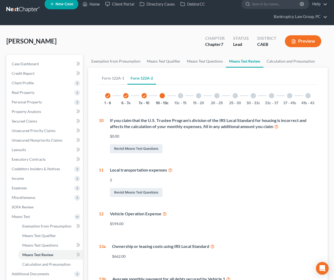
scroll to position [2, 0]
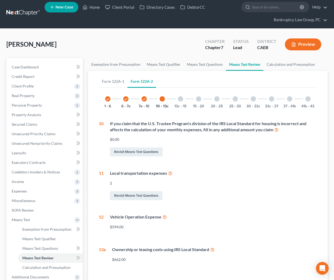
click at [179, 100] on div at bounding box center [180, 98] width 5 height 5
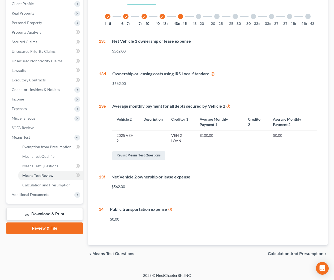
scroll to position [87, 0]
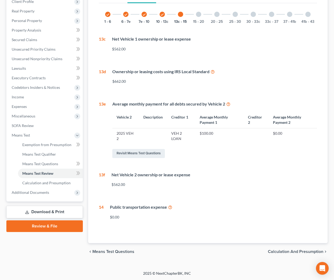
drag, startPoint x: 204, startPoint y: 38, endPoint x: 203, endPoint y: 32, distance: 5.6
click at [203, 35] on div "check 1 - 6 check 6 - 7e check 7e - 10 check 10 - 13c 13c - 15 15 - 20 20 - 25 …" at bounding box center [208, 114] width 219 height 219
click at [199, 15] on div at bounding box center [198, 14] width 5 height 5
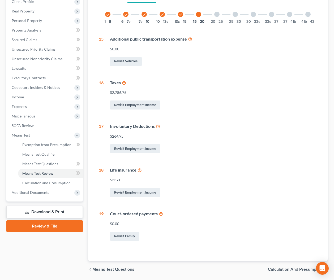
click at [217, 14] on div at bounding box center [216, 14] width 5 height 5
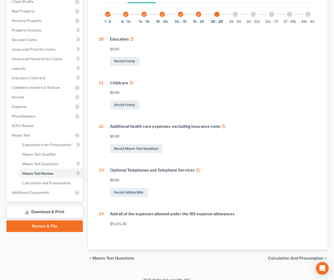
click at [235, 14] on div at bounding box center [235, 14] width 5 height 5
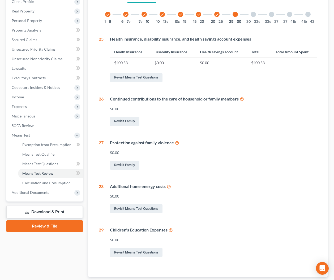
click at [253, 14] on div at bounding box center [253, 14] width 5 height 5
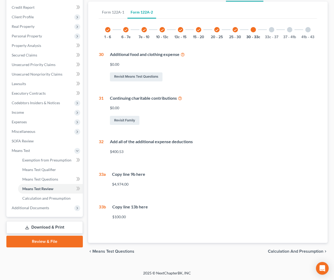
scroll to position [71, 0]
click at [271, 30] on div at bounding box center [271, 29] width 5 height 5
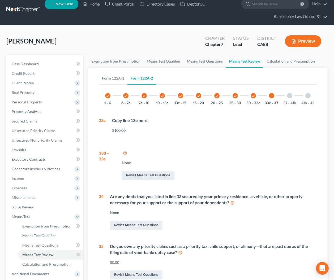
scroll to position [0, 0]
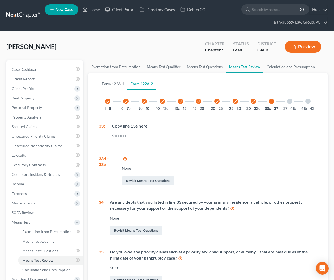
click at [290, 102] on div at bounding box center [289, 101] width 5 height 5
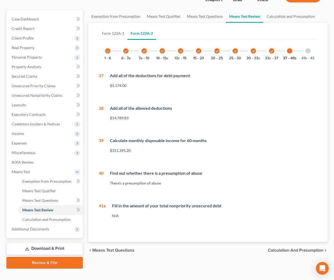
scroll to position [51, 0]
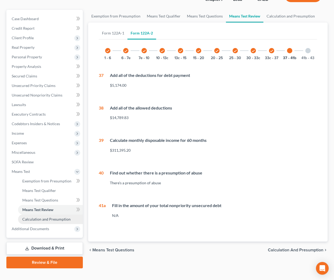
click at [40, 222] on link "Calculation and Presumption" at bounding box center [50, 220] width 65 height 10
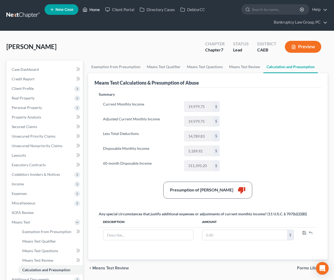
drag, startPoint x: 93, startPoint y: 8, endPoint x: 87, endPoint y: 20, distance: 13.2
click at [93, 9] on link "Home" at bounding box center [91, 10] width 23 height 10
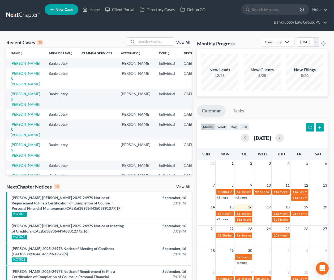
click at [182, 189] on link "View All" at bounding box center [182, 187] width 13 height 4
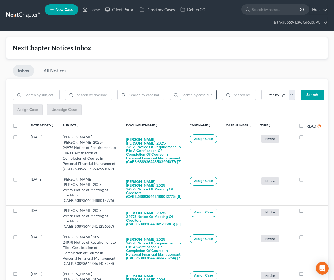
click at [199, 95] on input "search" at bounding box center [198, 95] width 37 height 10
type input "25-23059"
click at [311, 93] on button "Search" at bounding box center [312, 95] width 23 height 11
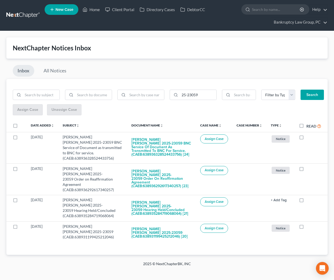
click at [20, 127] on label at bounding box center [20, 127] width 0 height 0
click at [22, 125] on input "checkbox" at bounding box center [23, 124] width 3 height 3
checkbox input "true"
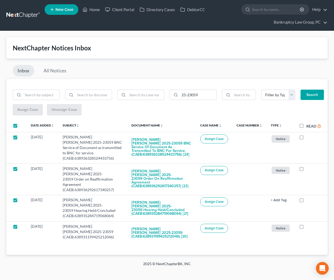
checkbox input "true"
click at [20, 111] on span "Assign Case" at bounding box center [27, 110] width 21 height 5
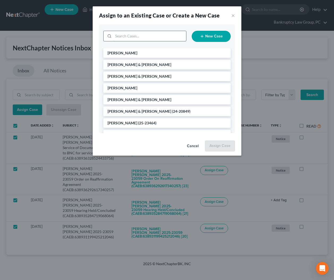
click at [135, 34] on input "search" at bounding box center [149, 36] width 73 height 10
type input "23059"
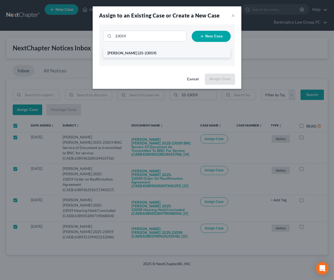
click at [123, 53] on span "[PERSON_NAME]" at bounding box center [123, 53] width 30 height 5
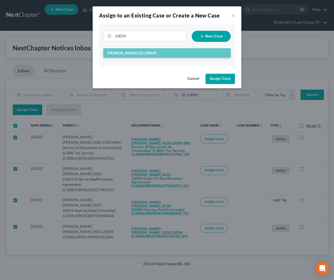
click at [219, 77] on button "Assign Case" at bounding box center [219, 79] width 29 height 11
checkbox input "false"
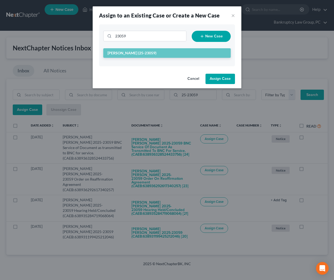
checkbox input "false"
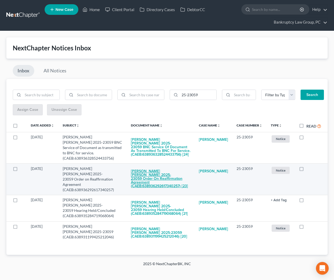
click at [166, 168] on button "[PERSON_NAME] [PERSON_NAME] 2025-23059 Order on Reaffirmation Agreement (CAEB:6…" at bounding box center [160, 178] width 59 height 25
checkbox input "true"
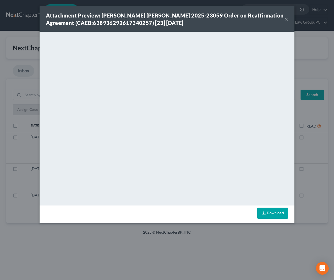
click at [286, 20] on button "×" at bounding box center [286, 19] width 4 height 6
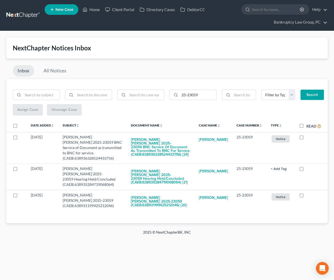
drag, startPoint x: 302, startPoint y: 127, endPoint x: 252, endPoint y: 88, distance: 63.0
click at [306, 127] on label "Read" at bounding box center [313, 126] width 15 height 6
click at [309, 127] on input "Read" at bounding box center [310, 124] width 3 height 3
checkbox input "true"
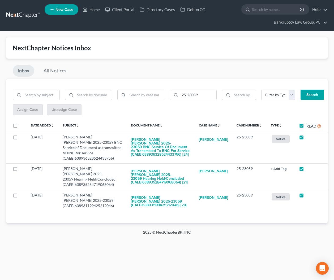
checkbox input "true"
